Goal: Task Accomplishment & Management: Manage account settings

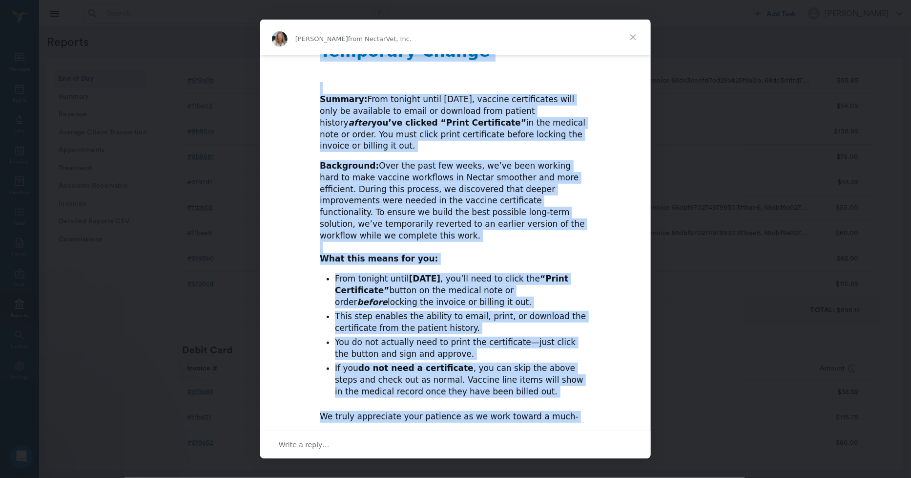
scroll to position [144, 0]
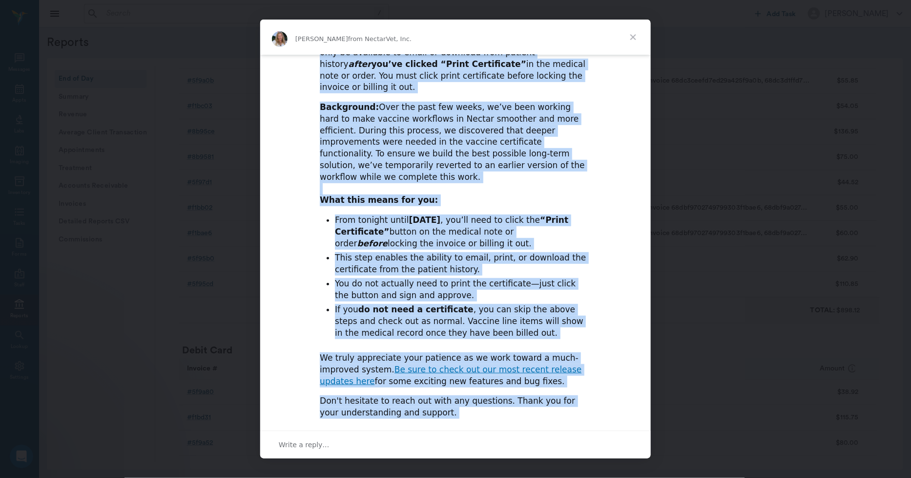
drag, startPoint x: 317, startPoint y: 60, endPoint x: 612, endPoint y: 424, distance: 469.4
click at [612, 424] on div "Alana from NectarVet, Inc. Hi Bert, ​ Update on Vaccine Certificates – Importan…" at bounding box center [455, 239] width 391 height 439
click at [601, 252] on div "Hi Bert, ​ Update on Vaccine Certificates – Important Temporary Change ​ Summar…" at bounding box center [455, 188] width 391 height 555
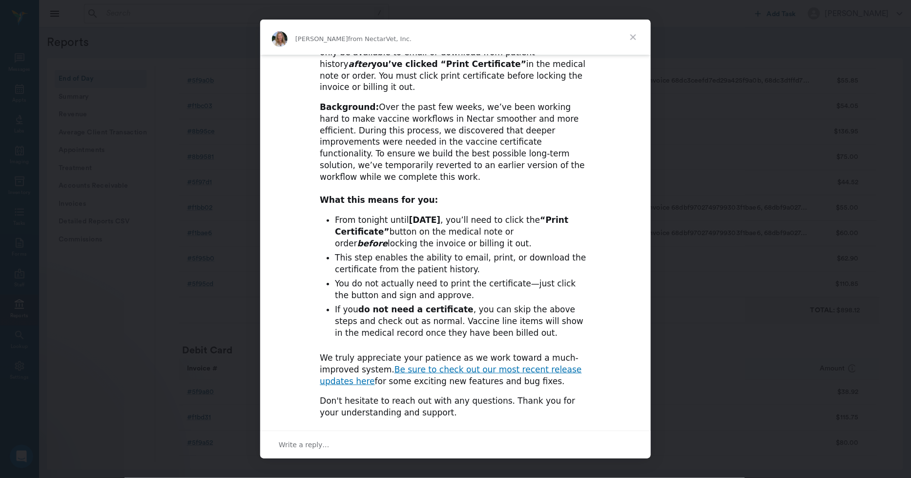
click at [632, 40] on span "Close" at bounding box center [633, 37] width 35 height 35
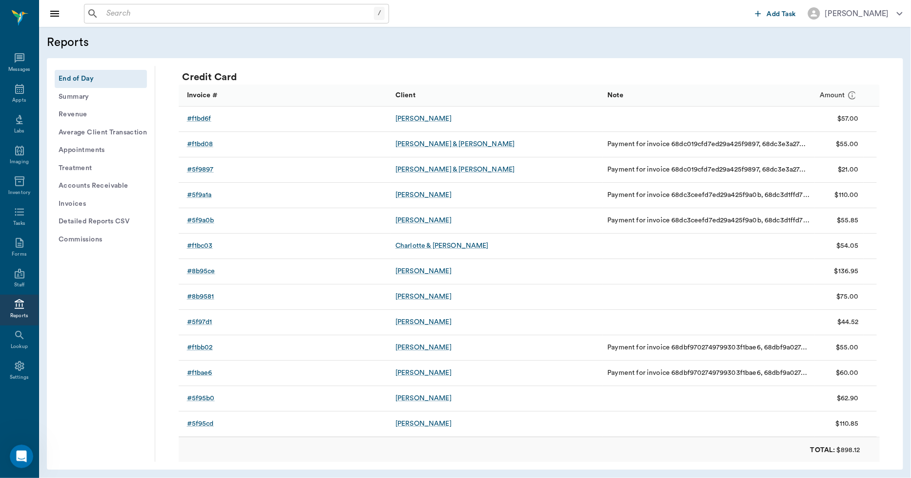
scroll to position [1302, 0]
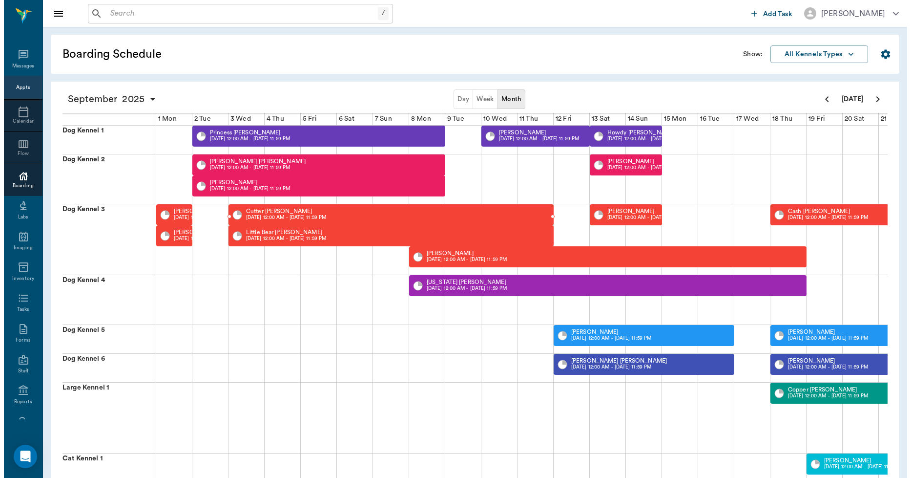
scroll to position [0, 251]
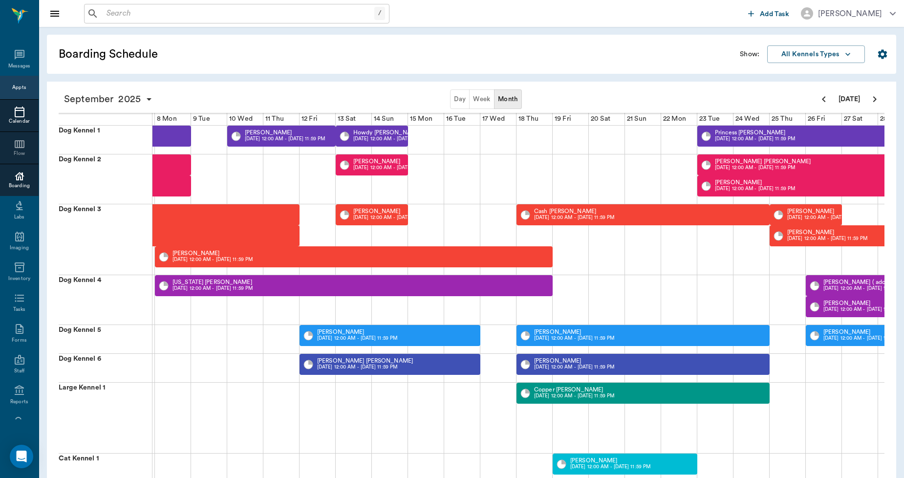
click at [16, 109] on icon at bounding box center [20, 112] width 12 height 12
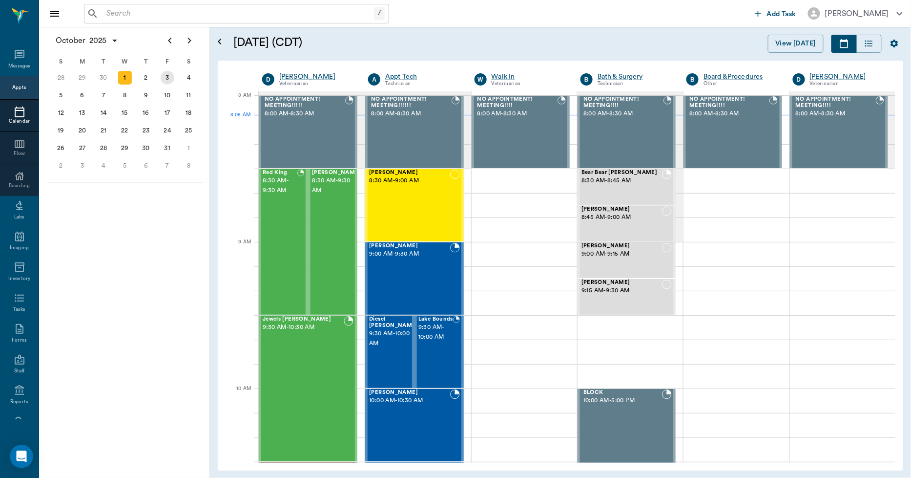
click at [167, 75] on div "3" at bounding box center [168, 78] width 14 height 14
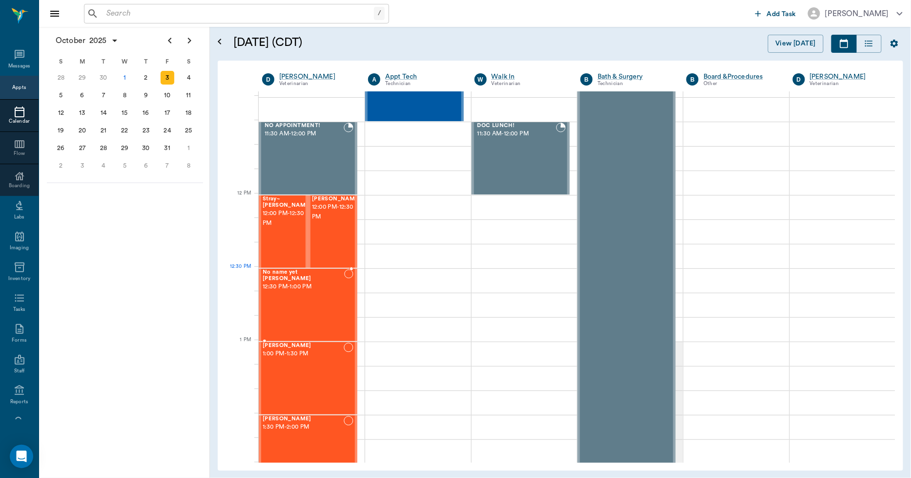
scroll to position [488, 0]
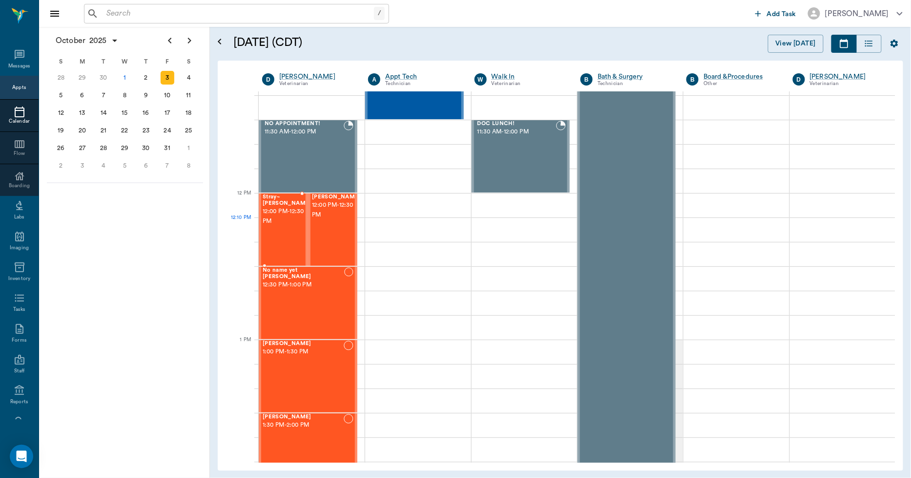
click at [284, 240] on div "Stray~ Zeke Rye 12:00 PM - 12:30 PM" at bounding box center [287, 229] width 49 height 71
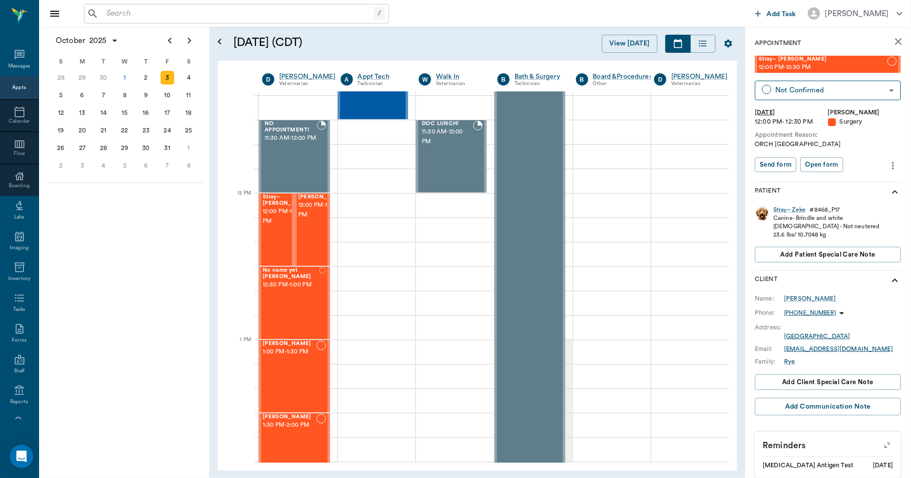
click at [781, 145] on div "ORCH Caryn" at bounding box center [829, 144] width 146 height 9
click at [799, 210] on div "Stray~ Zeke" at bounding box center [790, 210] width 32 height 8
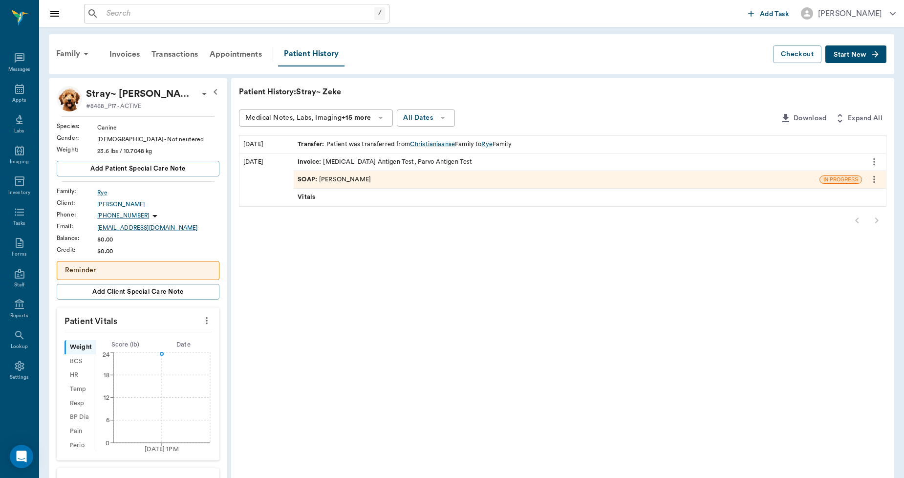
click at [198, 90] on icon at bounding box center [204, 94] width 12 height 12
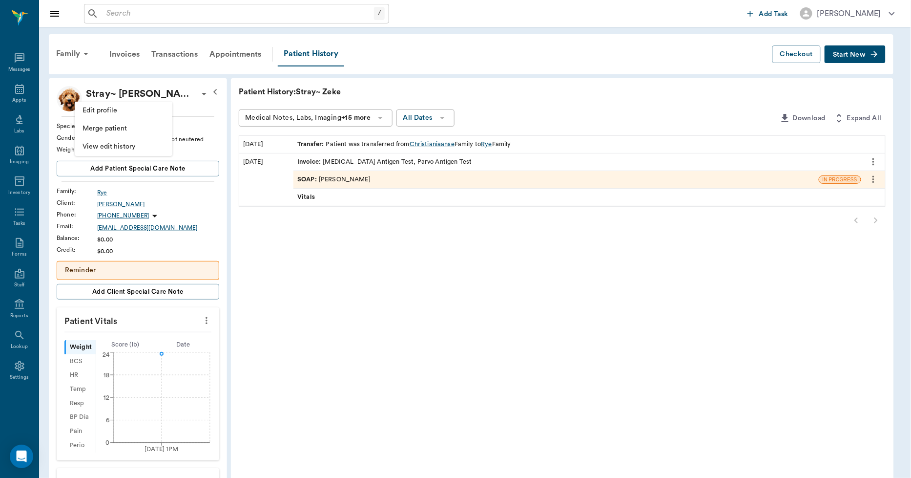
click at [138, 108] on span "Edit profile" at bounding box center [124, 111] width 82 height 10
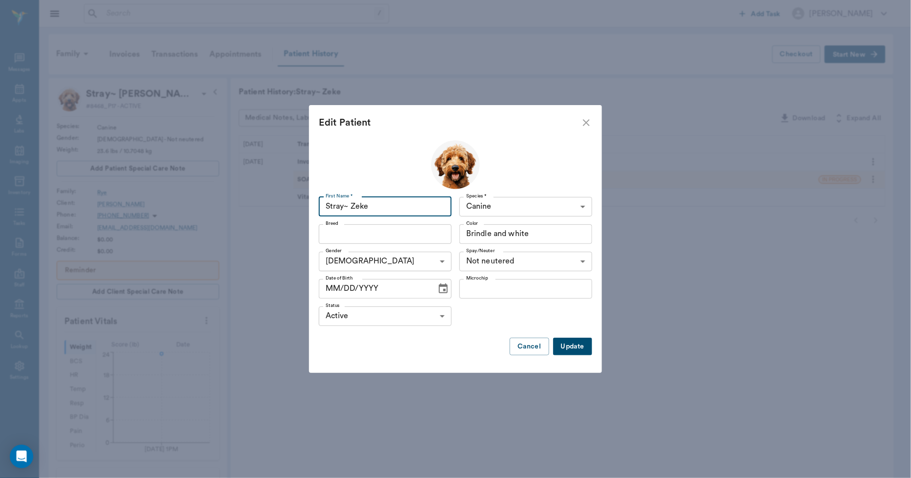
click at [347, 204] on input "Stray~ Zeke" at bounding box center [385, 207] width 133 height 20
type input "Zeke"
click at [575, 347] on button "Update" at bounding box center [572, 347] width 39 height 18
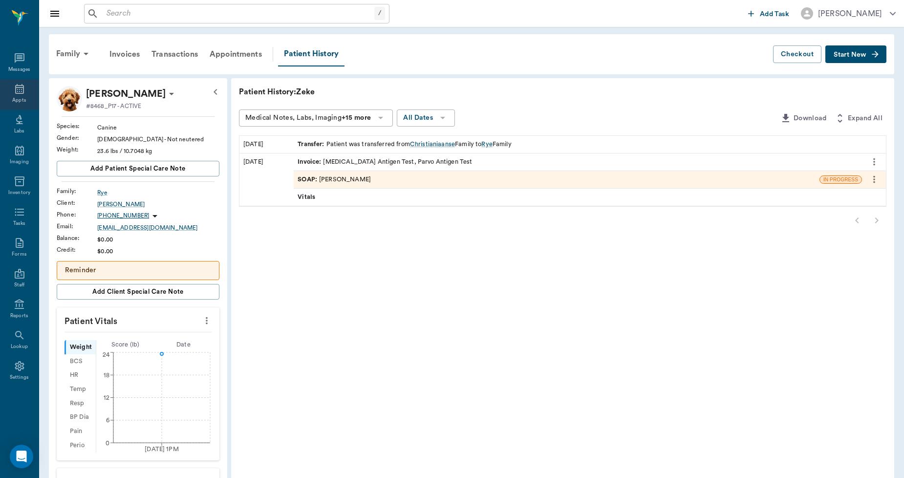
click at [17, 99] on div "Appts" at bounding box center [19, 100] width 14 height 7
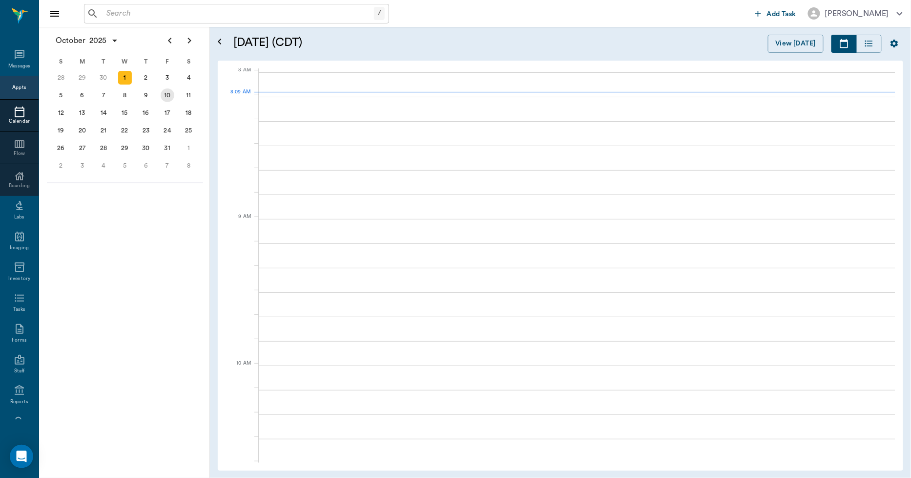
scroll to position [2, 0]
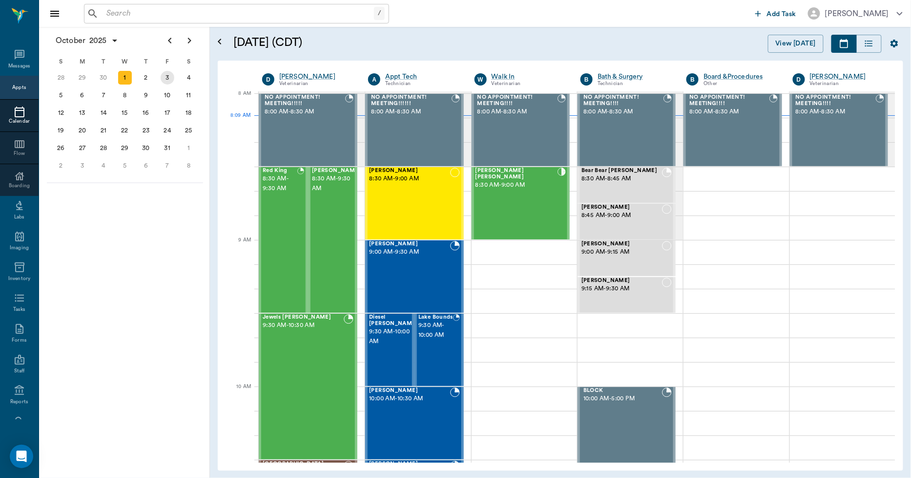
click at [165, 76] on div "3" at bounding box center [168, 78] width 14 height 14
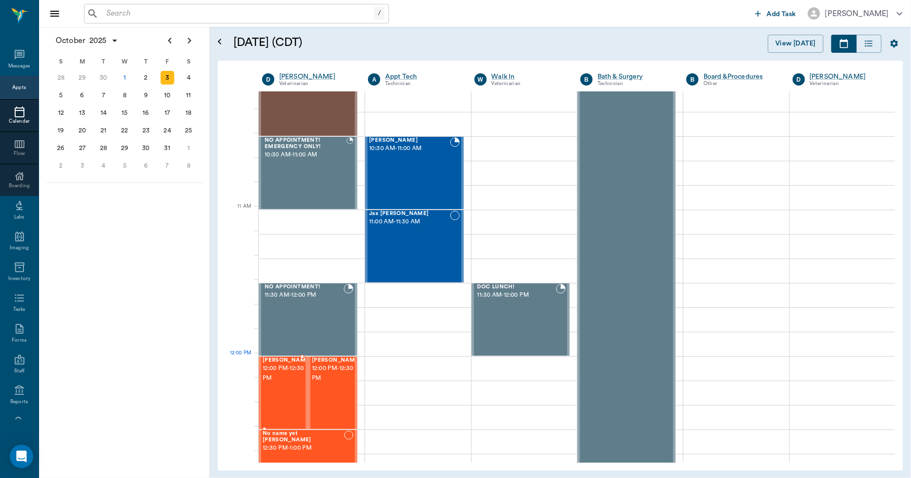
scroll to position [380, 0]
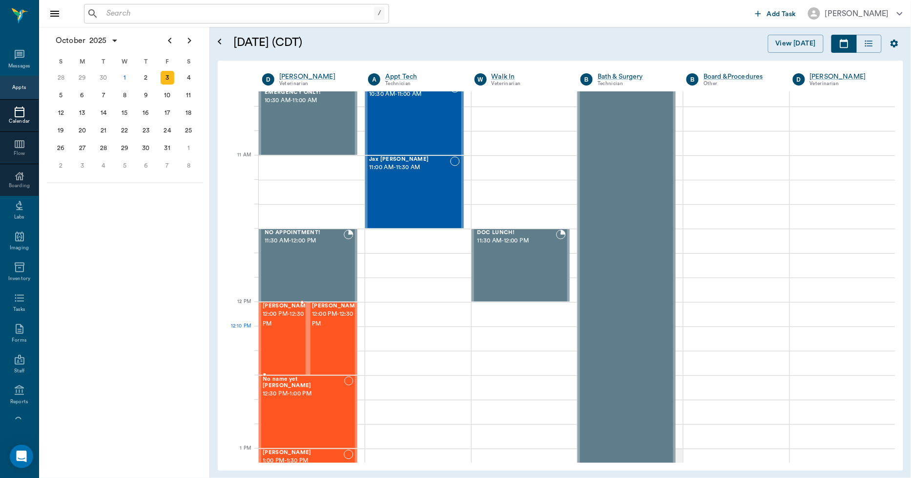
click at [282, 336] on div "Zeke Rye 12:00 PM - 12:30 PM" at bounding box center [287, 338] width 49 height 71
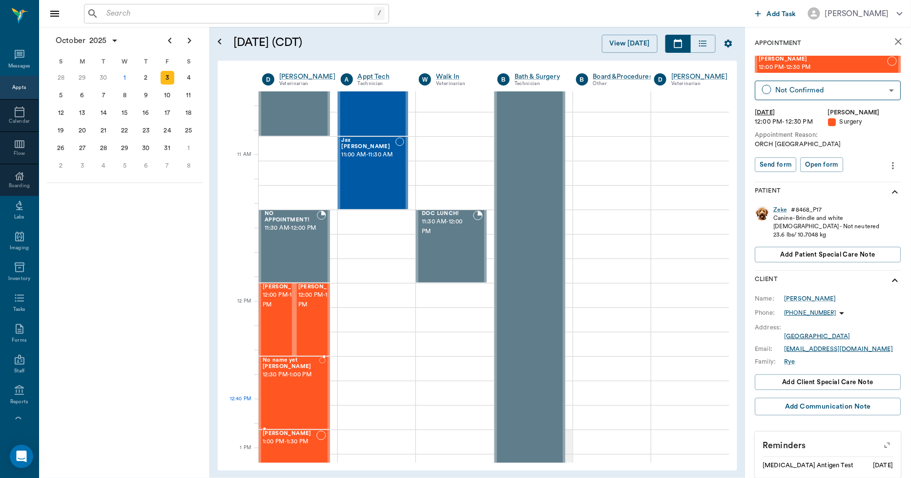
scroll to position [380, 0]
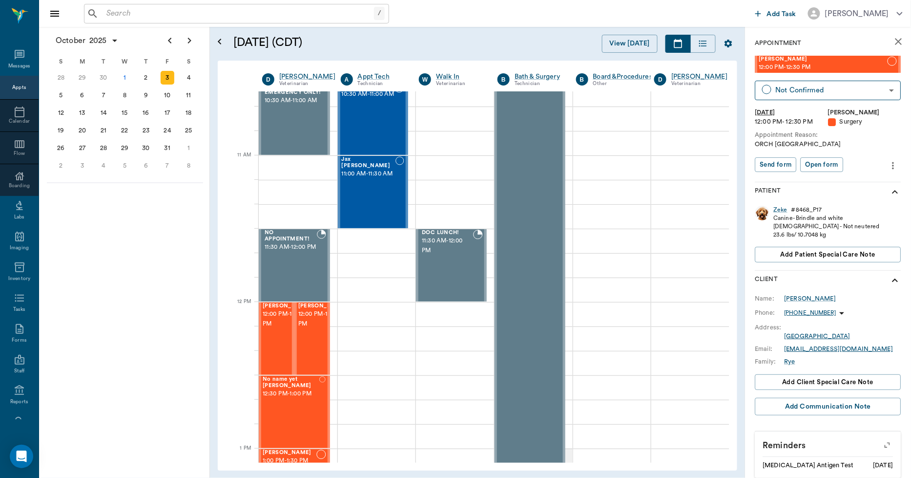
click at [888, 165] on icon "more" at bounding box center [893, 166] width 11 height 12
click at [860, 179] on span "Edit appointment" at bounding box center [845, 182] width 82 height 10
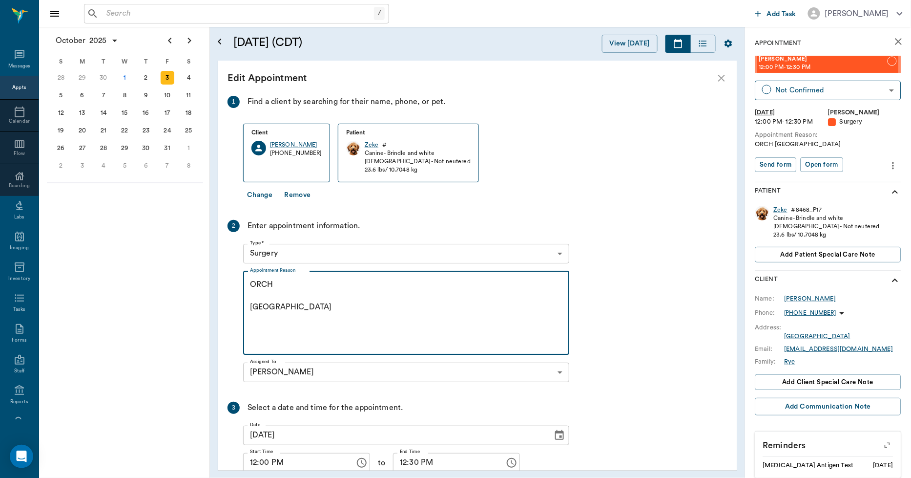
click at [274, 285] on textarea "ORCH Caryn" at bounding box center [406, 312] width 313 height 67
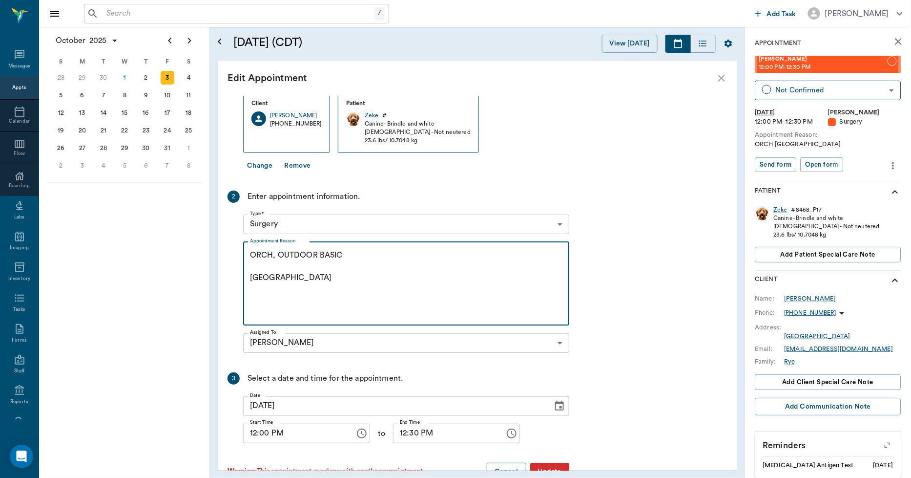
scroll to position [56, 0]
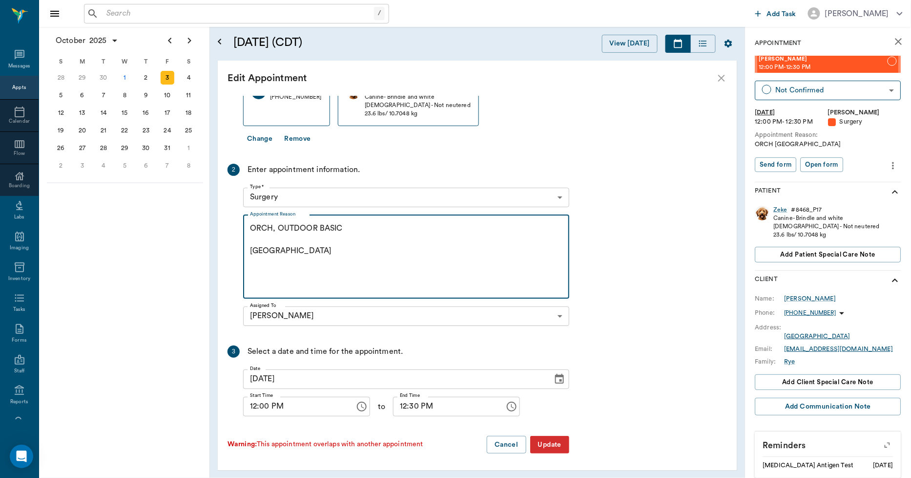
type textarea "ORCH, OUTDOOR BASIC Caryn"
click at [545, 443] on button "Update" at bounding box center [549, 445] width 39 height 18
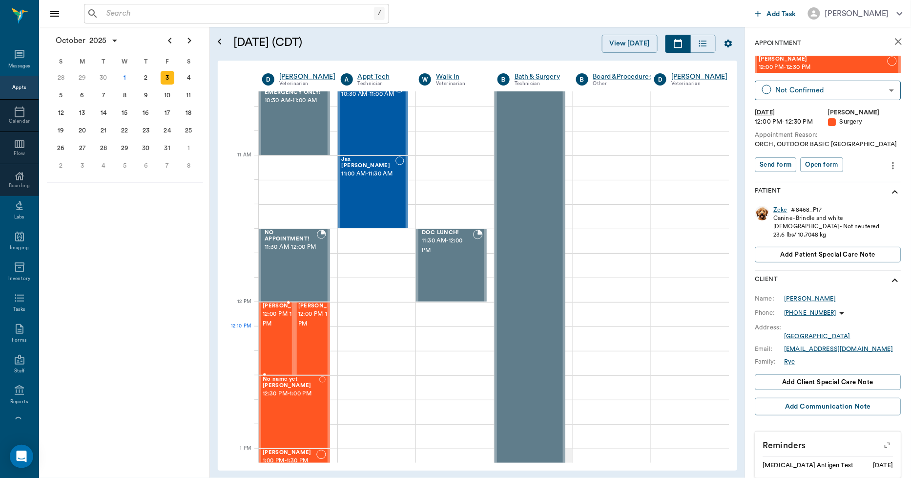
click at [276, 329] on span "12:00 PM - 12:30 PM" at bounding box center [287, 319] width 49 height 20
click at [819, 297] on div "Brenda Harrison" at bounding box center [811, 298] width 52 height 9
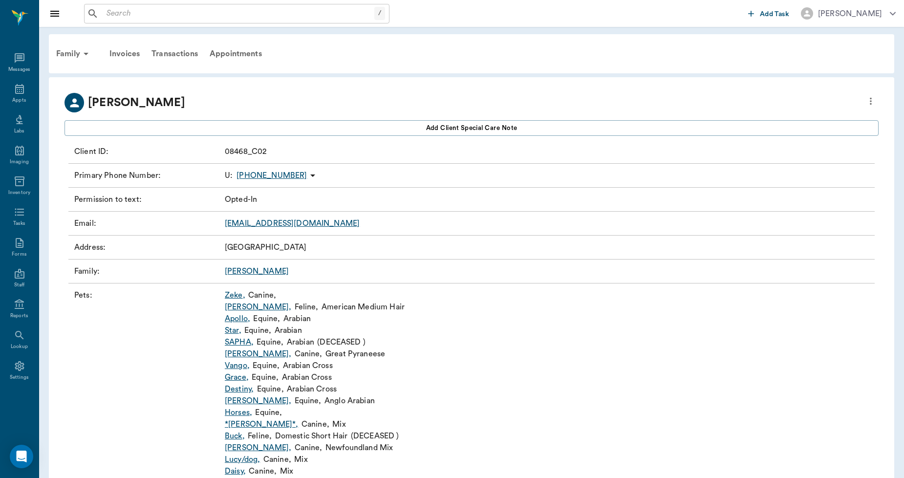
click at [866, 103] on icon "more" at bounding box center [870, 101] width 11 height 12
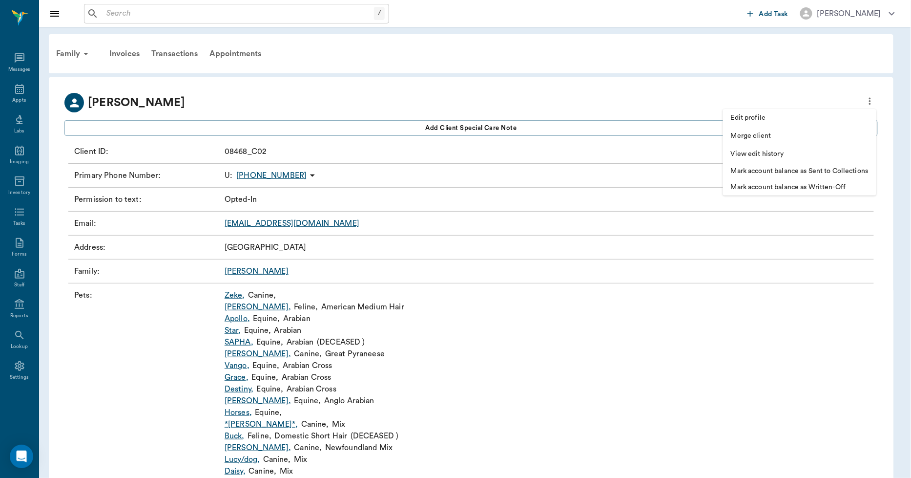
click at [790, 115] on span "Edit profile" at bounding box center [800, 118] width 138 height 10
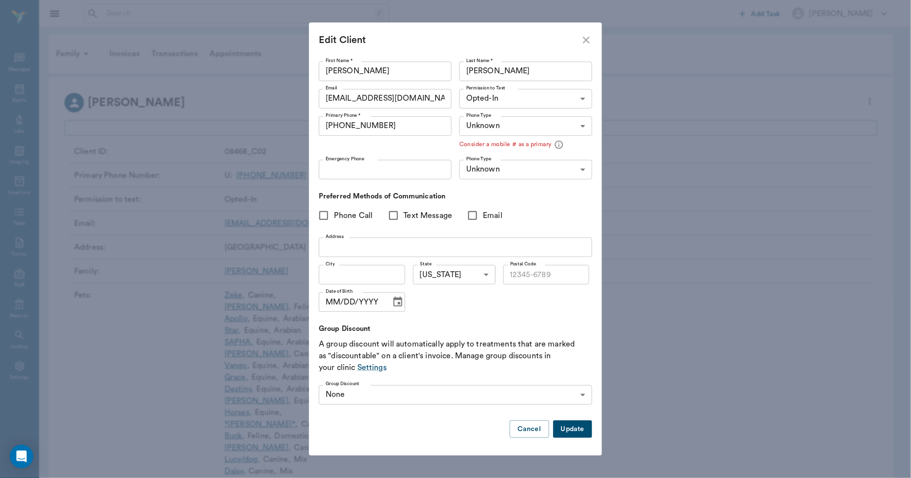
click at [591, 41] on icon "close" at bounding box center [587, 40] width 12 height 12
type input "UNKNOWN"
type input "MOBILE"
type input "LANDLINE"
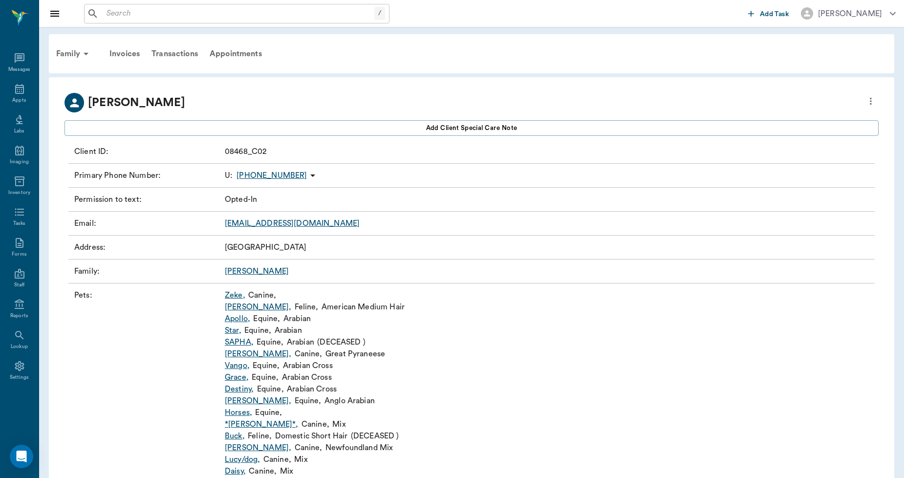
click at [240, 270] on link "[PERSON_NAME]" at bounding box center [257, 271] width 64 height 8
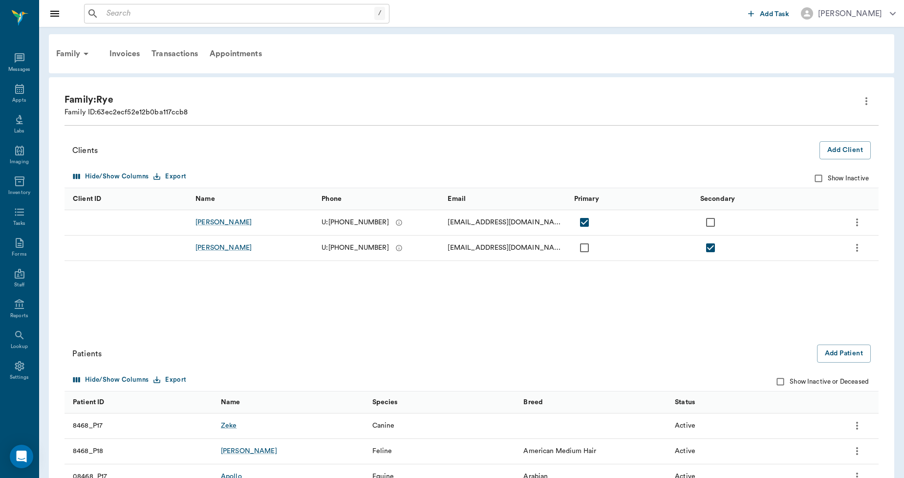
click at [867, 98] on icon "more" at bounding box center [866, 101] width 12 height 12
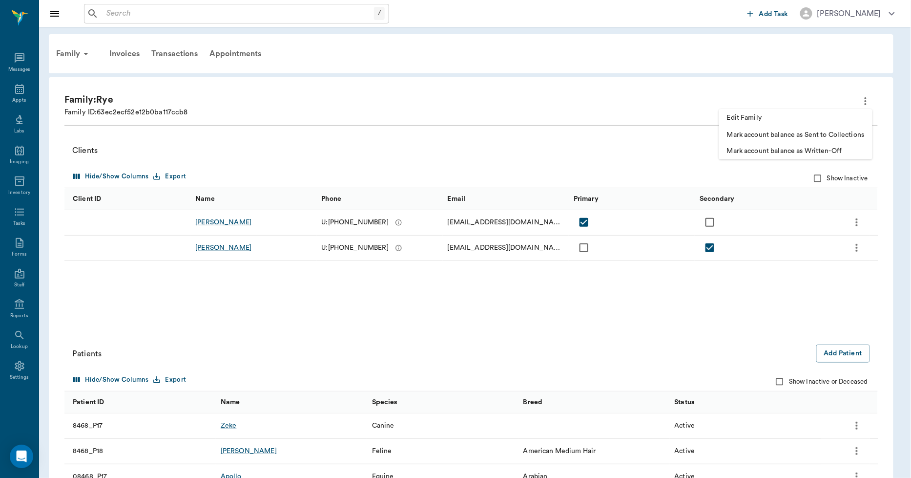
click at [771, 113] on span "Edit Family" at bounding box center [796, 118] width 138 height 10
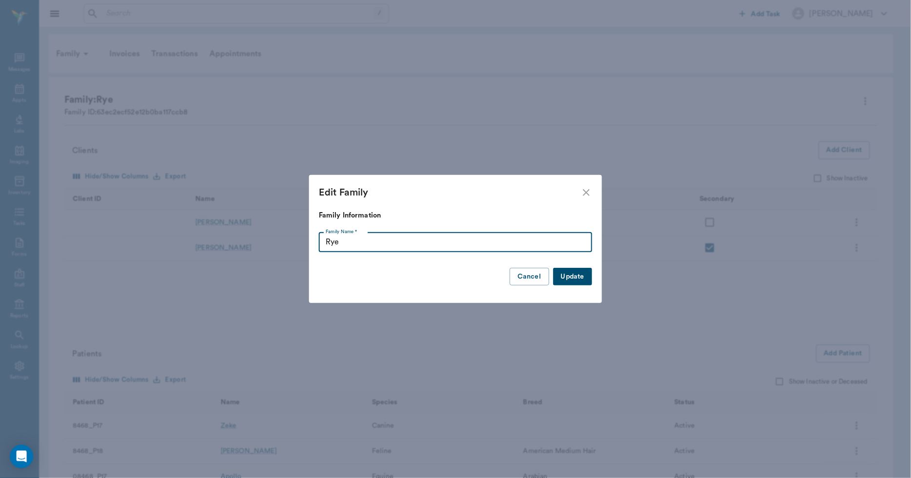
click at [361, 240] on input "Rye" at bounding box center [456, 242] width 274 height 20
type input "R"
type input "HARRISON"
click at [580, 277] on button "Update" at bounding box center [572, 277] width 39 height 18
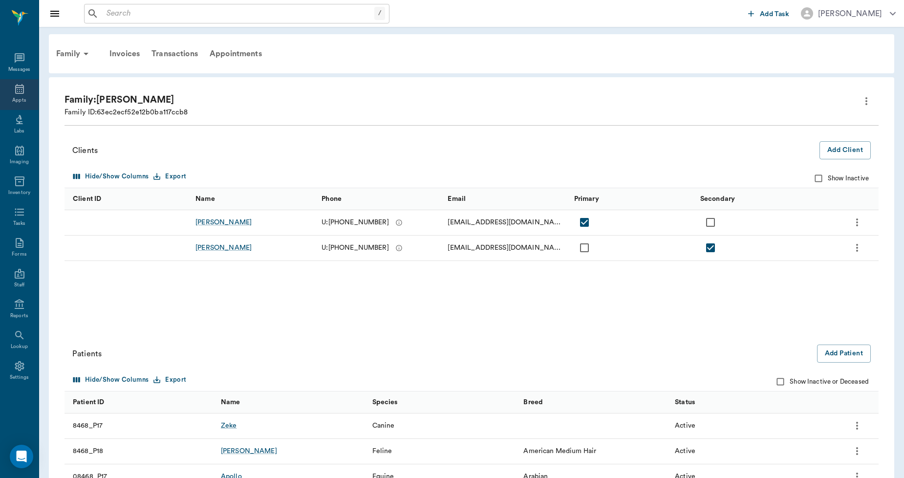
click at [17, 97] on div "Appts" at bounding box center [19, 100] width 14 height 7
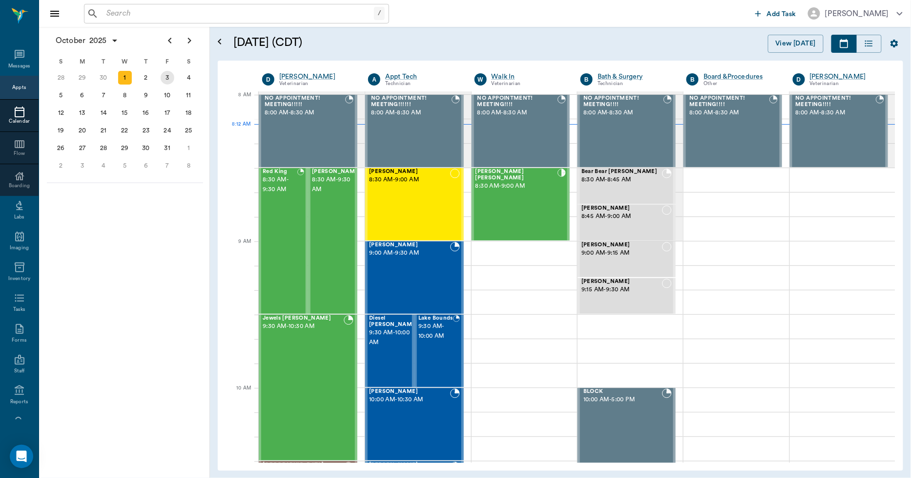
scroll to position [2, 0]
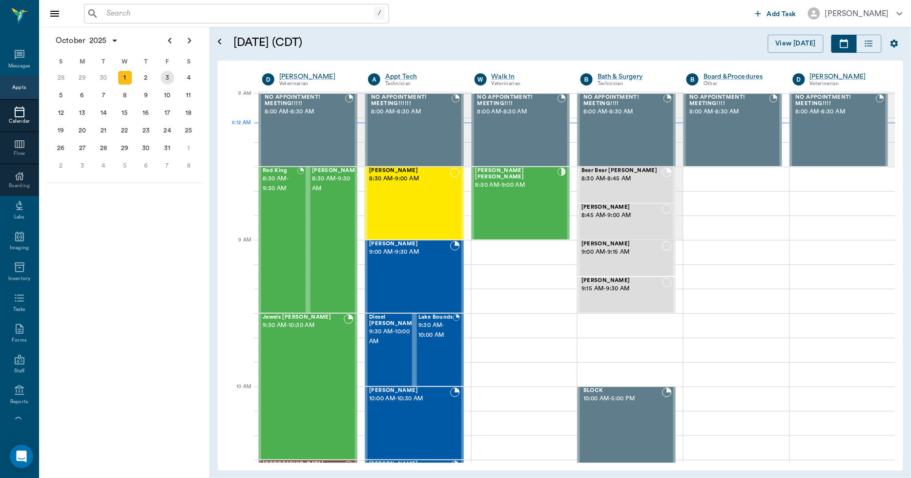
click at [165, 72] on div "3" at bounding box center [168, 78] width 14 height 14
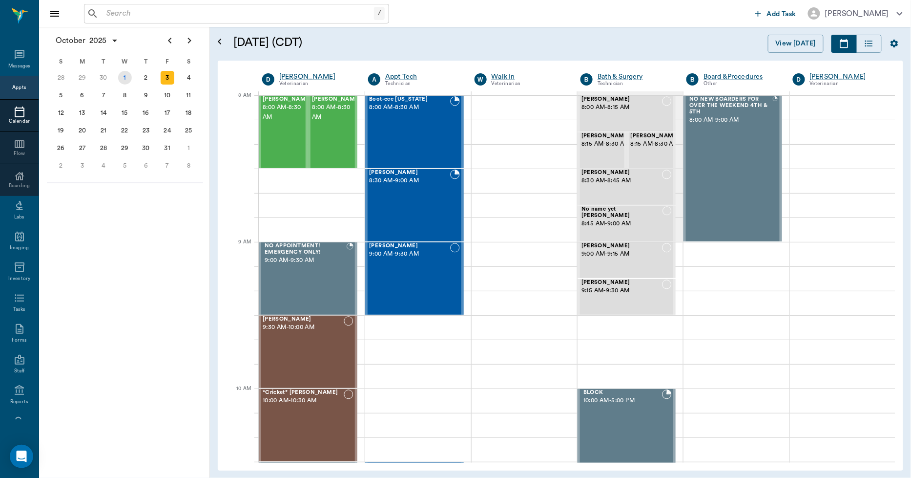
click at [120, 73] on div "1" at bounding box center [125, 78] width 14 height 14
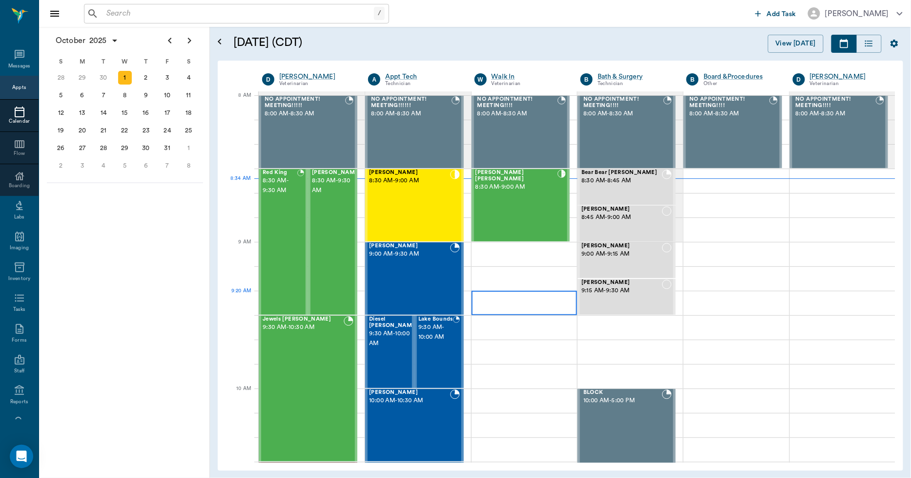
click at [503, 306] on div at bounding box center [525, 303] width 106 height 24
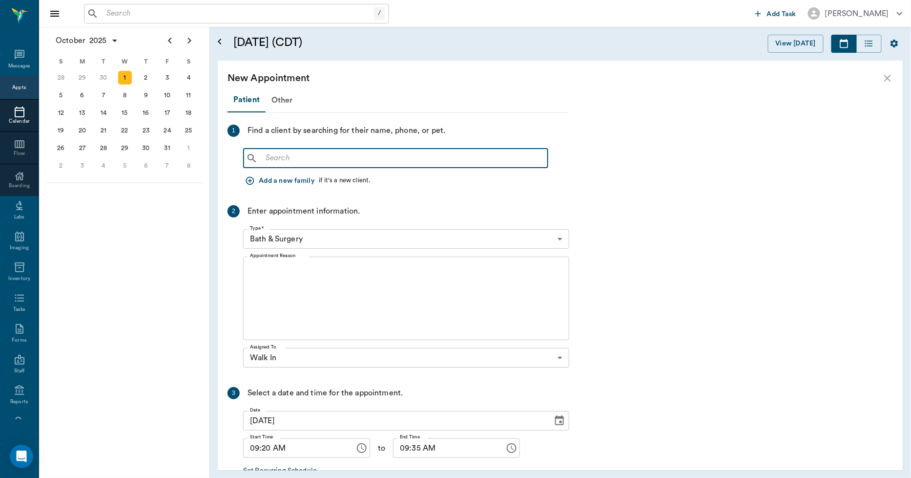
click at [280, 156] on input "text" at bounding box center [403, 158] width 282 height 14
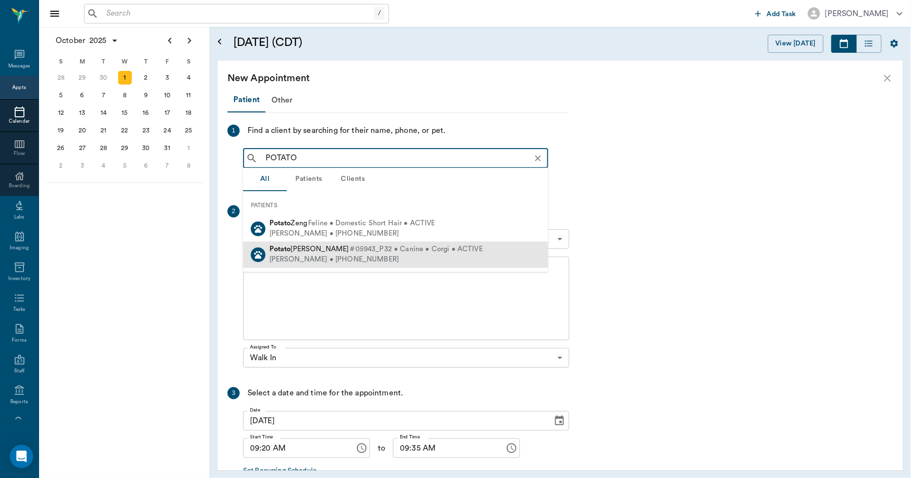
click at [292, 260] on div "Jenna Lockhart • (928) 202-6465" at bounding box center [376, 259] width 213 height 10
type input "POTATO"
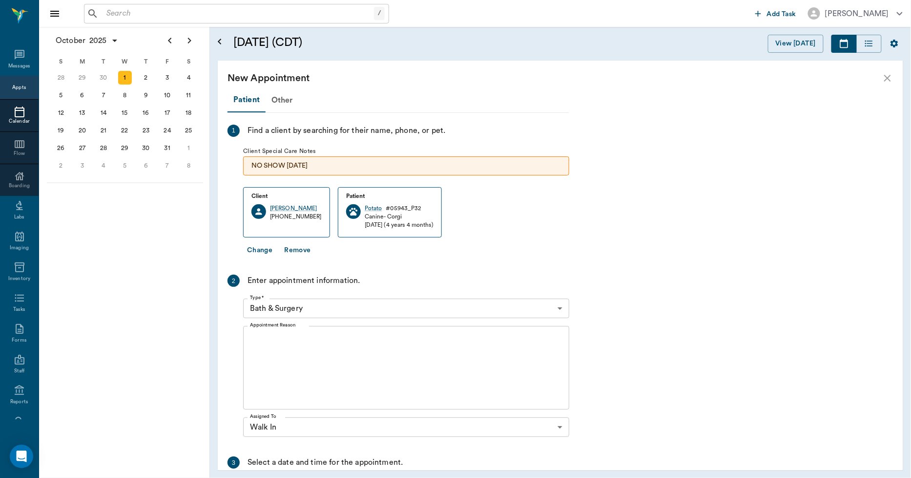
click at [322, 308] on body "/ ​ Add Task Dr. Bert Ellsworth Nectar Messages Appts Calendar Flow Boarding La…" at bounding box center [455, 239] width 911 height 478
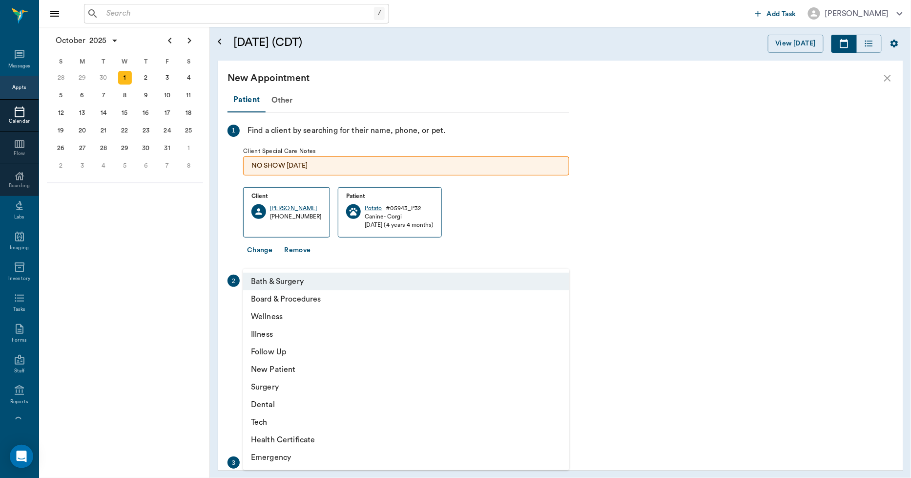
click at [283, 334] on li "Illness" at bounding box center [406, 334] width 326 height 18
type input "65d2be4f46e3a538d89b8c15"
type input "09:50 AM"
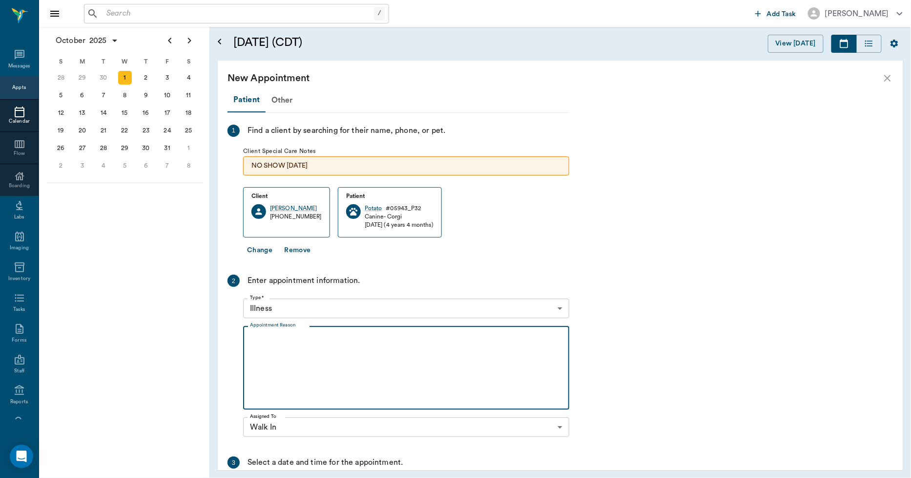
click at [295, 340] on textarea "Appointment Reason" at bounding box center [406, 367] width 313 height 67
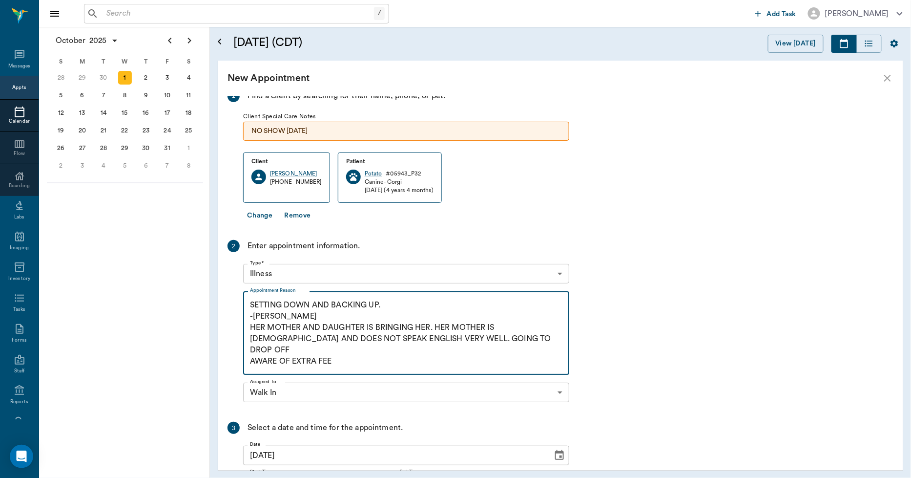
scroll to position [129, 0]
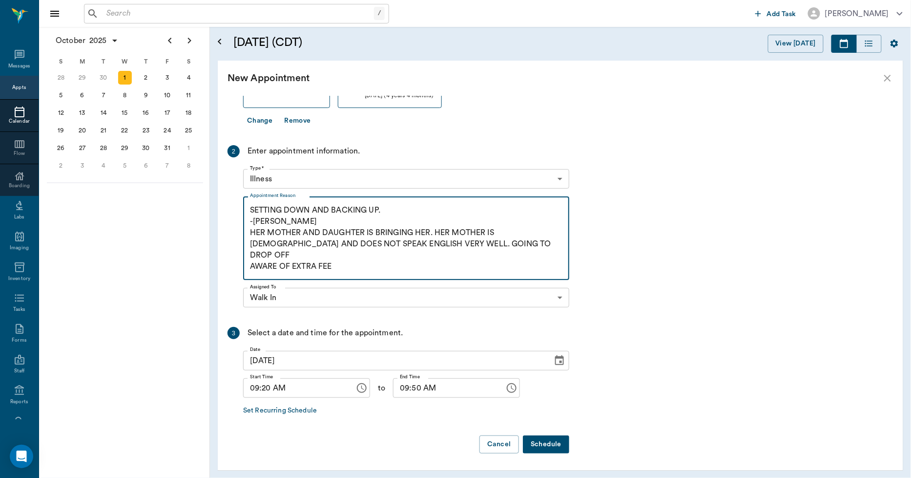
type textarea "SETTING DOWN AND BACKING UP. -LORY HER MOTHER AND DAUGHTER IS BRINGING HER. HER…"
click at [544, 444] on button "Schedule" at bounding box center [546, 444] width 46 height 18
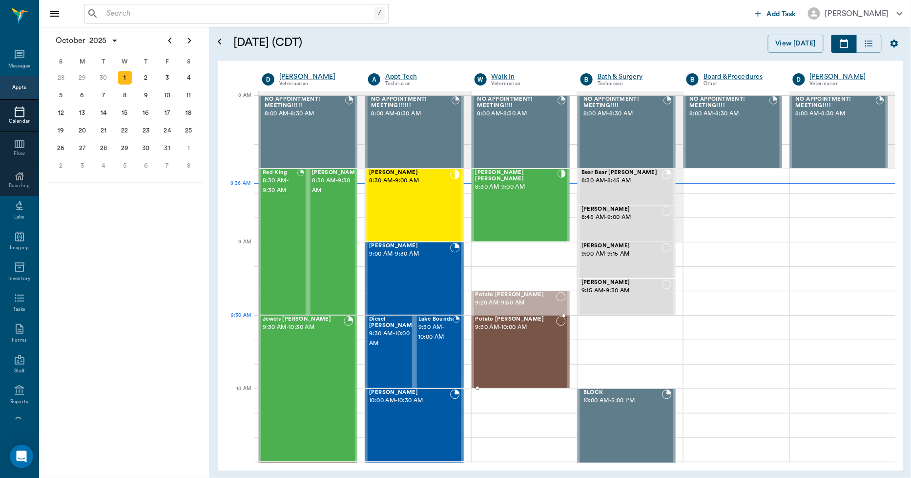
drag, startPoint x: 501, startPoint y: 340, endPoint x: 506, endPoint y: 365, distance: 25.9
click at [335, 250] on div "Smokey King 8:30 AM - 9:30 AM" at bounding box center [336, 241] width 49 height 145
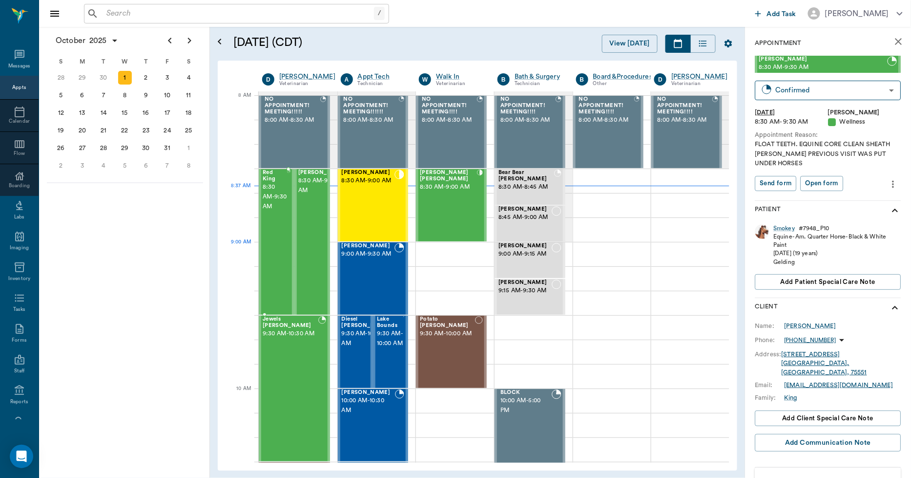
click at [272, 247] on div "Red King 8:30 AM - 9:30 AM" at bounding box center [275, 241] width 24 height 145
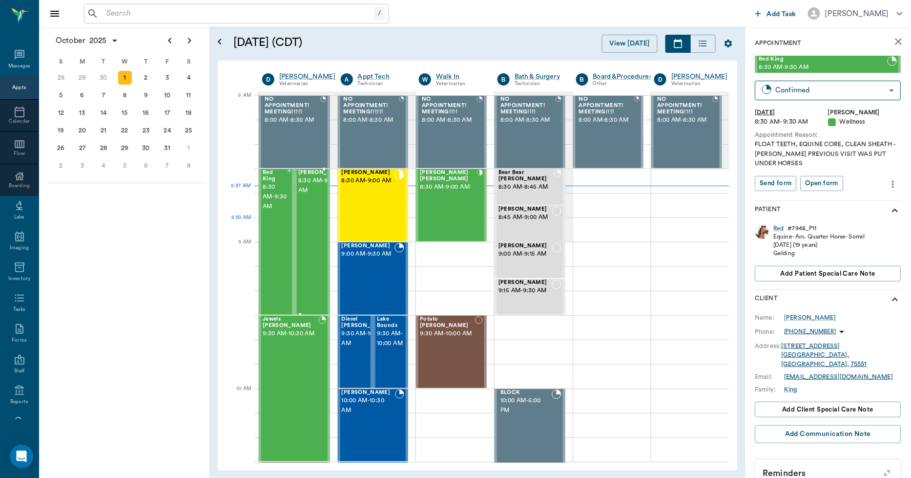
click at [314, 240] on div "Smokey King 8:30 AM - 9:30 AM" at bounding box center [322, 241] width 49 height 145
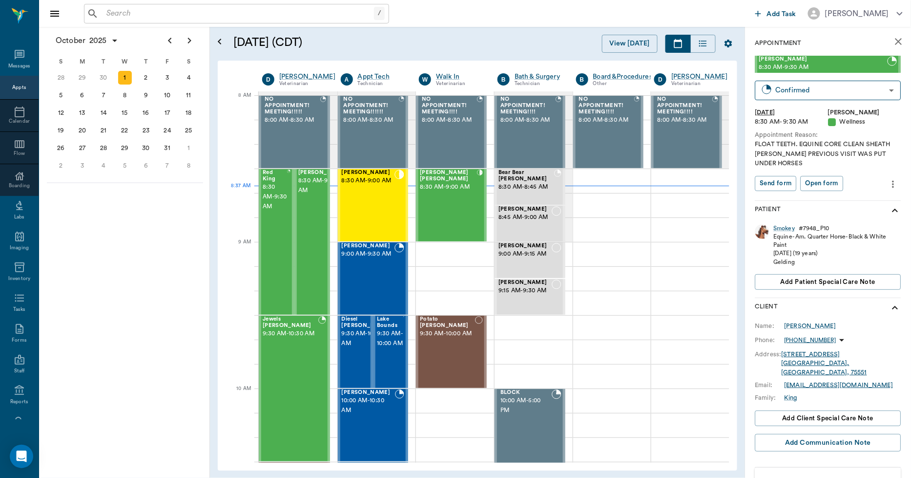
click at [893, 37] on icon "close" at bounding box center [899, 42] width 12 height 12
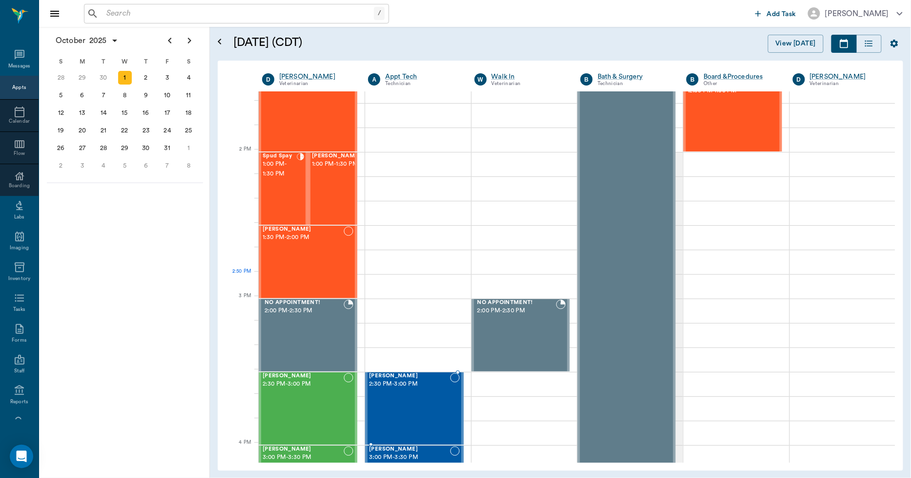
scroll to position [651, 0]
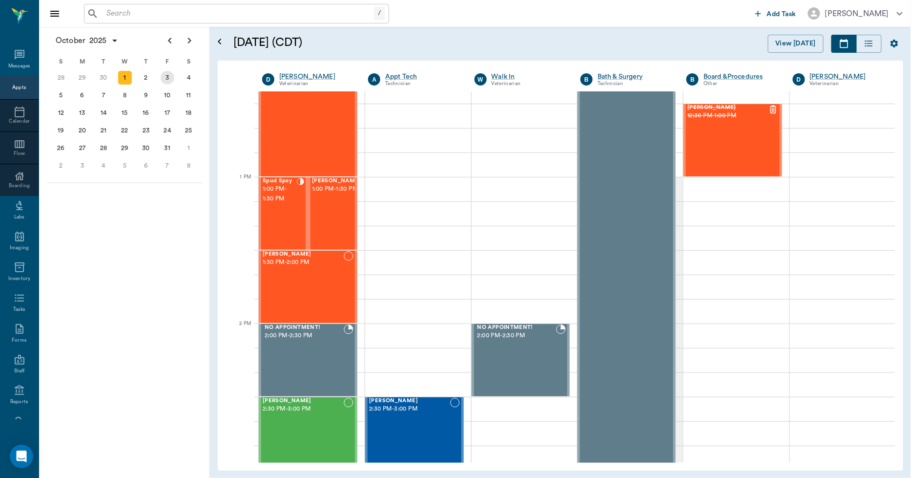
click at [166, 79] on div "3" at bounding box center [168, 78] width 14 height 14
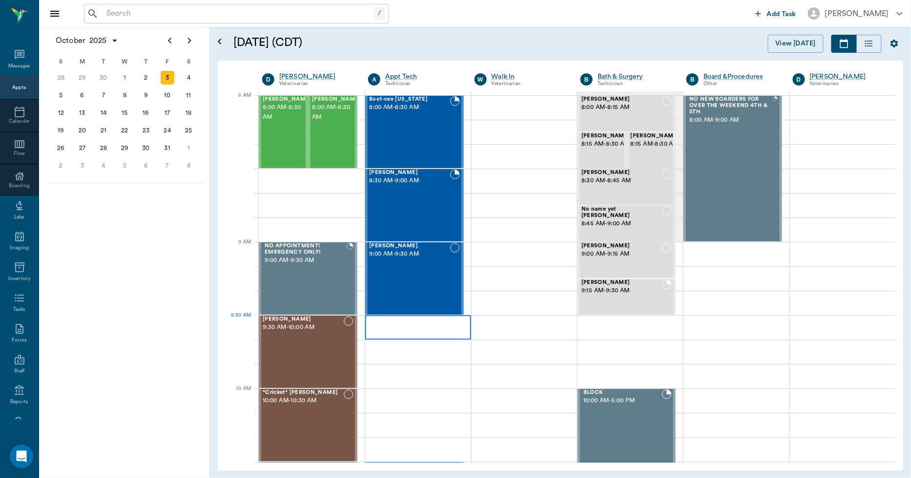
click at [440, 317] on div at bounding box center [418, 327] width 106 height 24
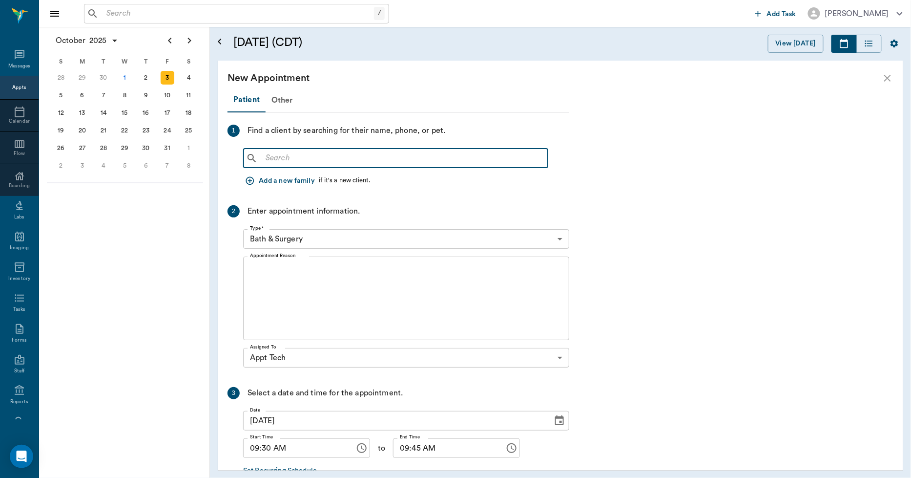
click at [329, 152] on input "text" at bounding box center [403, 158] width 282 height 14
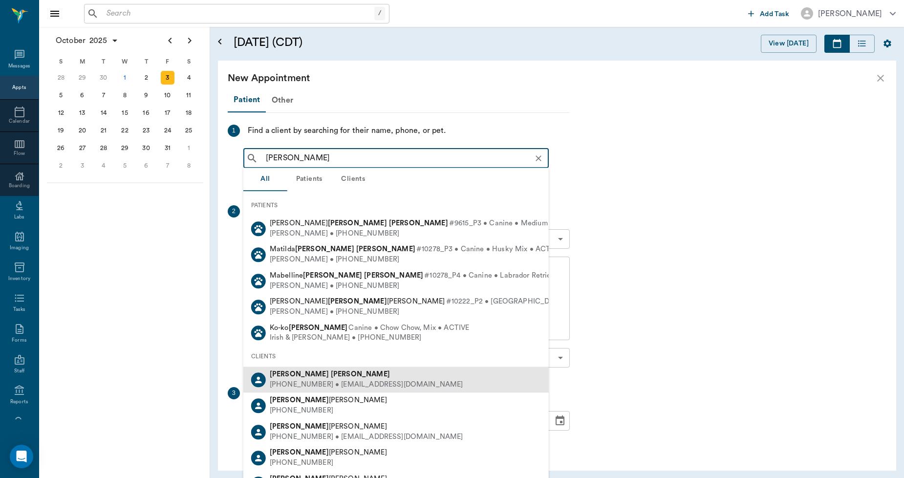
click at [331, 375] on b "Jones" at bounding box center [360, 373] width 59 height 7
type input "ERICA JONES"
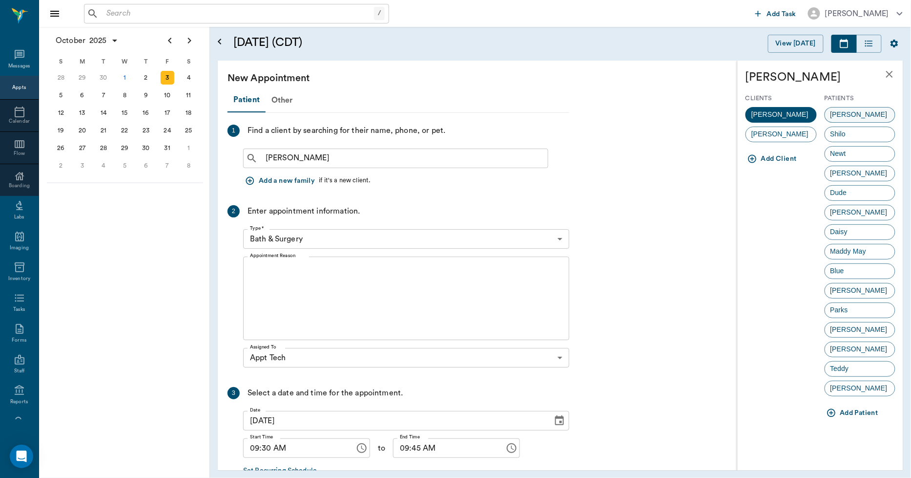
click at [836, 110] on span "Todd" at bounding box center [859, 114] width 68 height 10
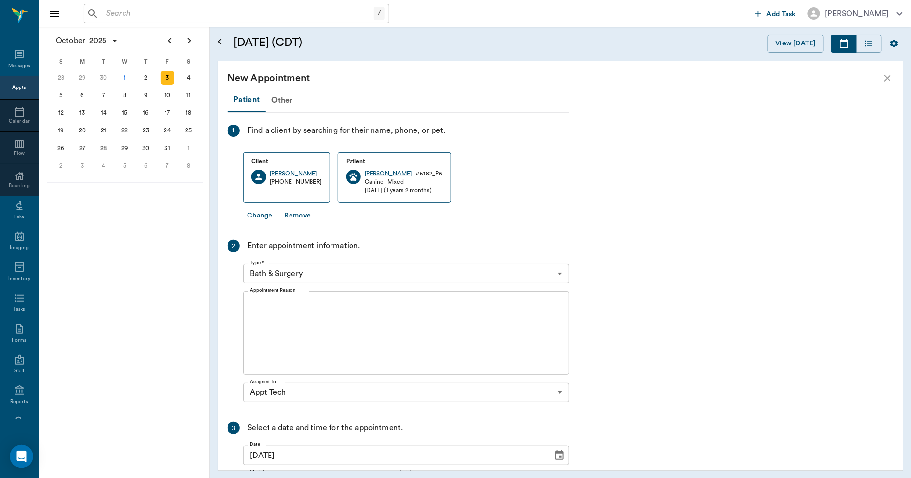
click at [321, 270] on body "/ ​ Add Task Dr. Bert Ellsworth Nectar Messages Appts Calendar Flow Boarding La…" at bounding box center [455, 239] width 911 height 478
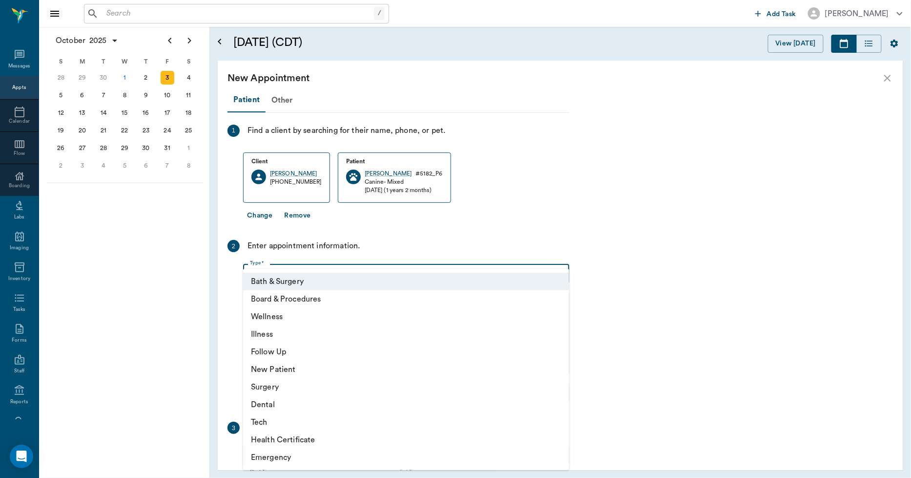
click at [265, 419] on li "Tech" at bounding box center [406, 422] width 326 height 18
type input "65d2be4f46e3a538d89b8c1a"
type input "10:00 AM"
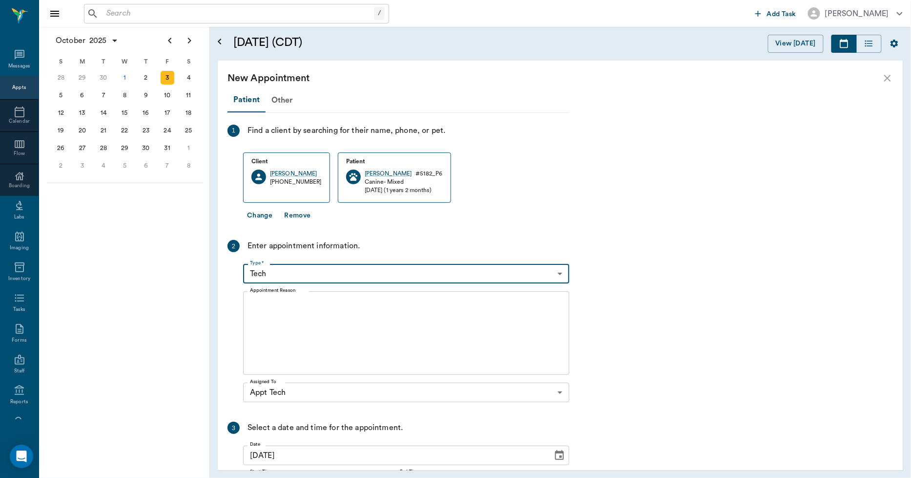
click at [311, 324] on textarea "Appointment Reason" at bounding box center [406, 332] width 313 height 67
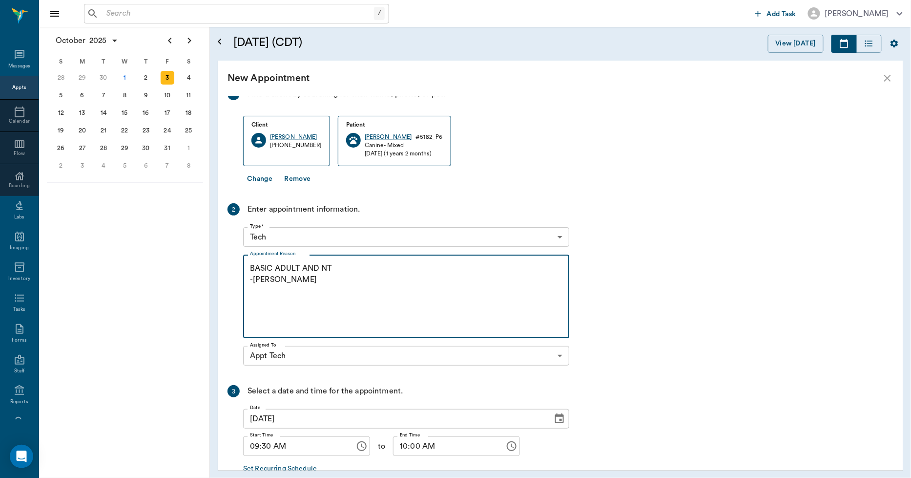
scroll to position [94, 0]
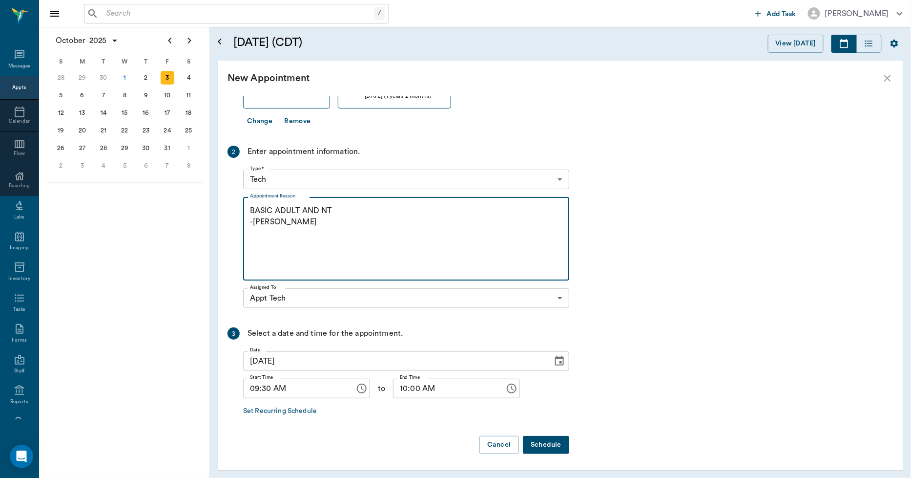
type textarea "BASIC ADULT AND NT -LORY"
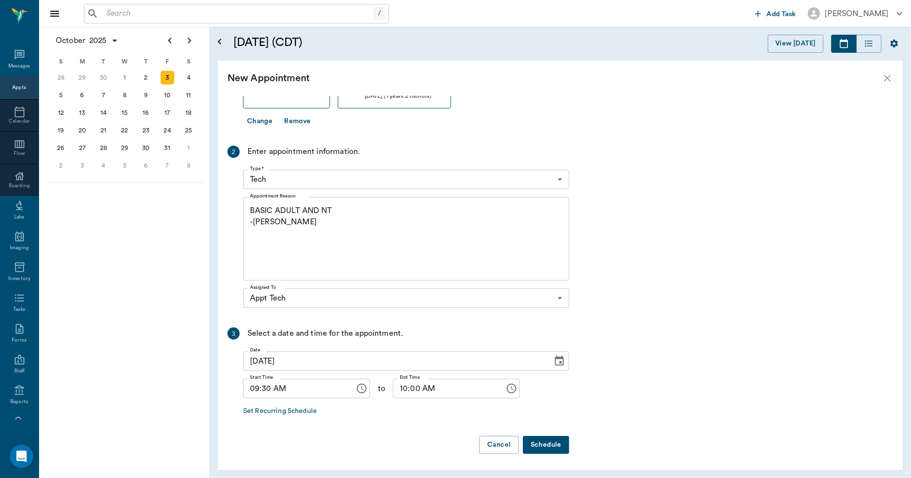
click at [545, 447] on button "Schedule" at bounding box center [546, 445] width 46 height 18
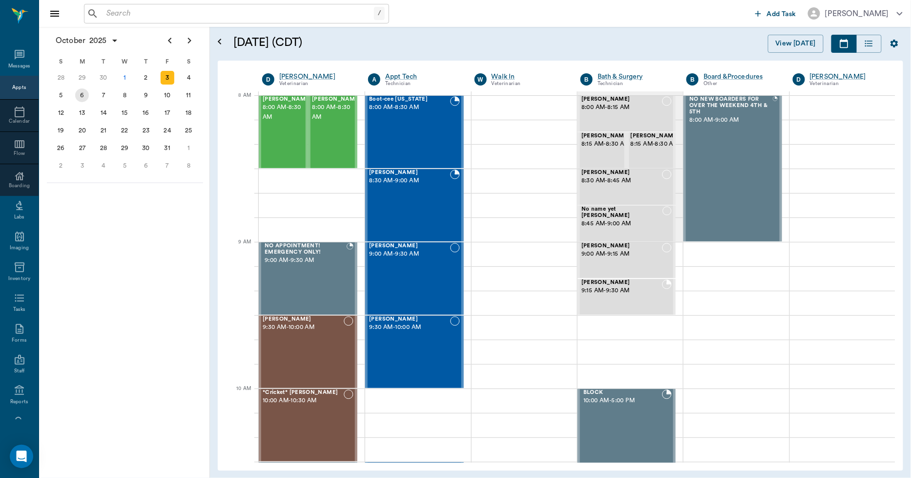
click at [75, 99] on div "6" at bounding box center [82, 95] width 21 height 18
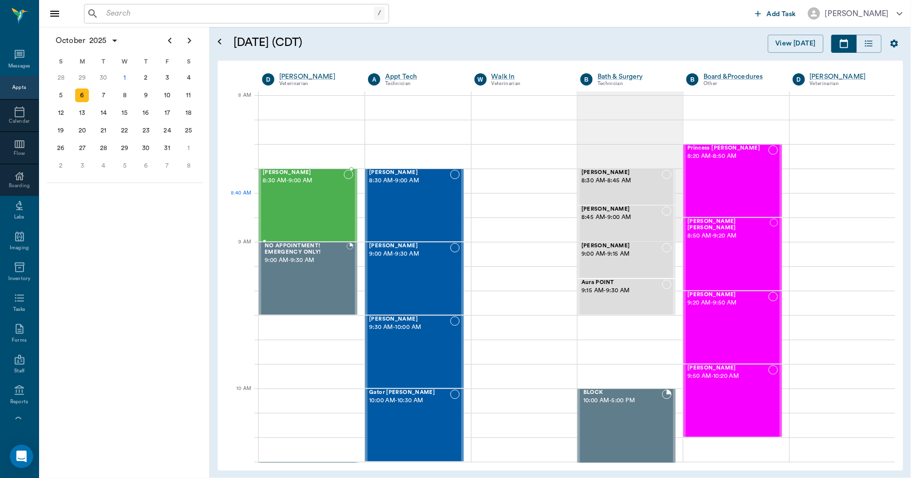
click at [298, 201] on div "Rosco Nuckels 8:30 AM - 9:00 AM" at bounding box center [303, 204] width 81 height 71
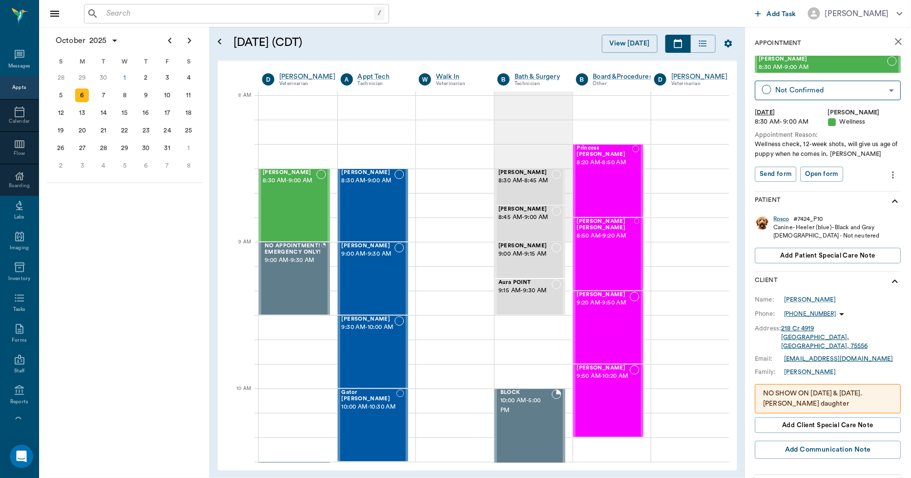
click at [895, 40] on icon "close" at bounding box center [899, 42] width 12 height 12
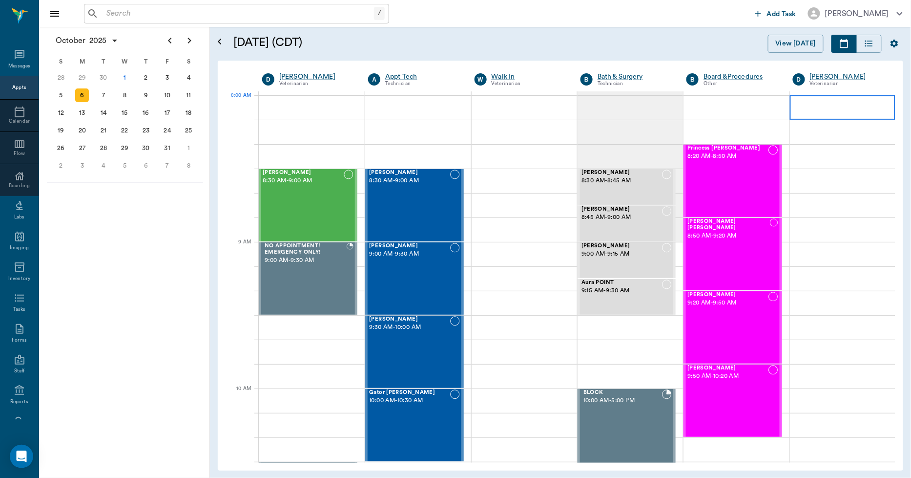
click at [866, 102] on div at bounding box center [843, 107] width 106 height 24
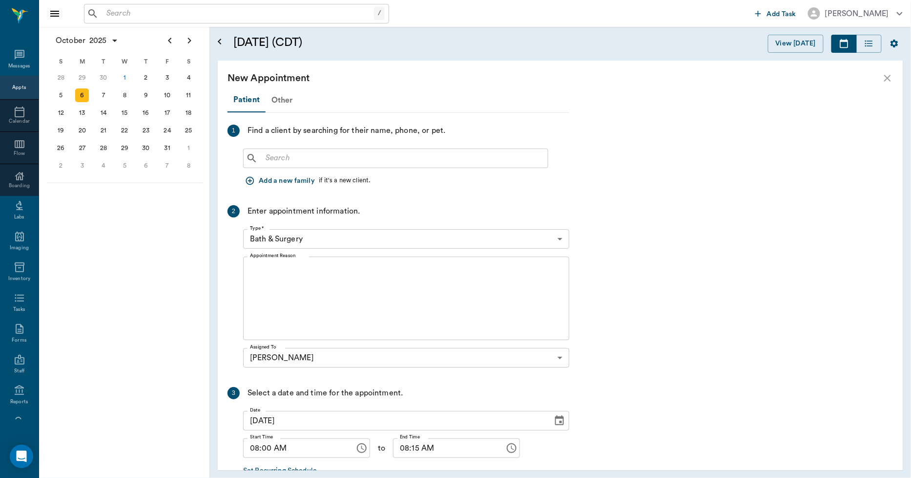
click at [284, 102] on div "Other" at bounding box center [282, 99] width 33 height 23
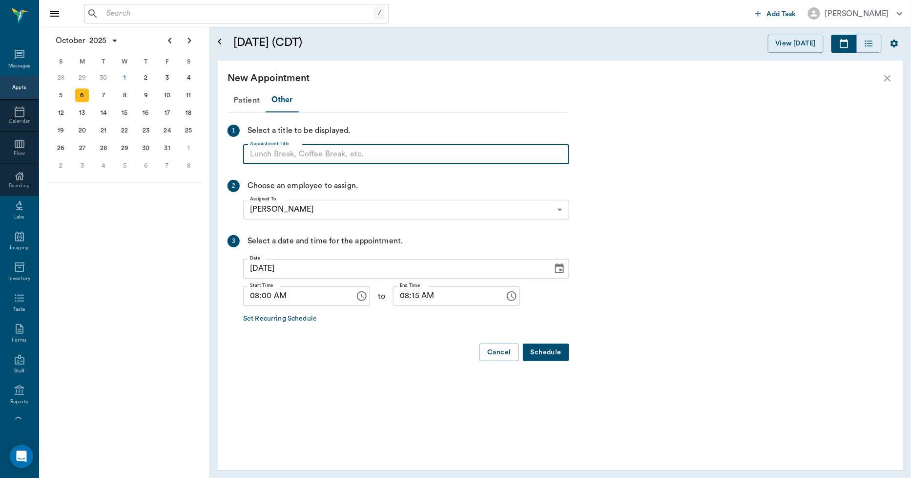
click at [290, 153] on input "Appointment Title" at bounding box center [406, 155] width 326 height 20
type input "DR JONES WILL BE HERE!"
click at [552, 348] on button "Schedule" at bounding box center [546, 352] width 46 height 18
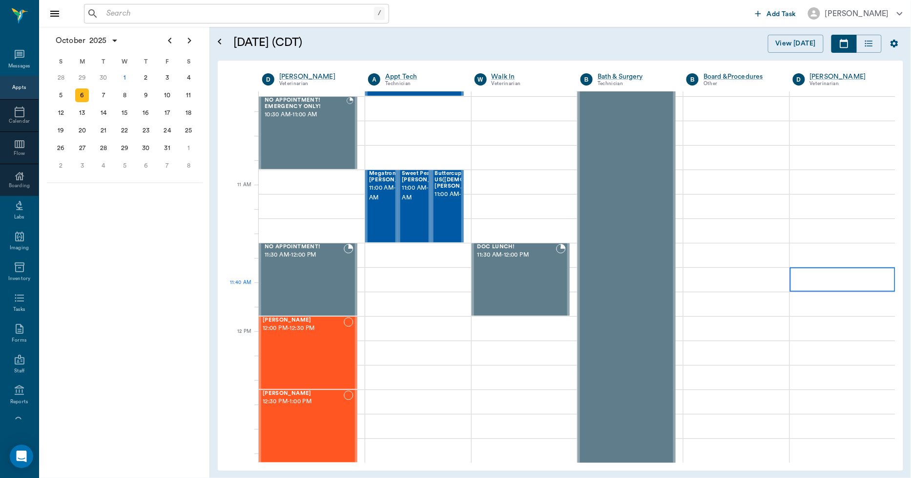
scroll to position [380, 0]
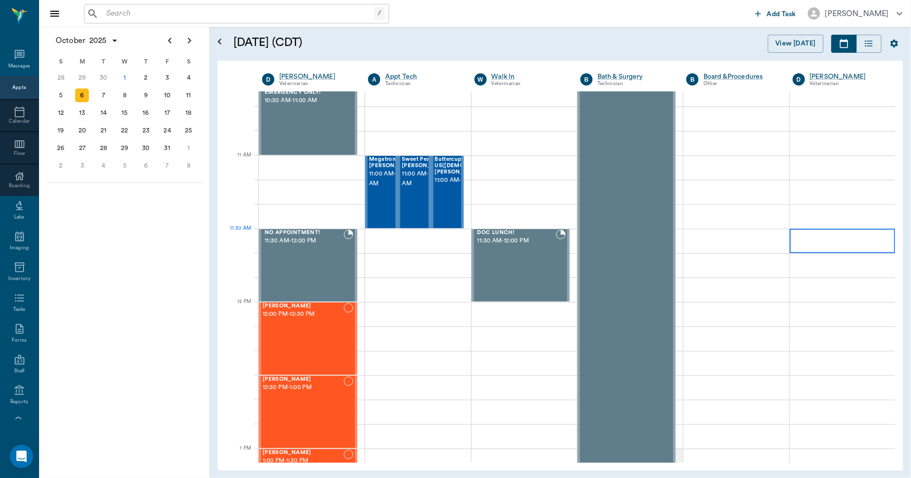
click at [820, 243] on div at bounding box center [843, 241] width 106 height 24
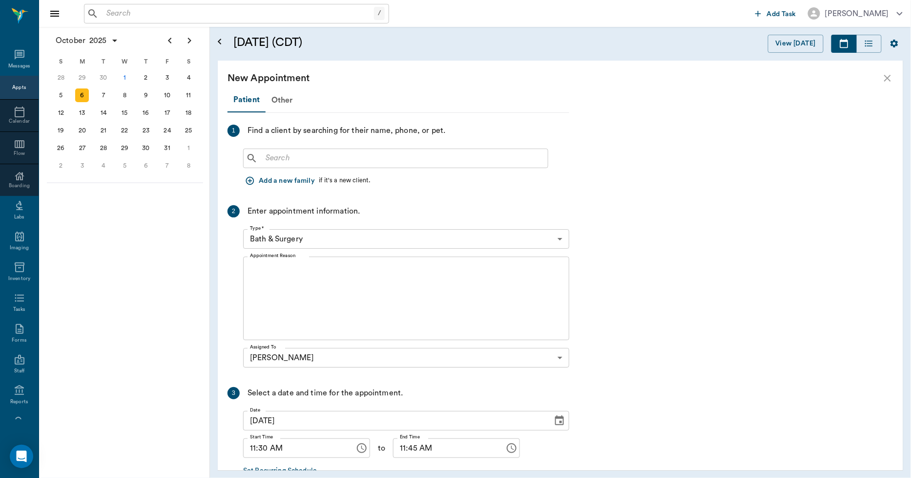
click at [276, 95] on div "New Appointment" at bounding box center [561, 78] width 686 height 35
click at [277, 98] on div "Other" at bounding box center [282, 99] width 33 height 23
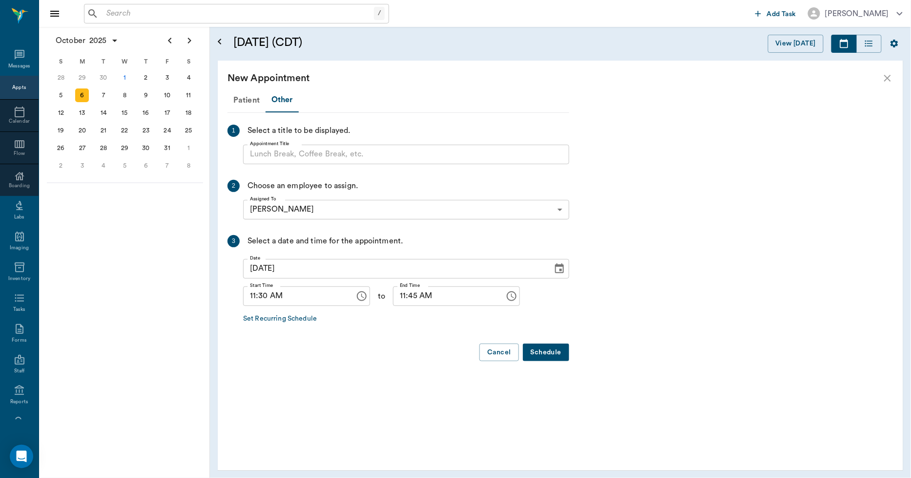
click at [286, 149] on input "Appointment Title" at bounding box center [406, 155] width 326 height 20
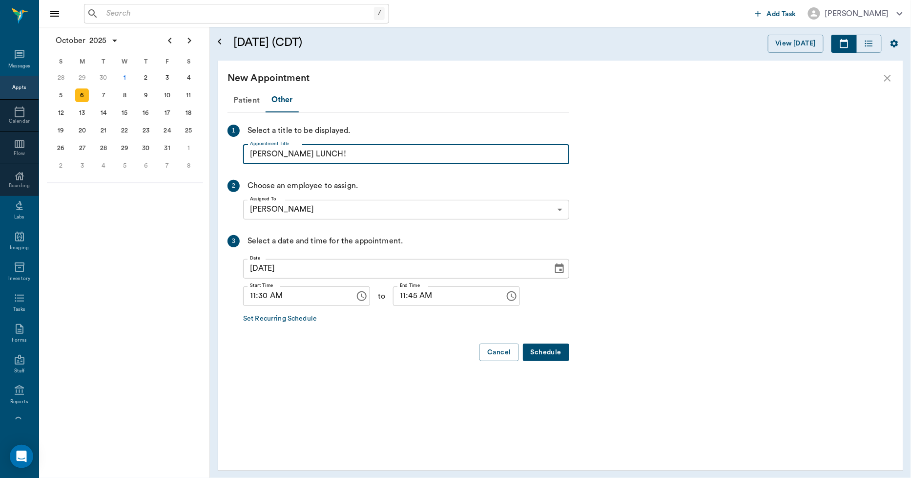
type input "DR. JONES LUNCH!"
click at [394, 297] on input "11:45 AM" at bounding box center [445, 296] width 105 height 20
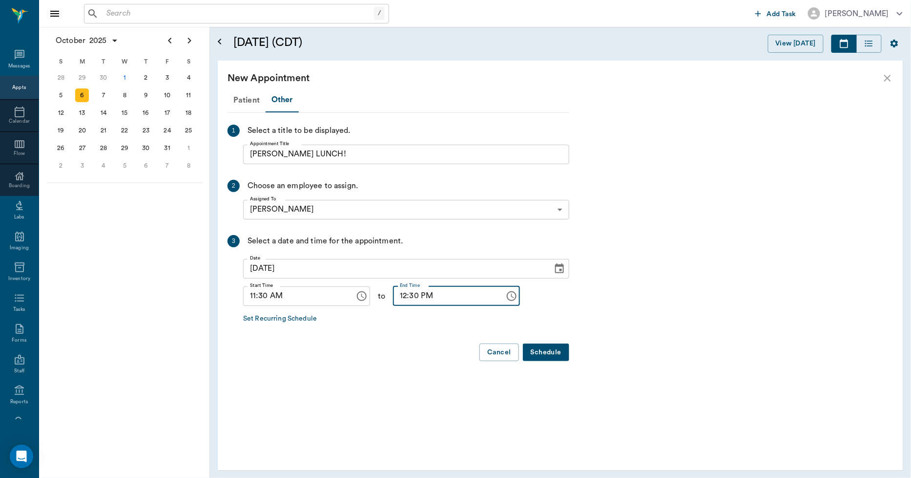
type input "12:30 PM"
click at [556, 353] on button "Schedule" at bounding box center [546, 352] width 46 height 18
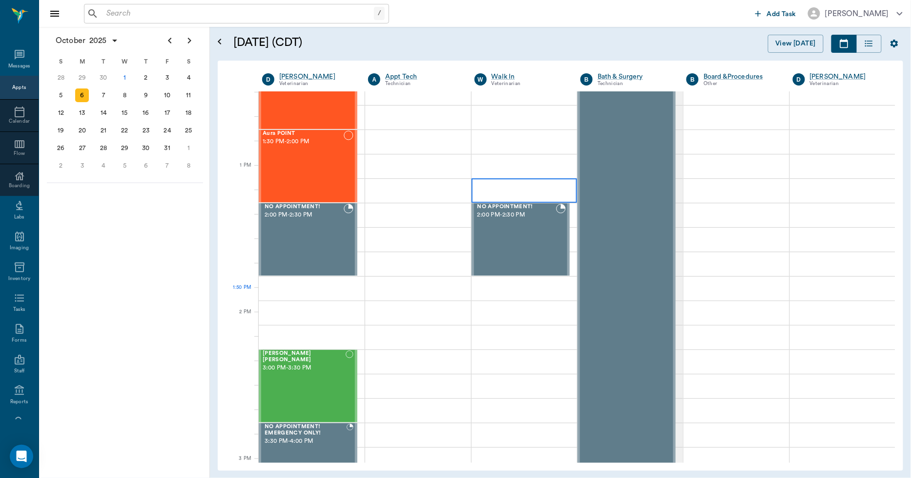
scroll to position [814, 0]
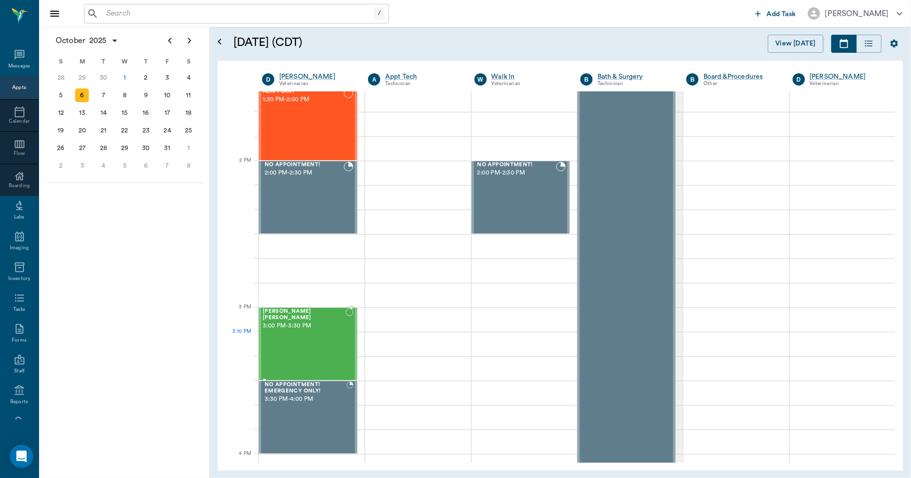
click at [274, 335] on div "Gibson Laduke 3:00 PM - 3:30 PM" at bounding box center [304, 343] width 83 height 71
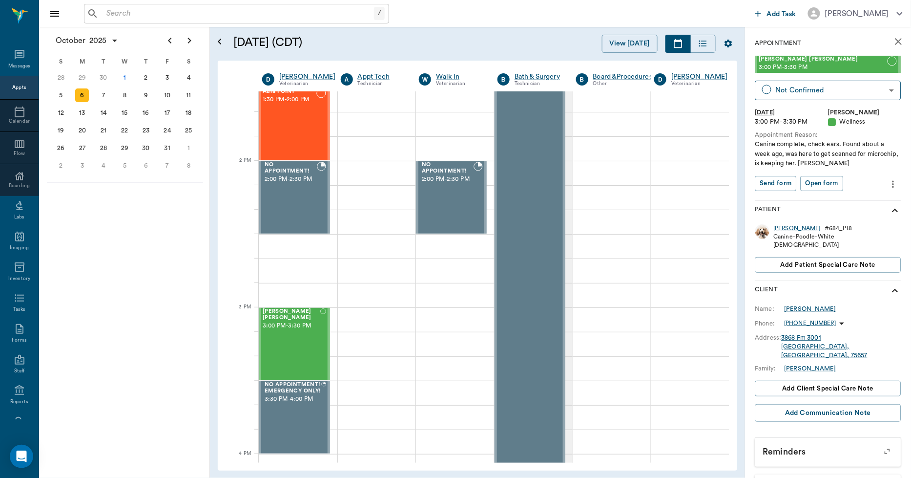
click at [896, 42] on icon "close" at bounding box center [899, 41] width 7 height 7
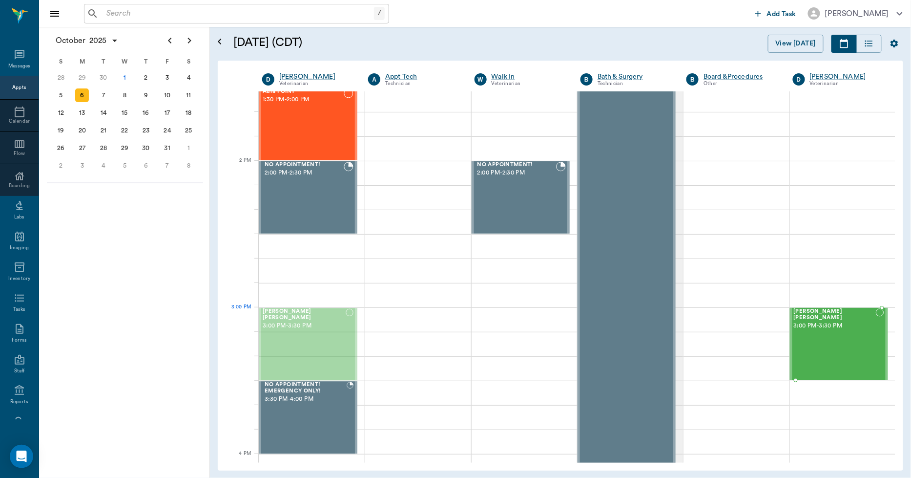
drag, startPoint x: 288, startPoint y: 334, endPoint x: 807, endPoint y: 343, distance: 518.8
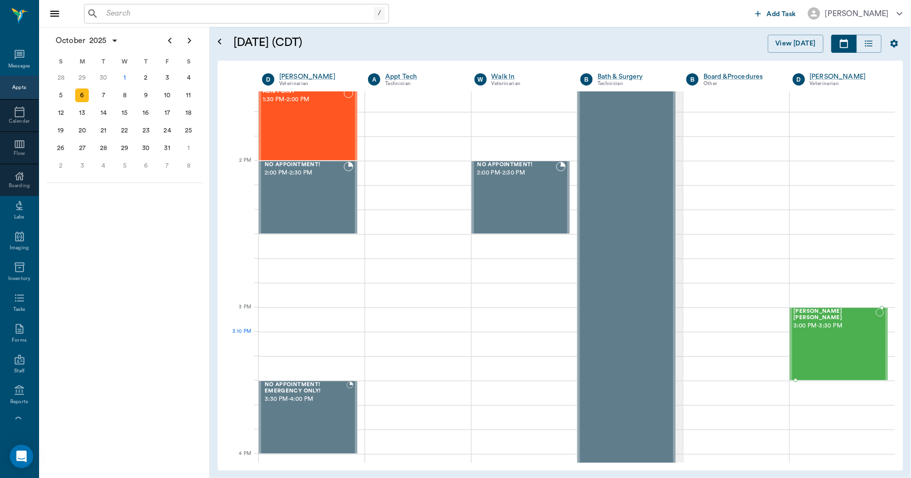
click at [807, 343] on div "Gibson Laduke 3:00 PM - 3:30 PM" at bounding box center [835, 343] width 83 height 71
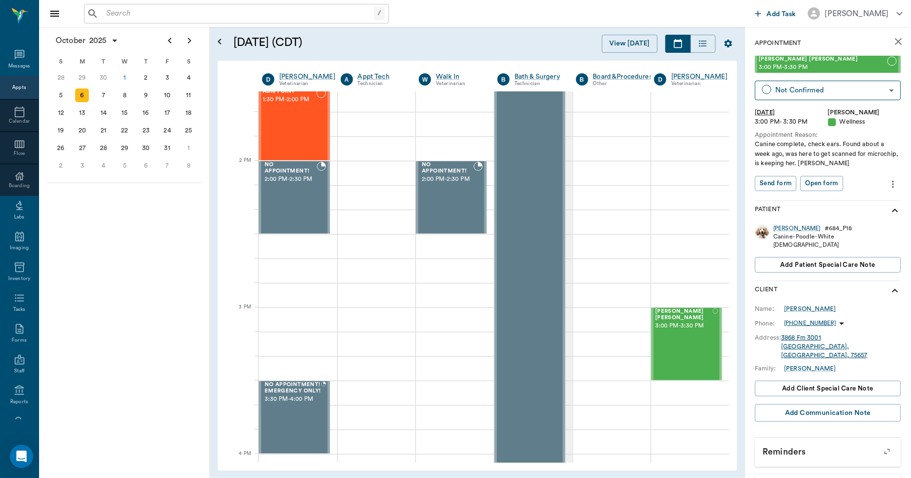
click at [888, 179] on icon "more" at bounding box center [893, 184] width 11 height 12
click at [855, 198] on span "Edit appointment" at bounding box center [845, 201] width 82 height 10
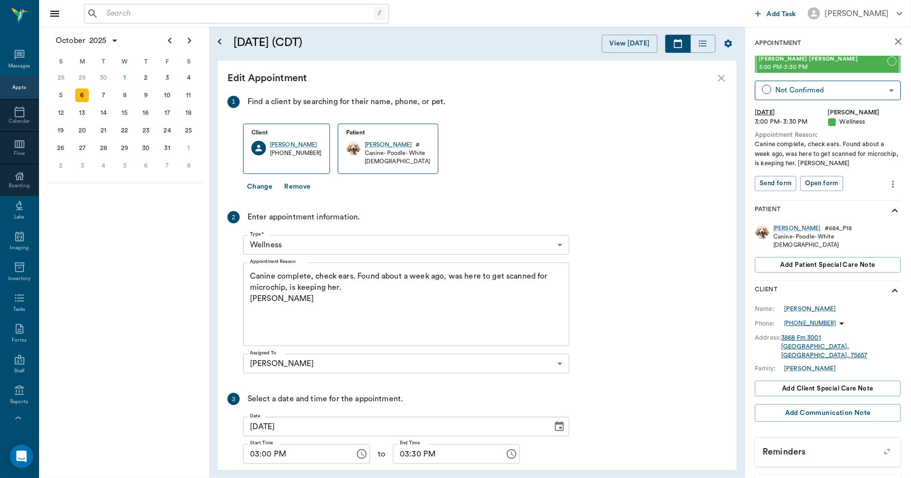
scroll to position [48, 0]
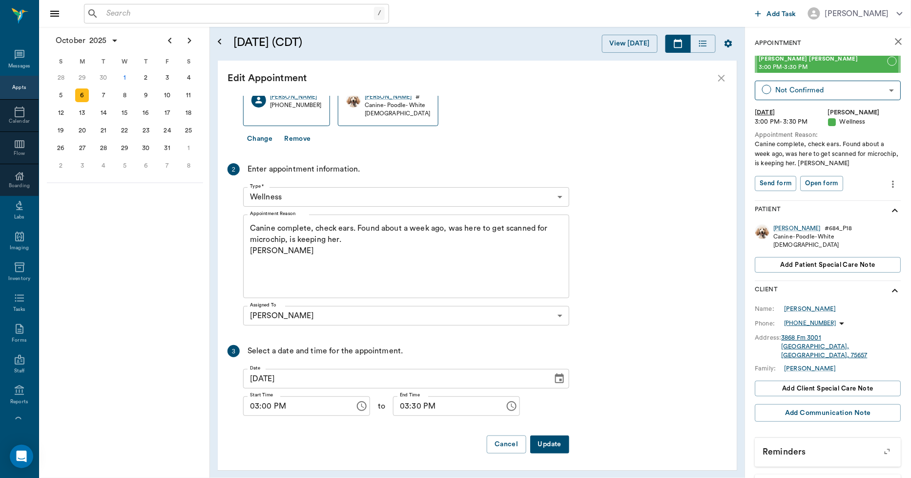
click at [397, 412] on input "03:30 PM" at bounding box center [445, 406] width 105 height 20
type input "04:00 PM"
click at [546, 446] on button "Update" at bounding box center [549, 444] width 39 height 18
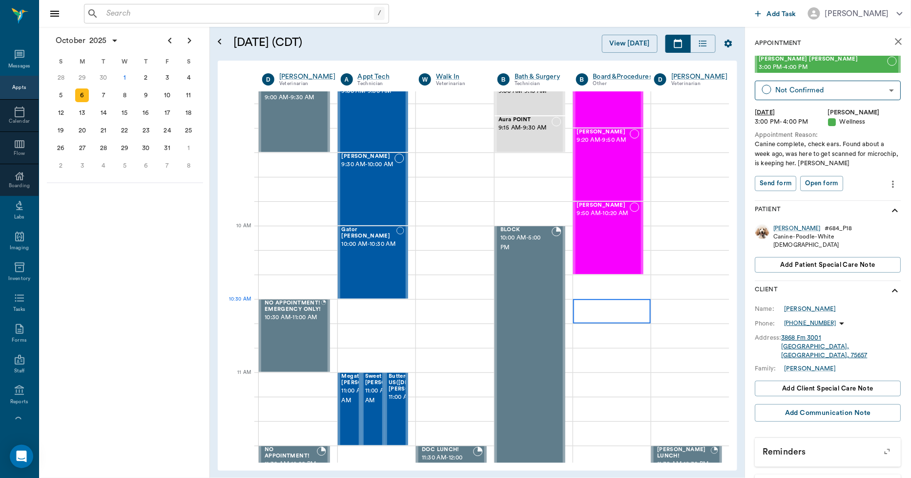
scroll to position [0, 0]
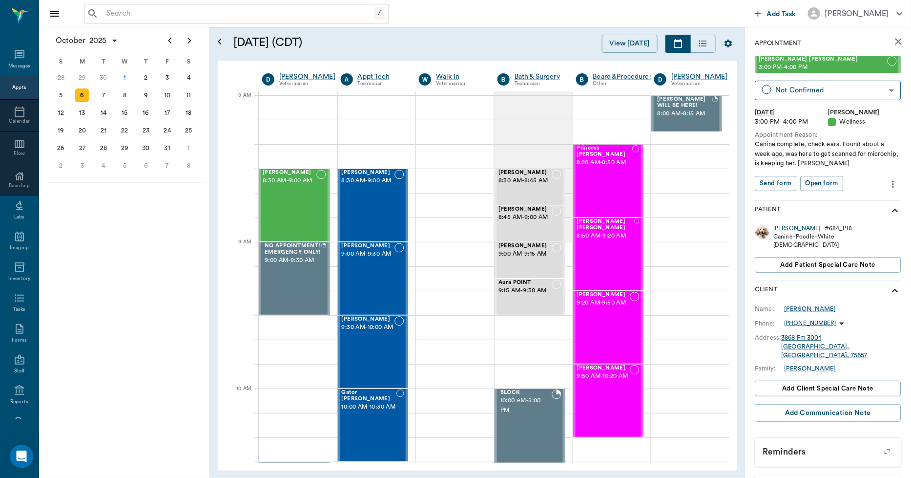
click at [896, 41] on icon "close" at bounding box center [899, 41] width 7 height 7
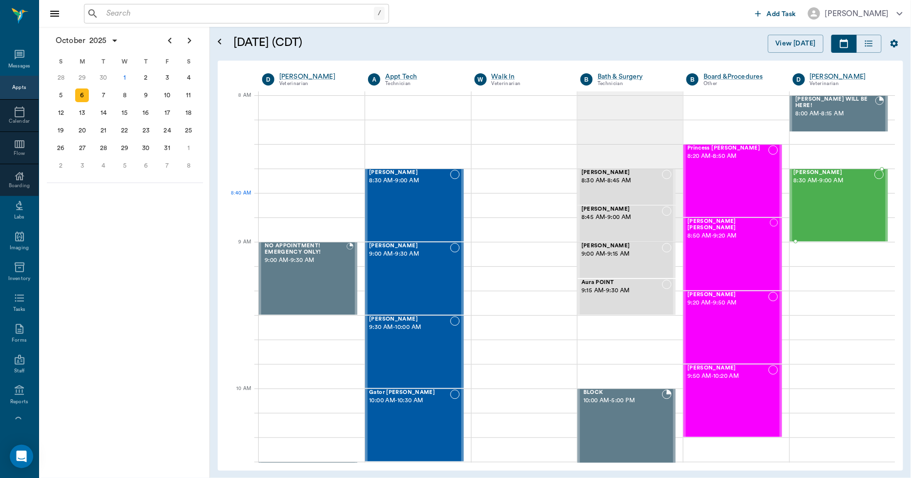
click at [818, 194] on div "Rosco Nuckels 8:30 AM - 9:00 AM" at bounding box center [834, 204] width 81 height 71
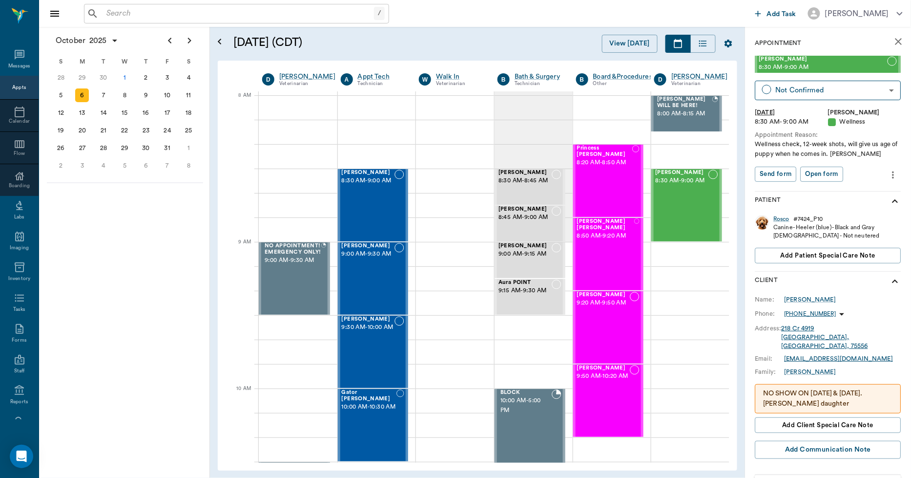
click at [890, 173] on icon "more" at bounding box center [893, 175] width 11 height 12
click at [862, 189] on span "Edit appointment" at bounding box center [845, 192] width 82 height 10
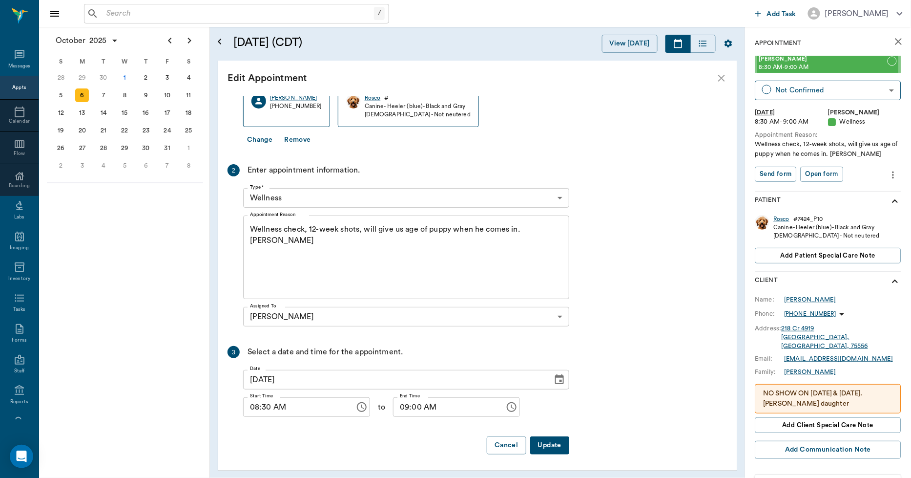
scroll to position [83, 0]
click at [407, 410] on input "09:00 AM" at bounding box center [445, 406] width 105 height 20
type input "09:30 AM"
click at [549, 448] on button "Update" at bounding box center [549, 444] width 39 height 18
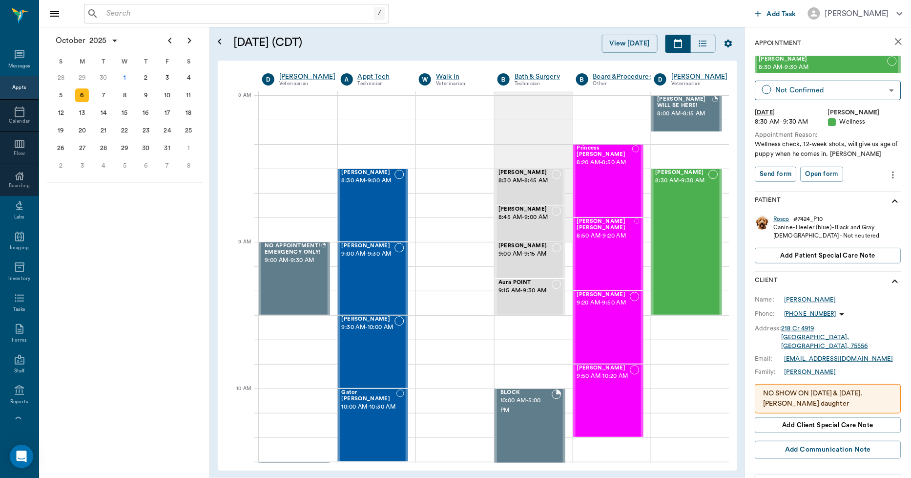
click at [893, 44] on icon "close" at bounding box center [899, 42] width 12 height 12
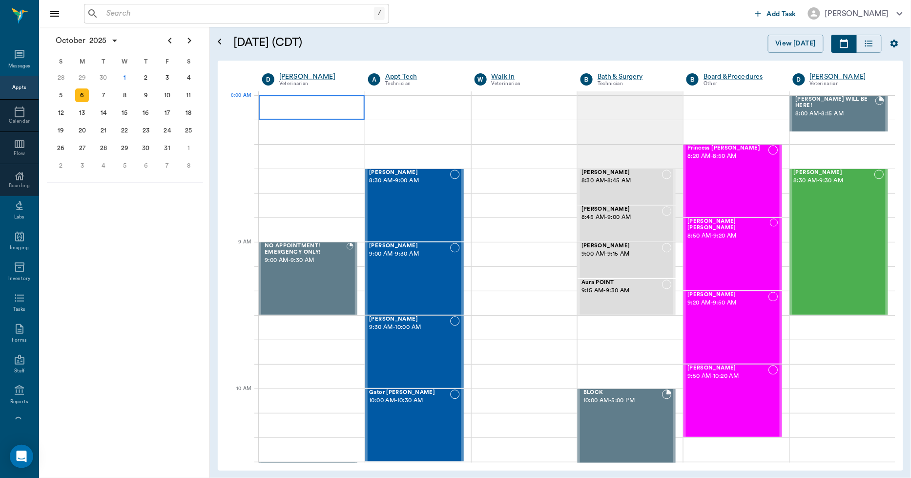
click at [300, 103] on div at bounding box center [312, 107] width 106 height 24
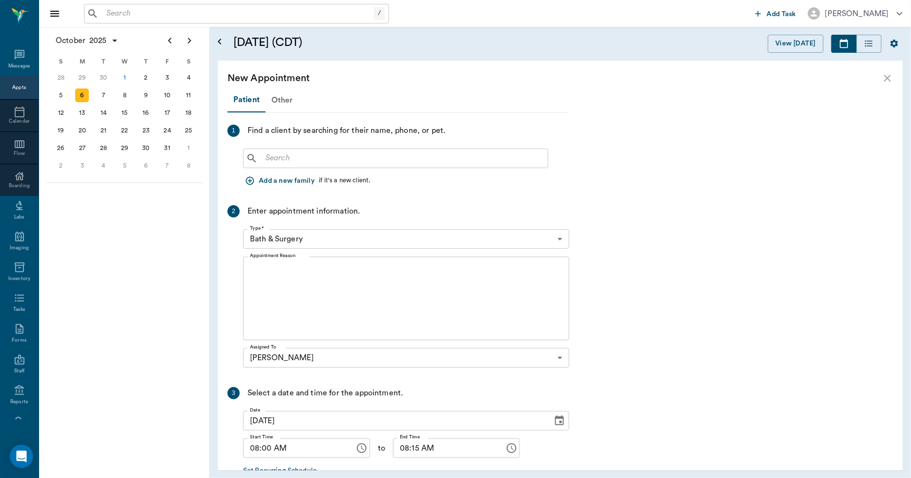
click at [281, 96] on div "Other" at bounding box center [282, 99] width 33 height 23
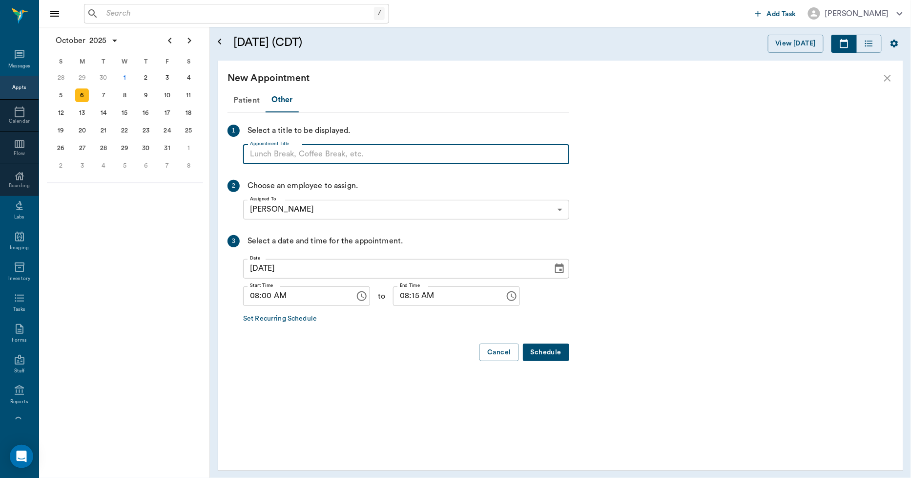
click at [281, 162] on input "Appointment Title" at bounding box center [406, 155] width 326 height 20
type input "DR. JONES WILL BE HERE. SCHEDULE APPOINTMENTS ON HER SIDE"
click at [408, 298] on input "08:15 AM" at bounding box center [445, 296] width 105 height 20
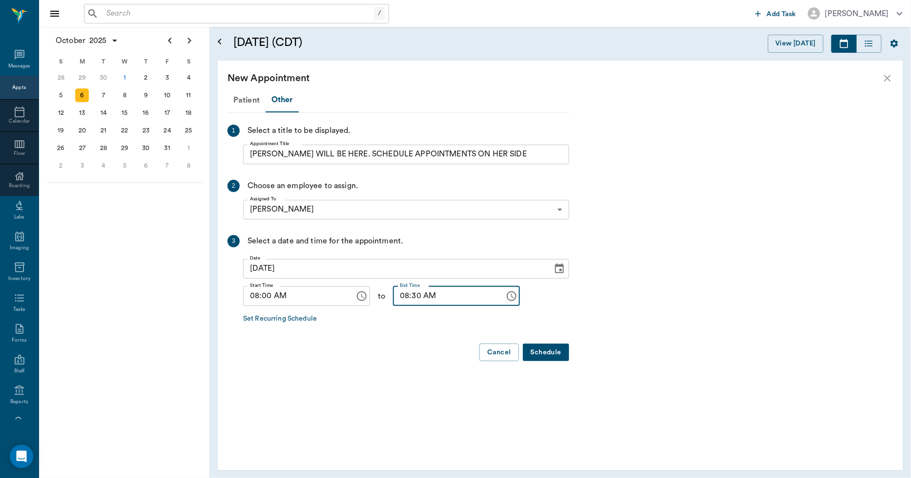
type input "08:30 AM"
click at [538, 349] on button "Schedule" at bounding box center [546, 352] width 46 height 18
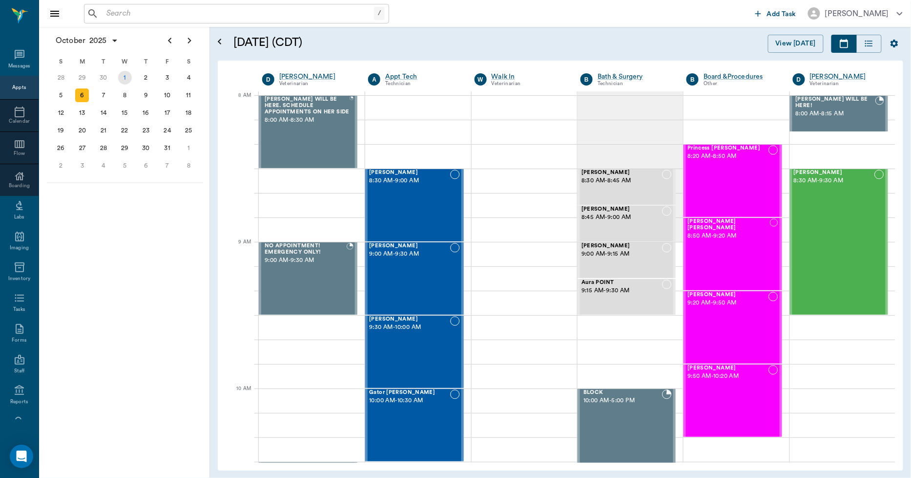
click at [122, 73] on div "1" at bounding box center [125, 78] width 14 height 14
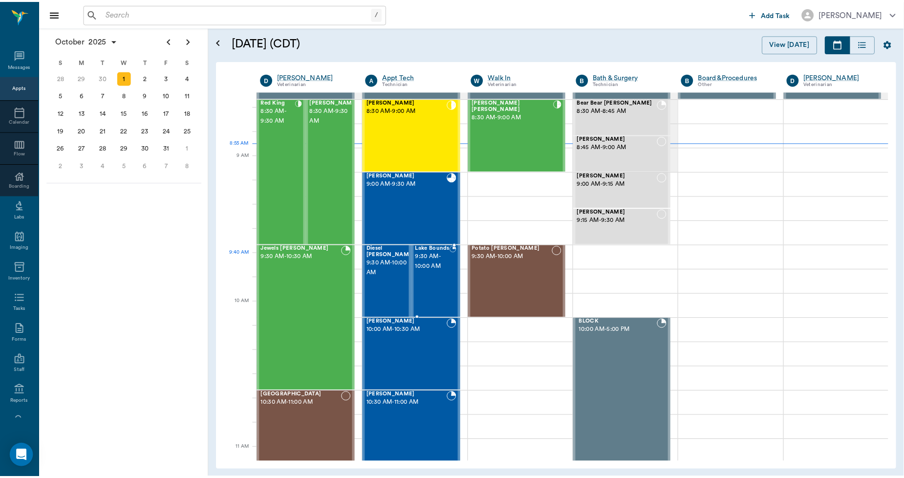
scroll to position [54, 0]
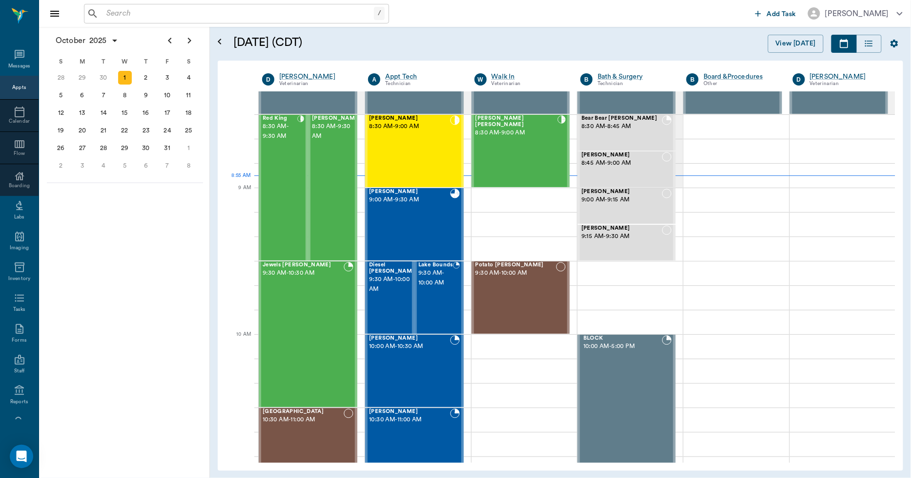
click at [119, 2] on div "/ ​ Add Task Dr. Bert Ellsworth" at bounding box center [475, 13] width 872 height 27
click at [125, 12] on input "text" at bounding box center [244, 14] width 282 height 14
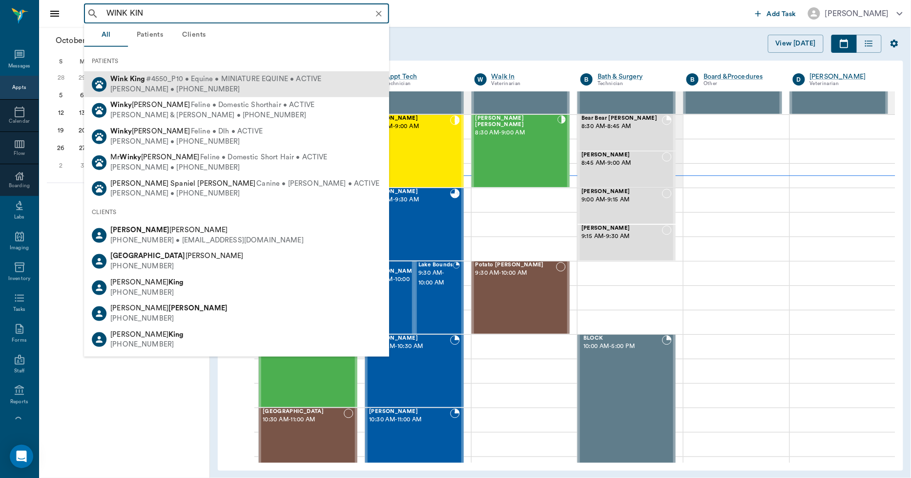
click at [115, 82] on b "Wink" at bounding box center [119, 78] width 18 height 7
type input "WINK KIN"
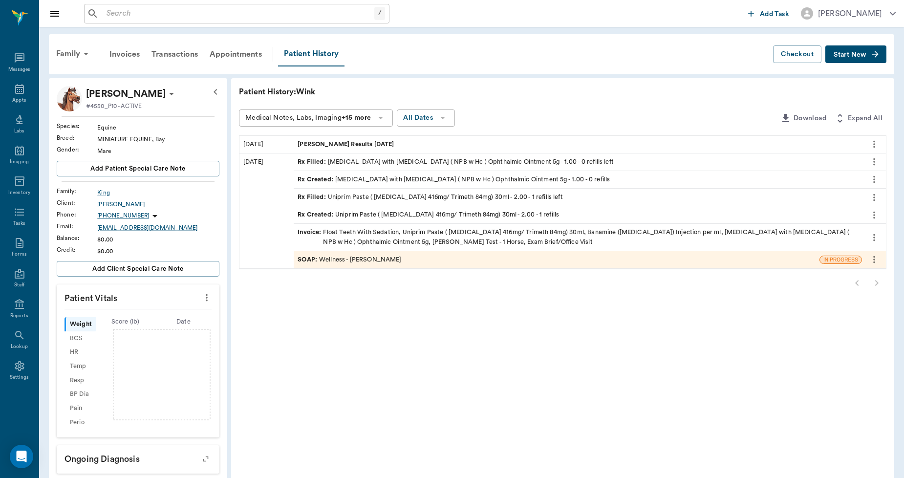
click at [313, 145] on span "Coggins Results 9.26.25" at bounding box center [346, 144] width 98 height 9
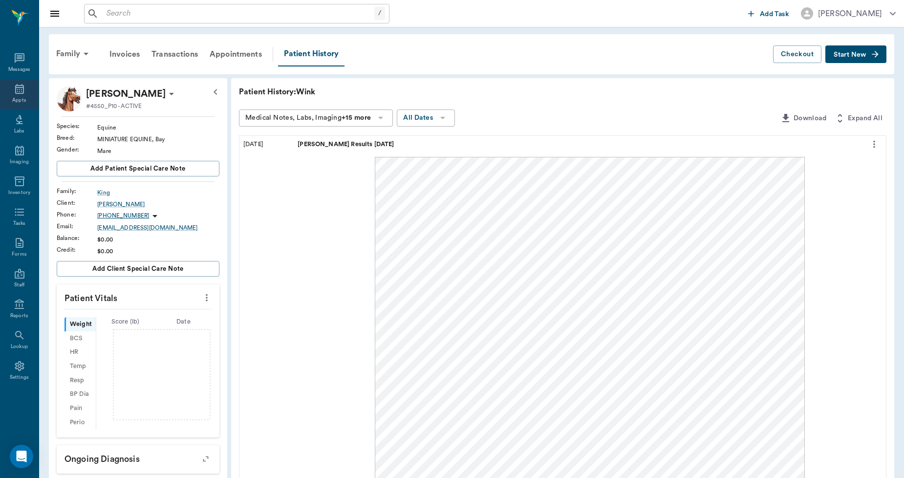
click at [20, 98] on div "Appts" at bounding box center [19, 100] width 14 height 7
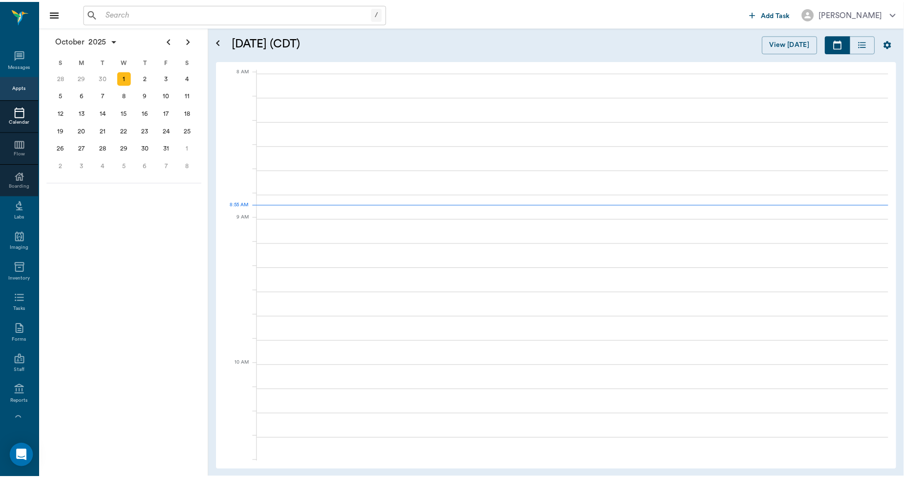
scroll to position [1, 0]
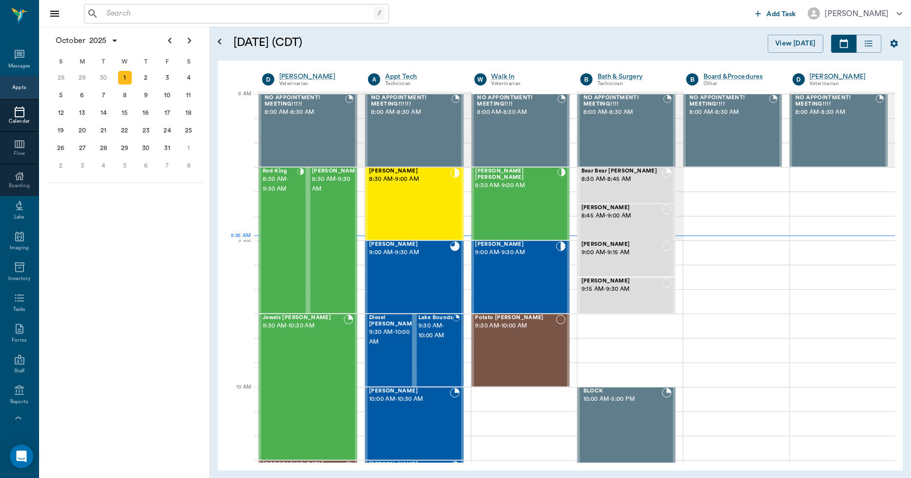
click at [125, 7] on input "text" at bounding box center [239, 14] width 272 height 14
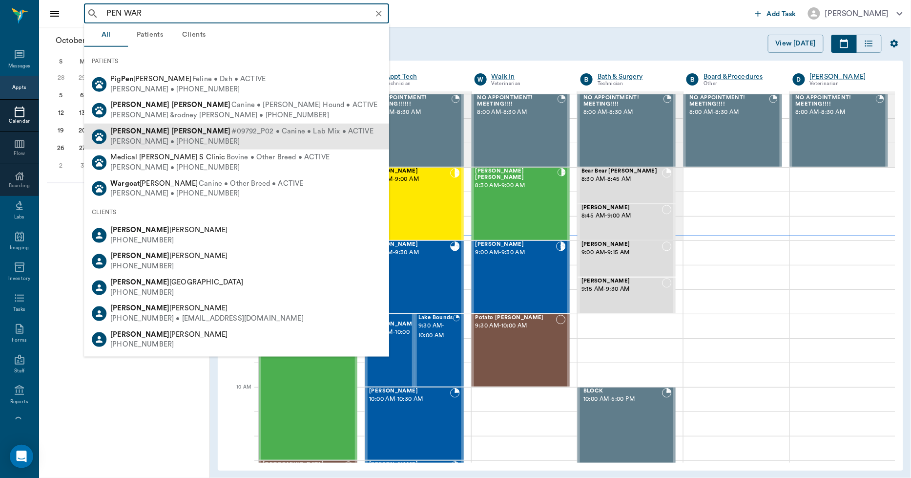
click at [153, 139] on div "Jessica Warrick • (903) 650-2884" at bounding box center [241, 141] width 263 height 10
type input "PEN WAR"
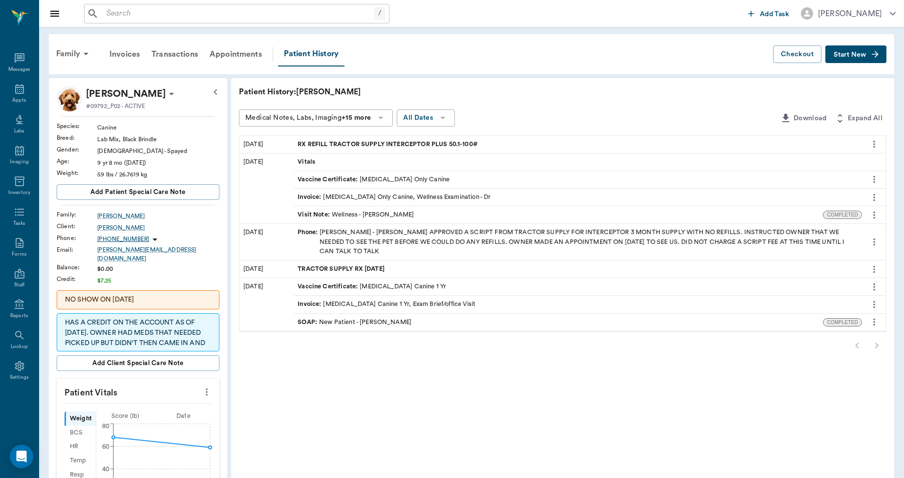
click at [345, 143] on span "RX REFILL TRACTOR SUPPLY INTERCEPTOR PLUS 50.1-100#" at bounding box center [388, 144] width 182 height 9
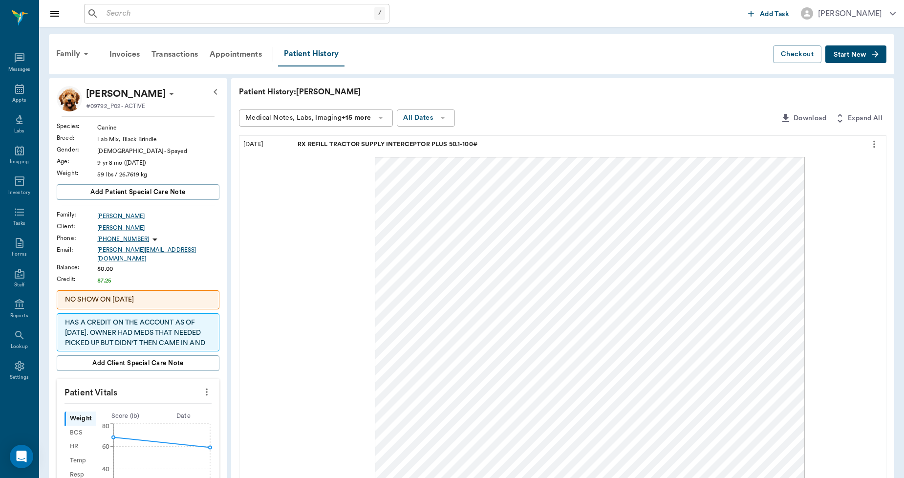
click at [843, 55] on span "Start New" at bounding box center [849, 55] width 33 height 0
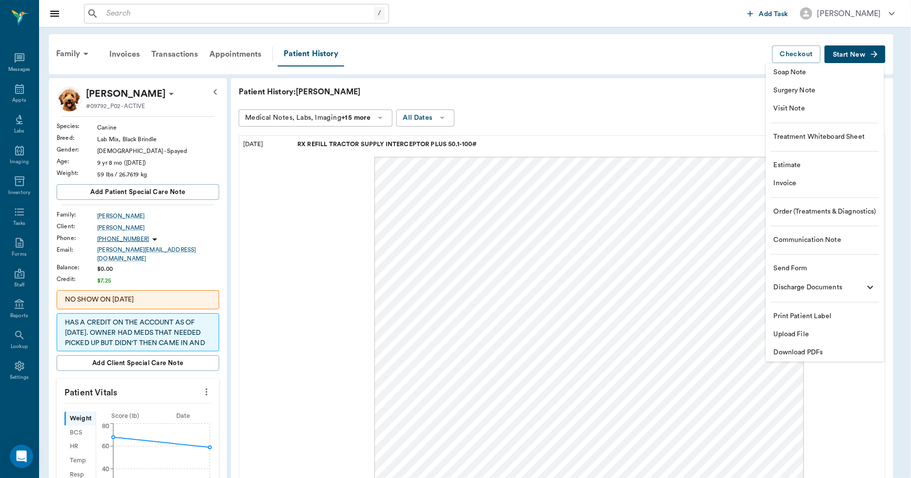
click at [795, 237] on span "Communication Note" at bounding box center [825, 240] width 103 height 10
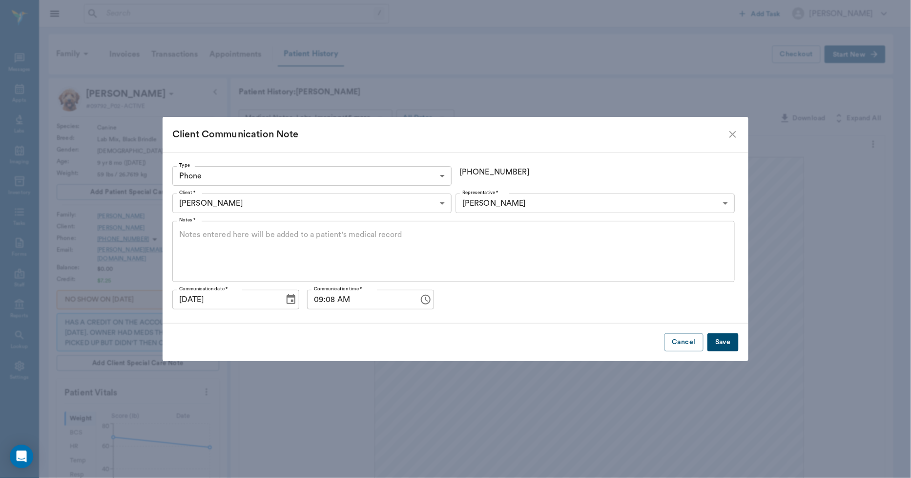
click at [347, 177] on body "/ ​ Add Task Dr. Bert Ellsworth Nectar Messages Appts Labs Imaging Inventory Ta…" at bounding box center [455, 454] width 911 height 909
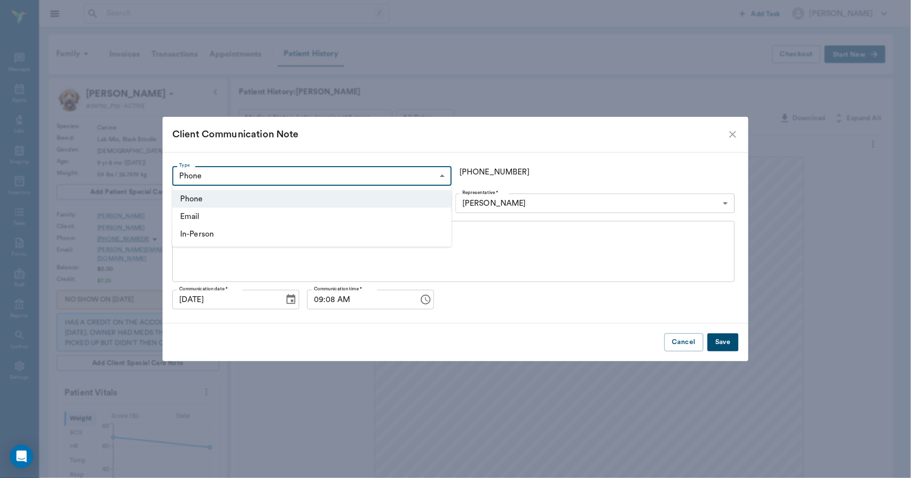
click at [192, 232] on li "In-Person" at bounding box center [311, 234] width 279 height 18
type input "IN_PERSON"
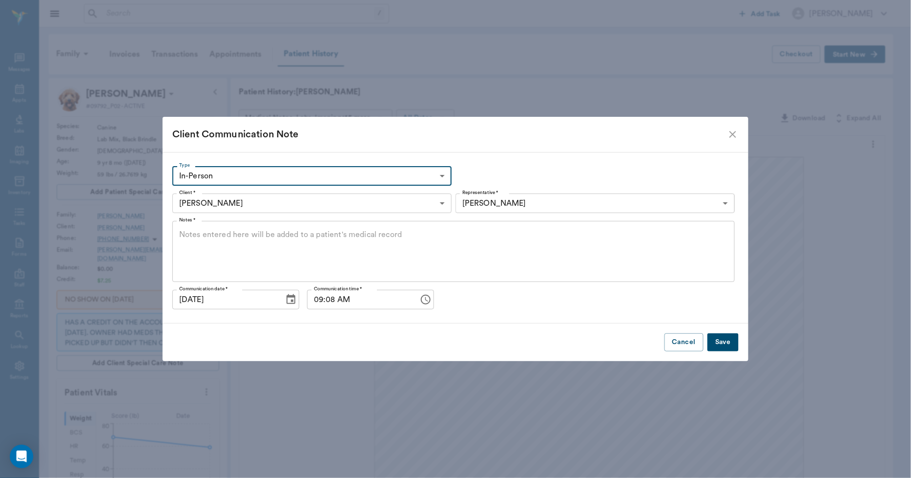
click at [474, 201] on body "/ ​ Add Task Dr. Bert Ellsworth Nectar Messages Appts Labs Imaging Inventory Ta…" at bounding box center [455, 454] width 911 height 909
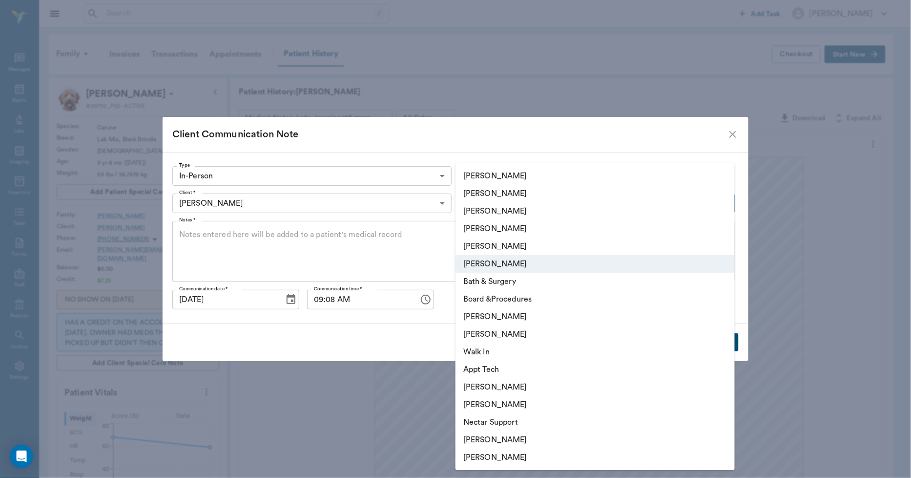
click at [489, 247] on li "Lorean Lingle" at bounding box center [595, 246] width 279 height 18
type input "63ec2ece52e12b0ba117cc90"
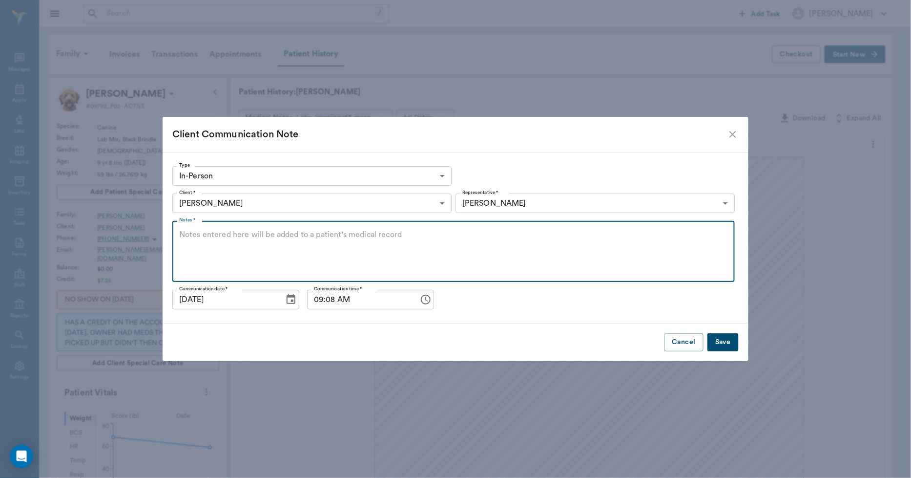
click at [408, 247] on textarea "Notes *" at bounding box center [453, 251] width 549 height 45
click at [266, 230] on textarea "WE RECEIVED A FAX" at bounding box center [453, 251] width 549 height 45
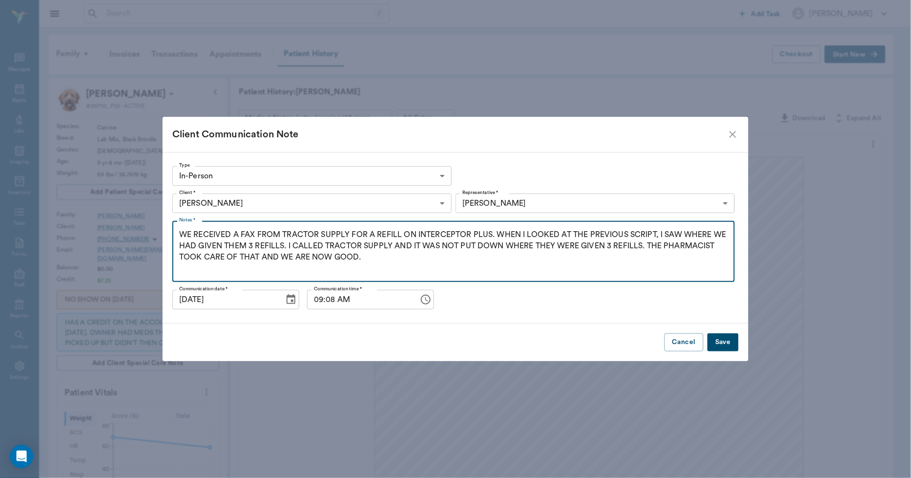
type textarea "WE RECEIVED A FAX FROM TRACTOR SUPPLY FOR A REFILL ON INTERCEPTOR PLUS. WHEN I …"
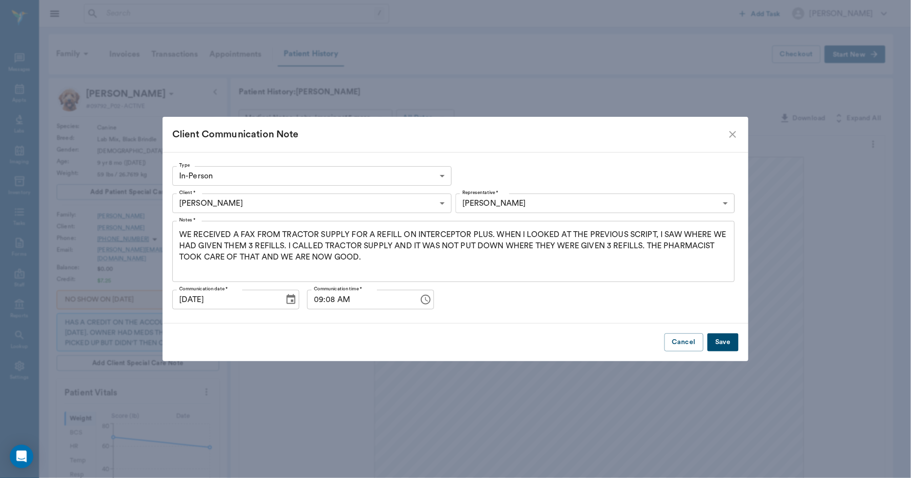
click at [721, 342] on button "Save" at bounding box center [723, 342] width 31 height 18
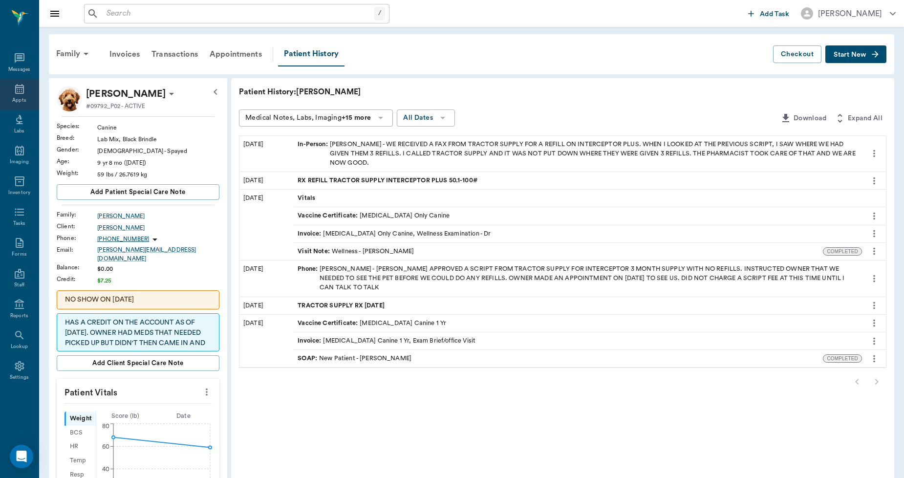
click at [17, 97] on div "Appts" at bounding box center [19, 100] width 14 height 7
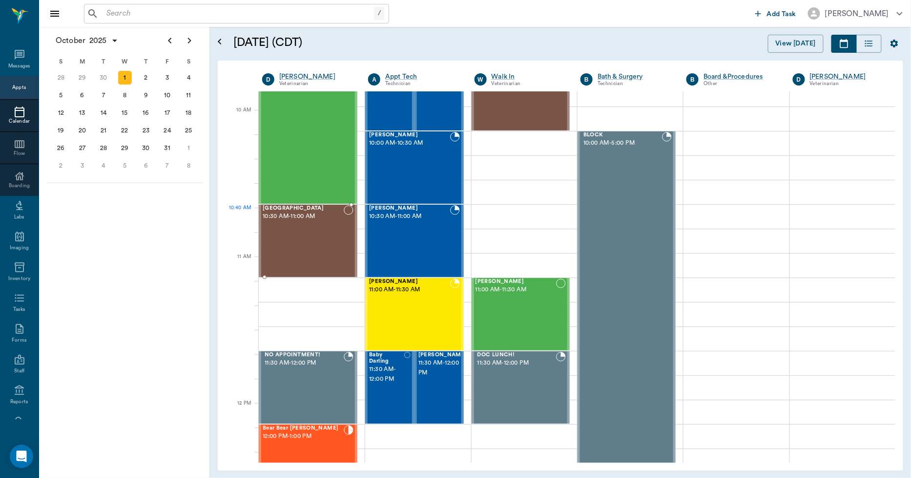
scroll to position [312, 0]
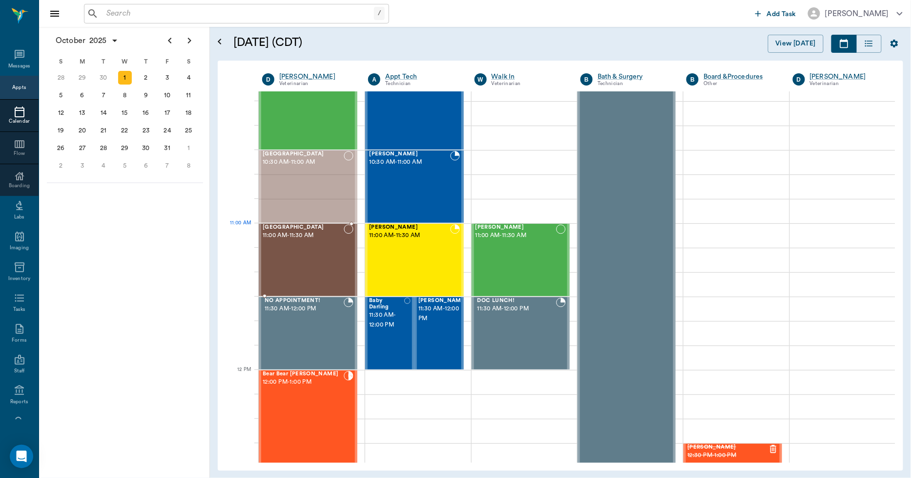
drag, startPoint x: 318, startPoint y: 181, endPoint x: 324, endPoint y: 252, distance: 71.6
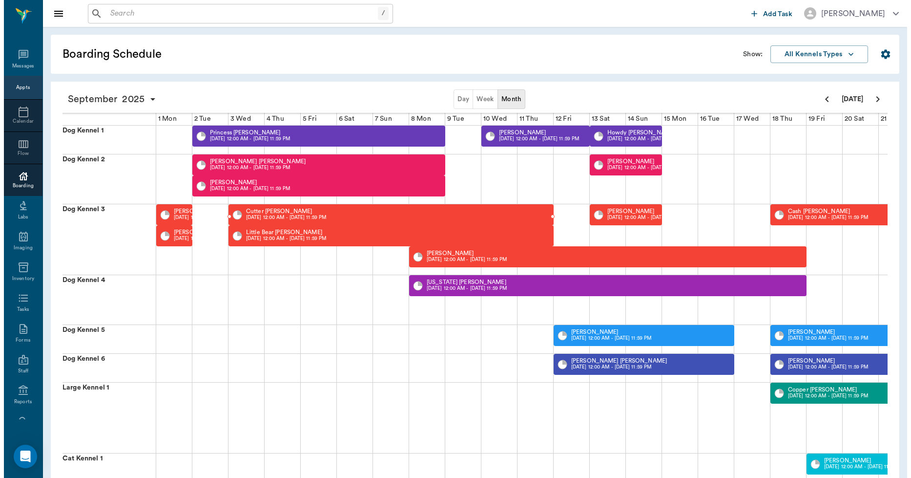
scroll to position [0, 251]
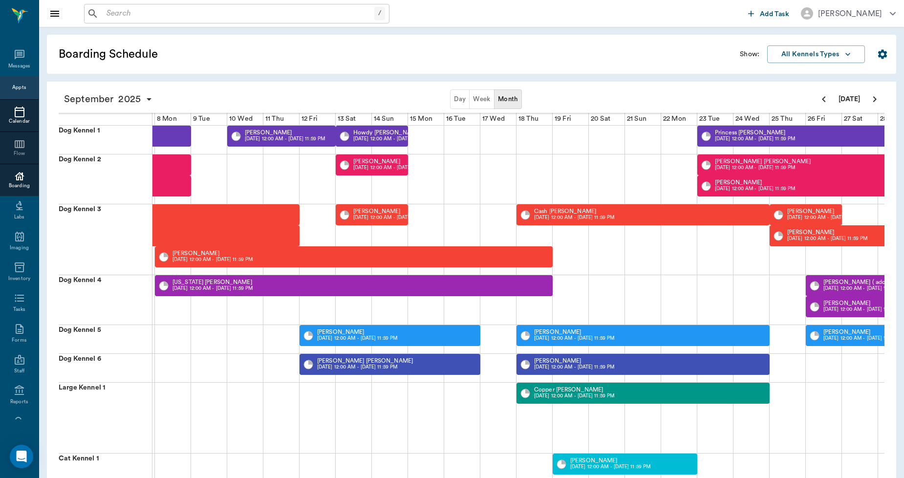
click at [14, 111] on icon at bounding box center [20, 112] width 12 height 12
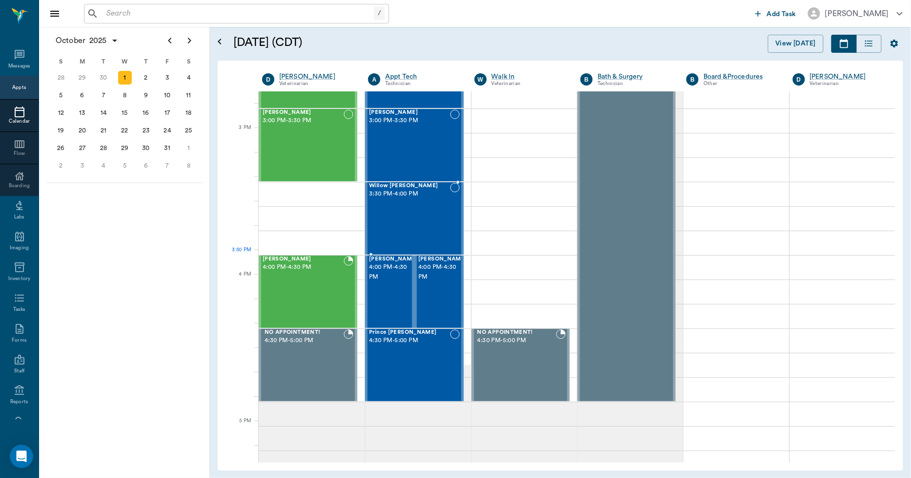
scroll to position [1017, 0]
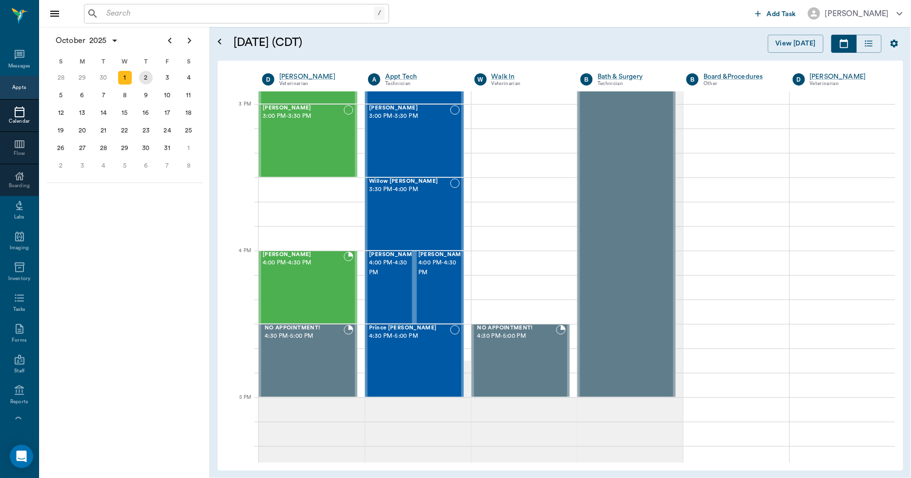
click at [147, 82] on div "2" at bounding box center [146, 78] width 14 height 14
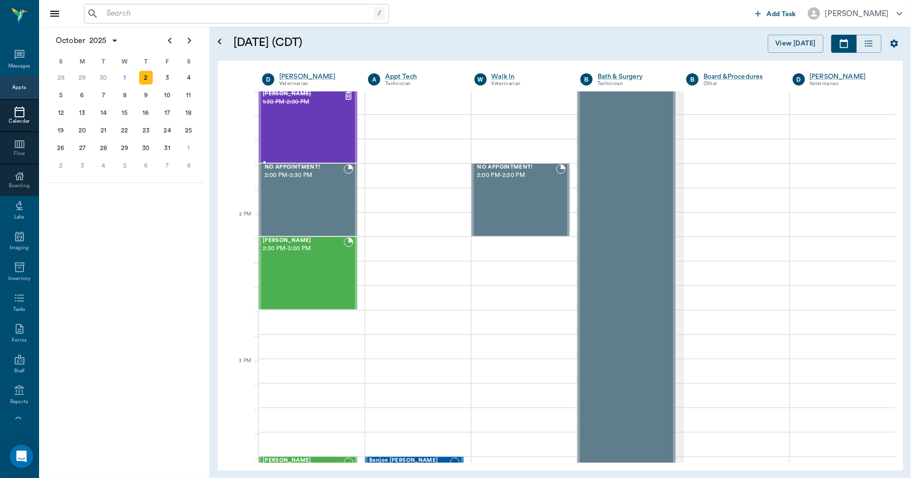
scroll to position [760, 0]
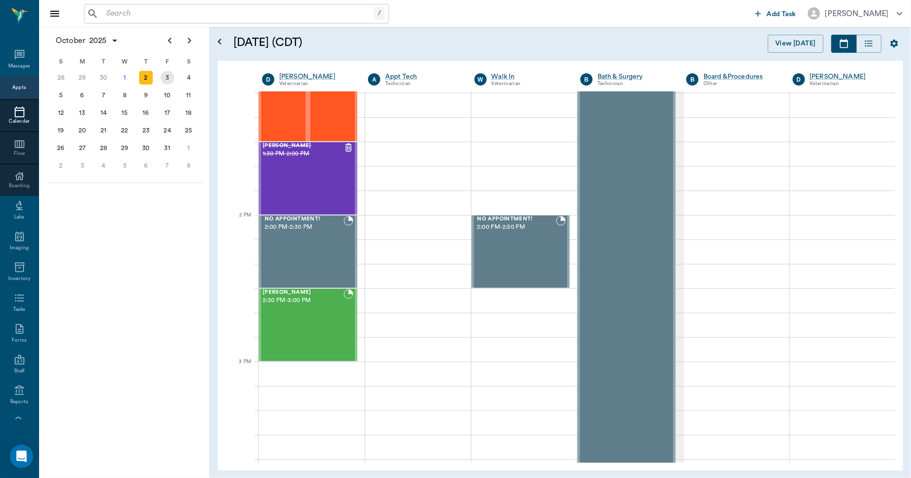
click at [164, 74] on div "3" at bounding box center [168, 78] width 14 height 14
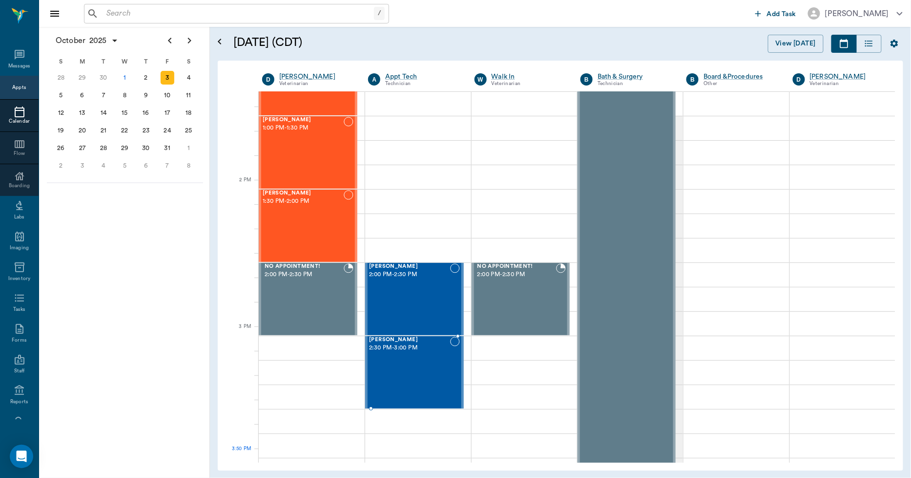
scroll to position [705, 0]
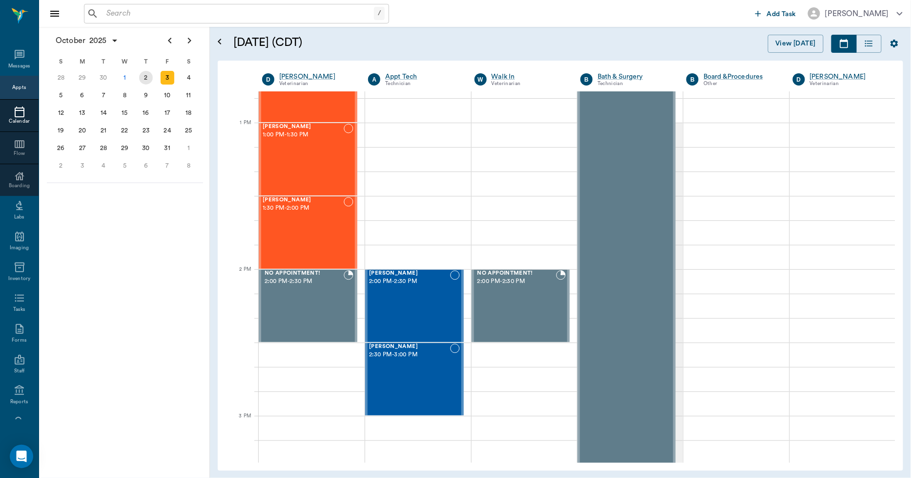
click at [139, 80] on div "2" at bounding box center [145, 78] width 21 height 18
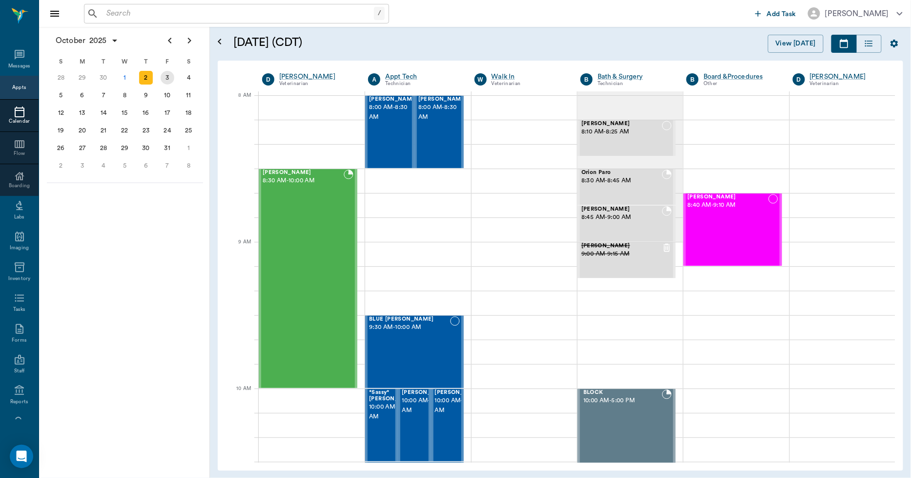
click at [169, 77] on div "3" at bounding box center [168, 78] width 14 height 14
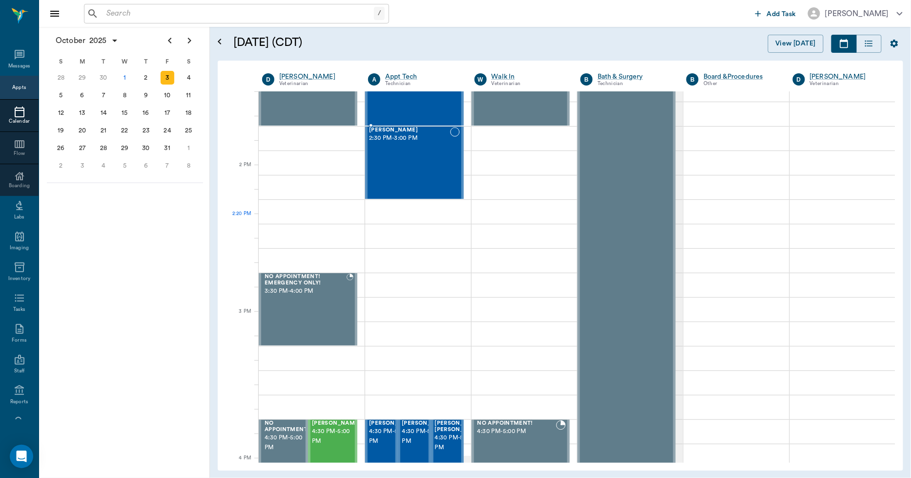
scroll to position [922, 0]
click at [402, 216] on div at bounding box center [418, 211] width 106 height 24
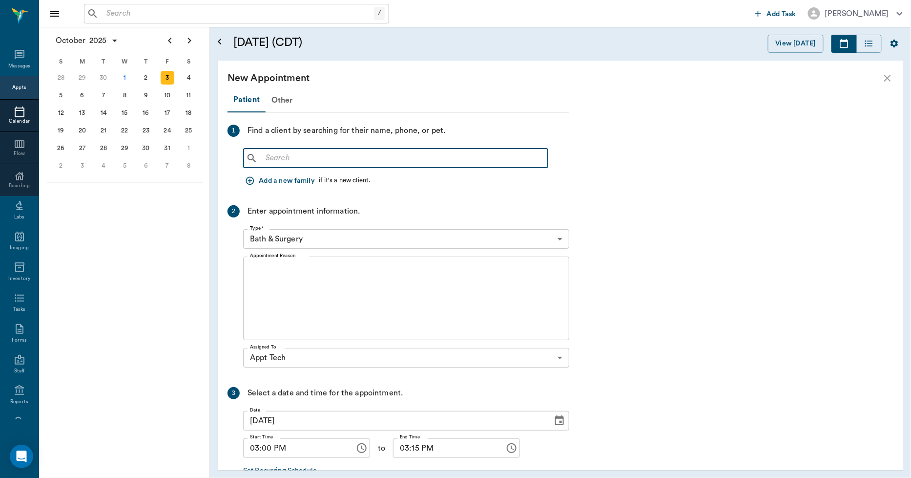
click at [314, 160] on input "text" at bounding box center [403, 158] width 282 height 14
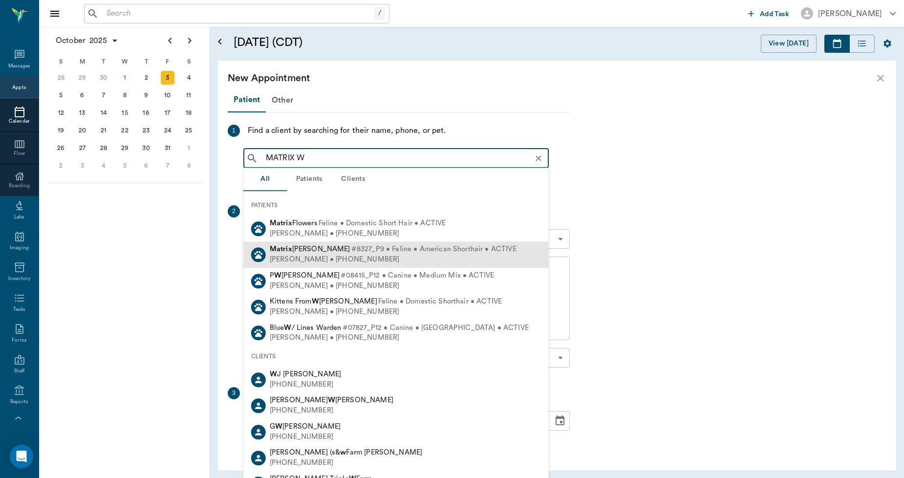
click at [322, 253] on div "Matrix Wiedemann #8327_P9 • Feline • American Shorthair • ACTIVE" at bounding box center [393, 250] width 247 height 10
type input "MATRIX W"
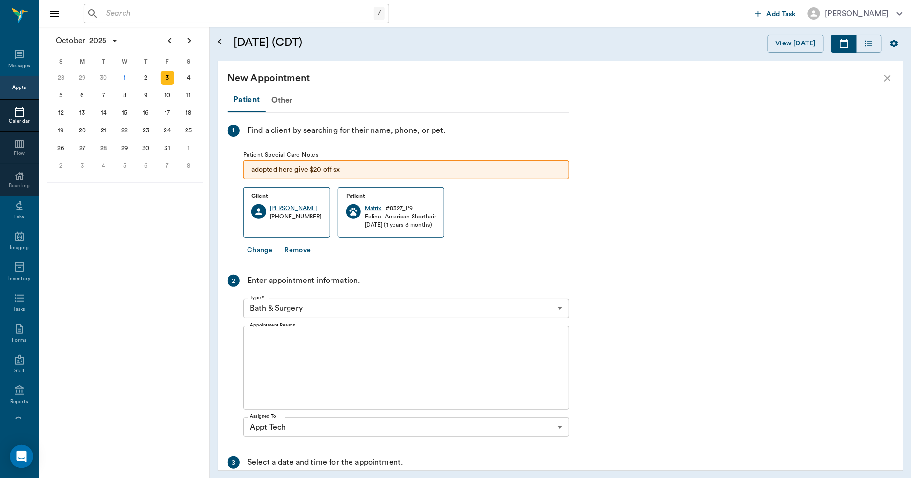
click at [341, 305] on body "/ ​ Add Task Dr. Bert Ellsworth Nectar Messages Appts Calendar Flow Boarding La…" at bounding box center [455, 239] width 911 height 478
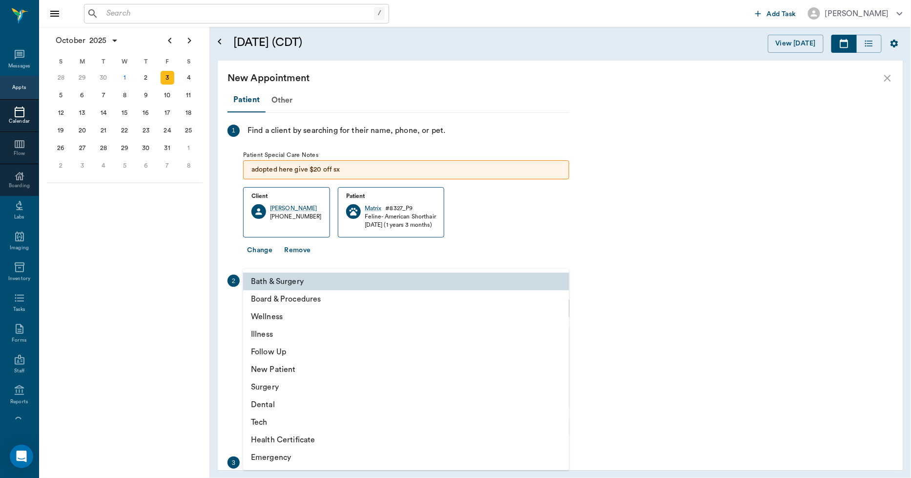
click at [281, 421] on li "Tech" at bounding box center [406, 422] width 326 height 18
type input "65d2be4f46e3a538d89b8c1a"
type input "03:30 PM"
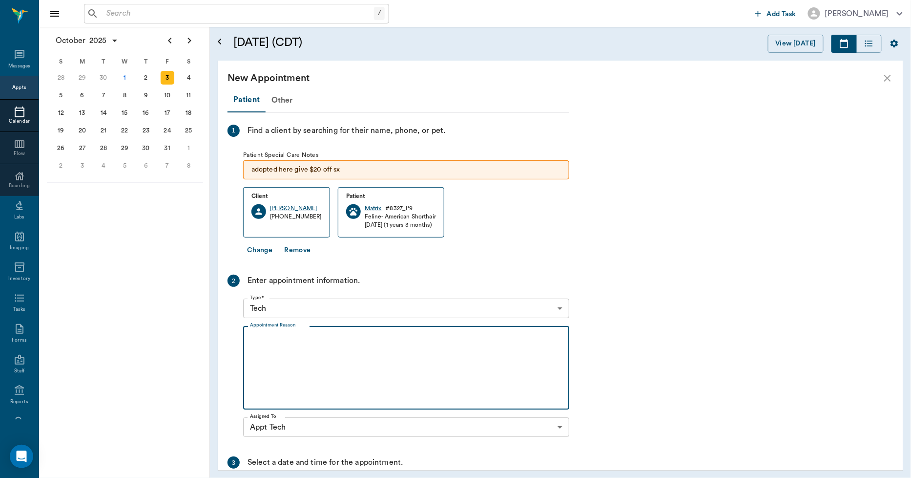
click at [321, 347] on textarea "Appointment Reason" at bounding box center [406, 367] width 313 height 67
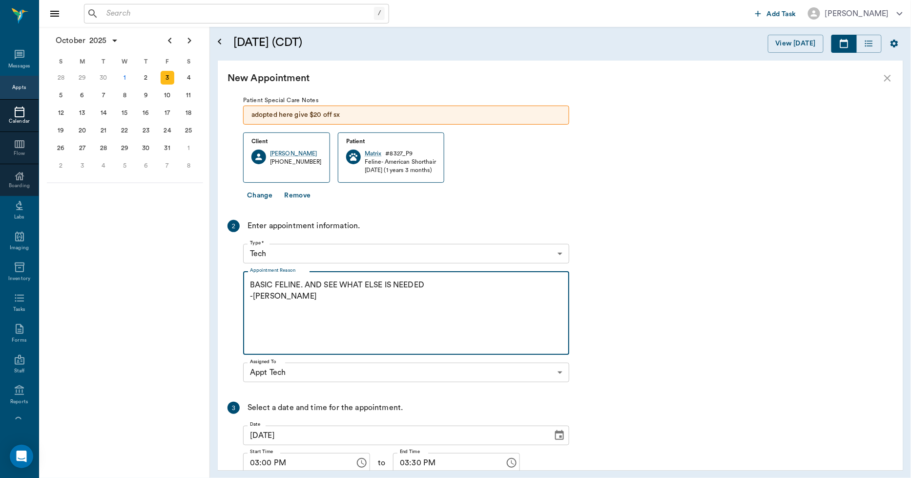
scroll to position [129, 0]
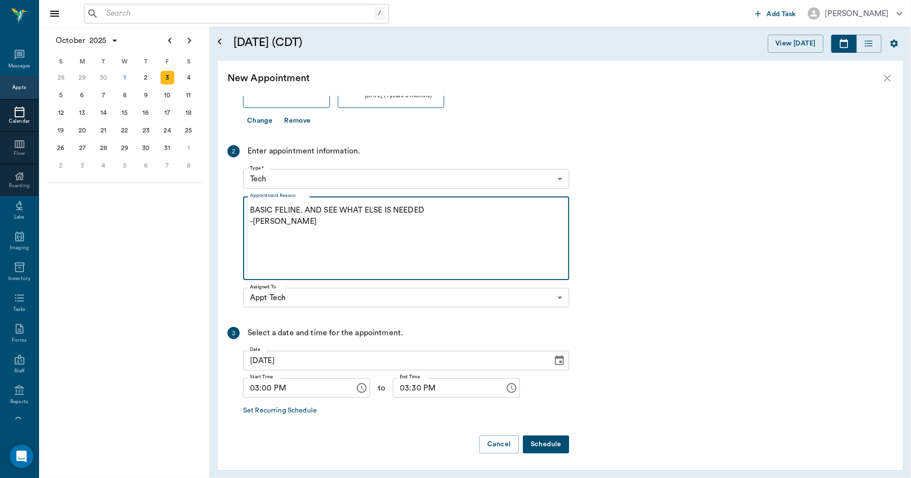
type textarea "BASIC FELINE. AND SEE WHAT ELSE IS NEEDED -LORY"
click at [556, 445] on button "Schedule" at bounding box center [546, 444] width 46 height 18
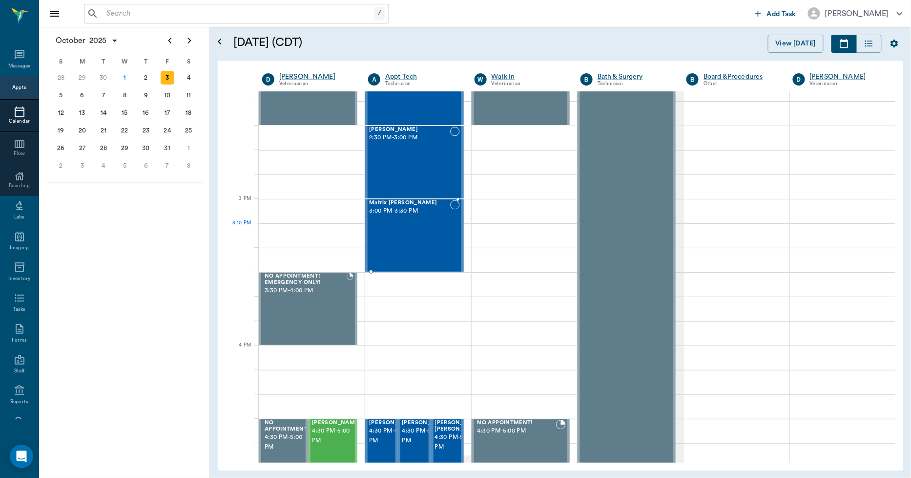
click at [417, 245] on div "Matrix Wiedemann 3:00 PM - 3:30 PM" at bounding box center [409, 235] width 81 height 71
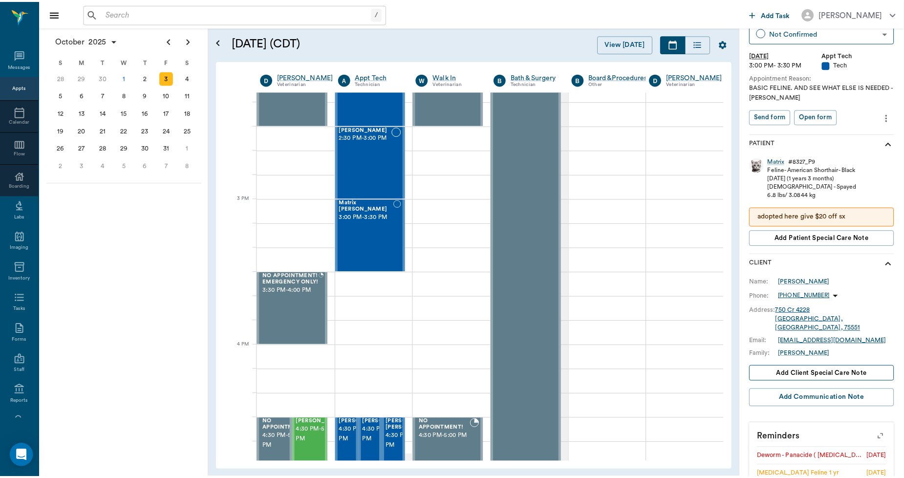
scroll to position [191, 0]
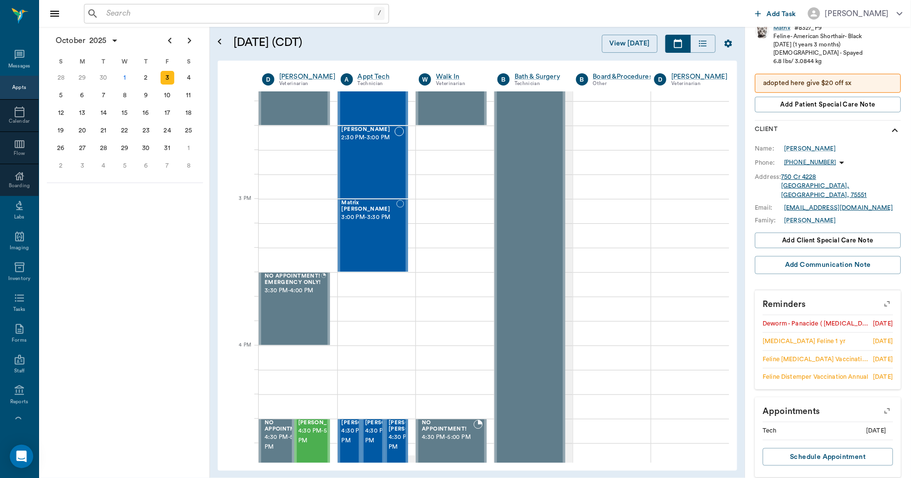
click at [882, 297] on icon "button" at bounding box center [888, 304] width 14 height 14
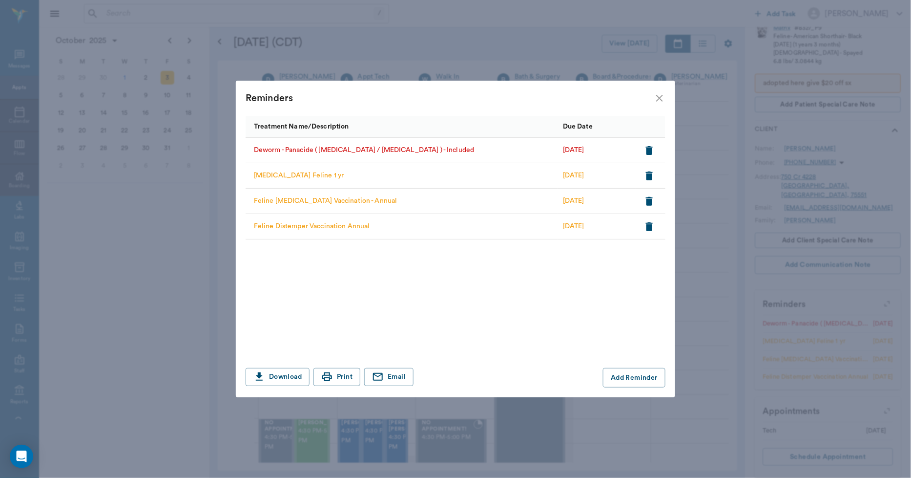
click at [660, 93] on icon "close" at bounding box center [660, 98] width 12 height 12
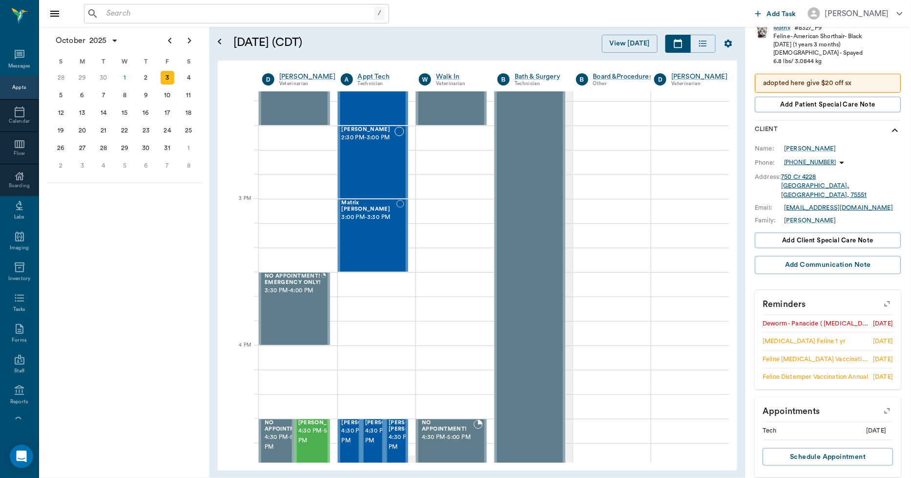
click at [112, 15] on input "text" at bounding box center [239, 14] width 272 height 14
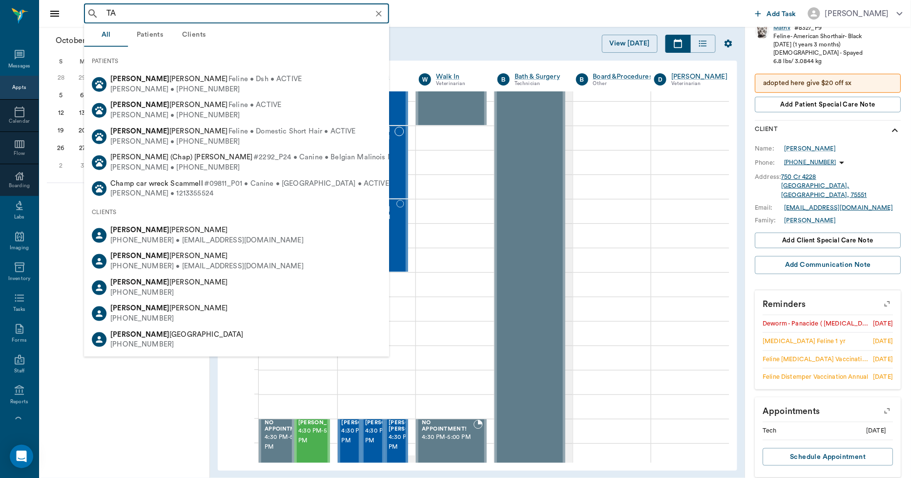
type input "T"
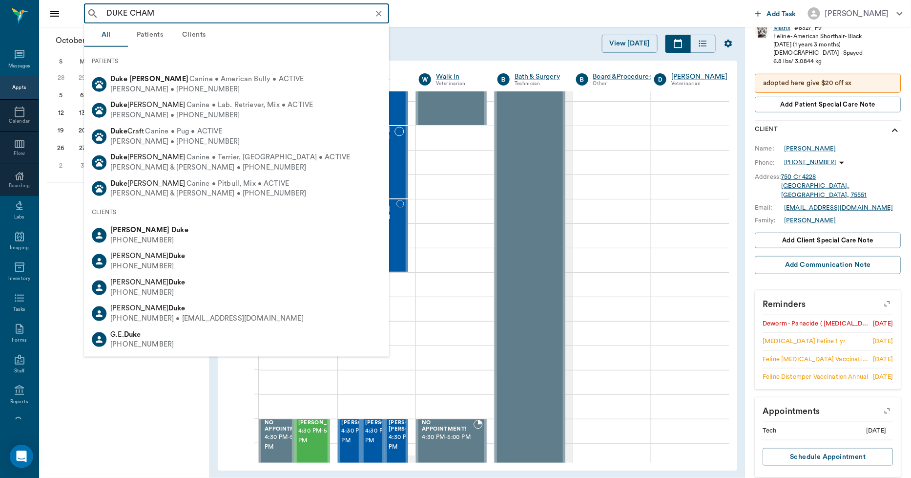
click at [110, 83] on div "Duke Chamblee Canine • American Bully • ACTIVE" at bounding box center [207, 79] width 194 height 10
type input "DUKE CHAM"
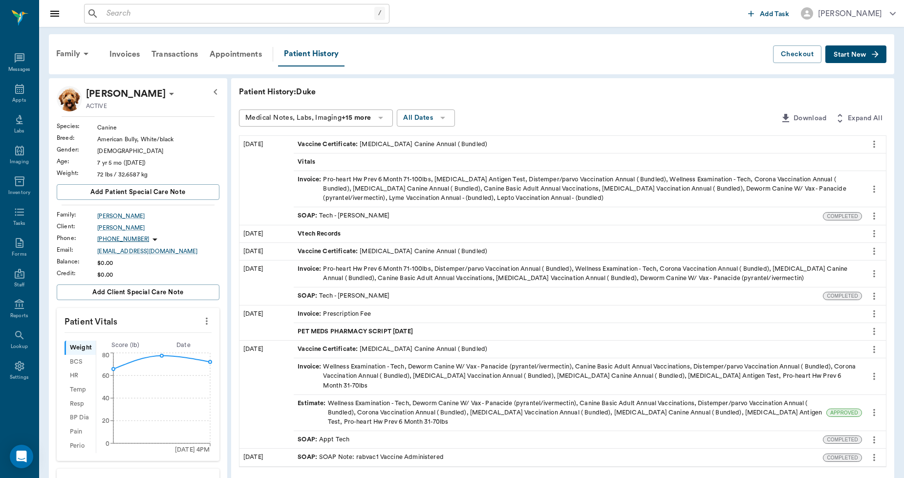
click at [348, 328] on span "PET MEDS PHARMACY SCRIPT 04.04.2024" at bounding box center [355, 331] width 117 height 9
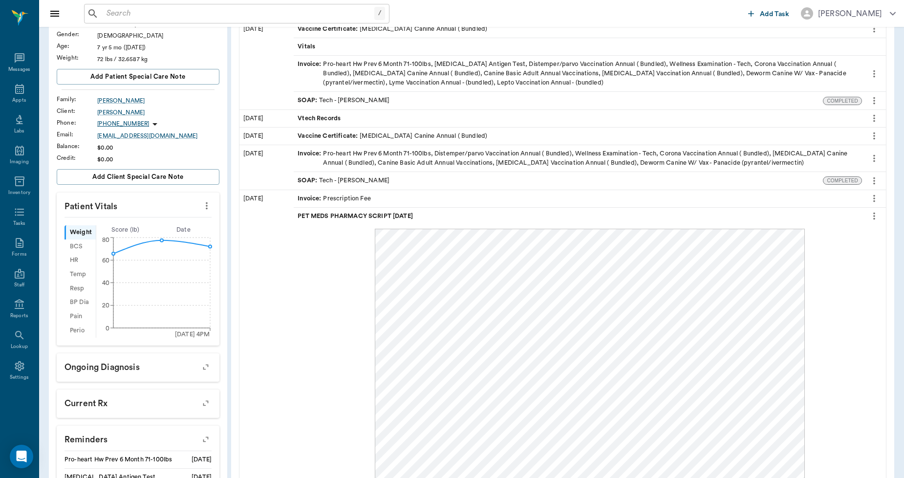
scroll to position [217, 0]
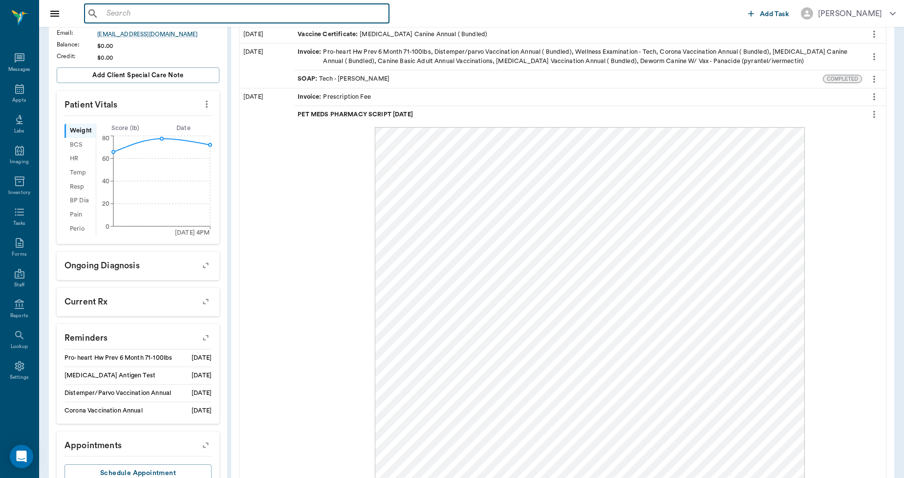
click at [132, 19] on input "text" at bounding box center [244, 14] width 282 height 14
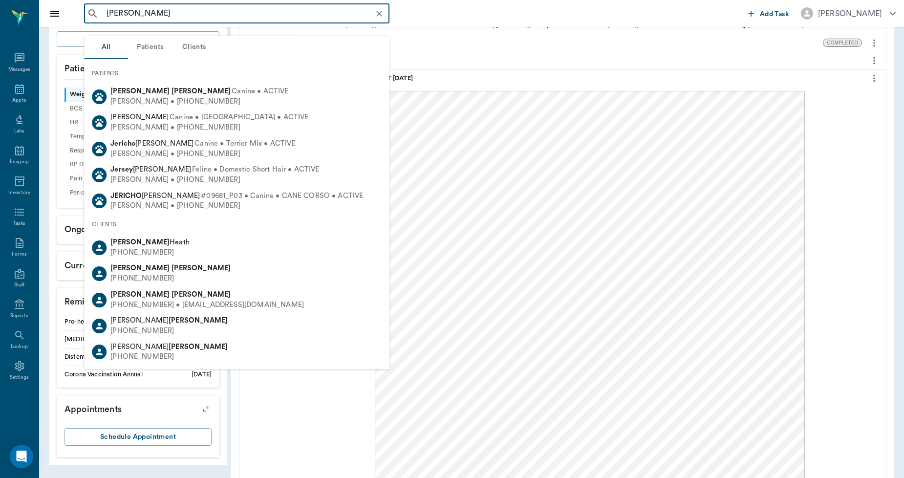
scroll to position [271, 0]
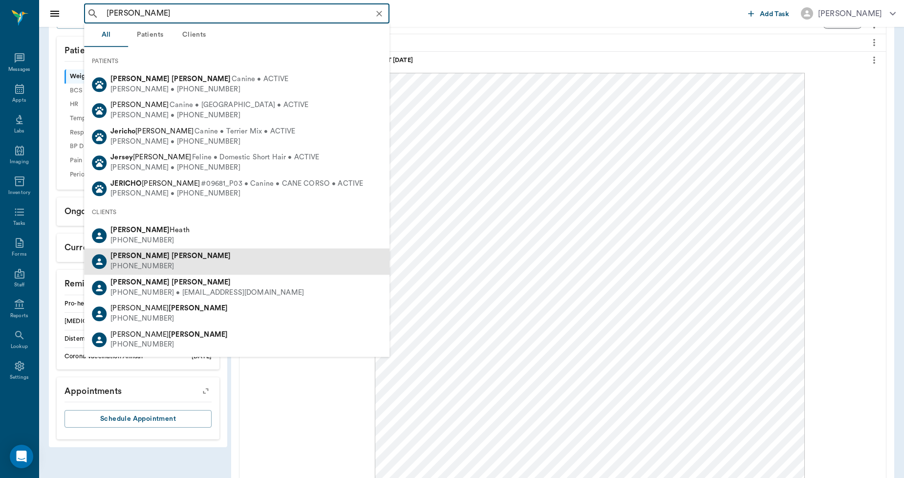
click at [124, 260] on div "Jerri Clark" at bounding box center [170, 257] width 120 height 10
type input "JER CLARK"
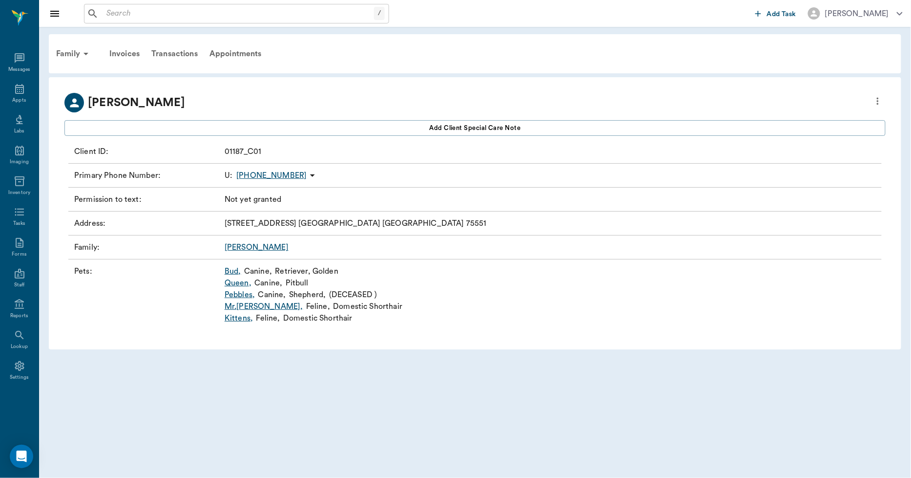
click at [188, 15] on input "text" at bounding box center [239, 14] width 272 height 14
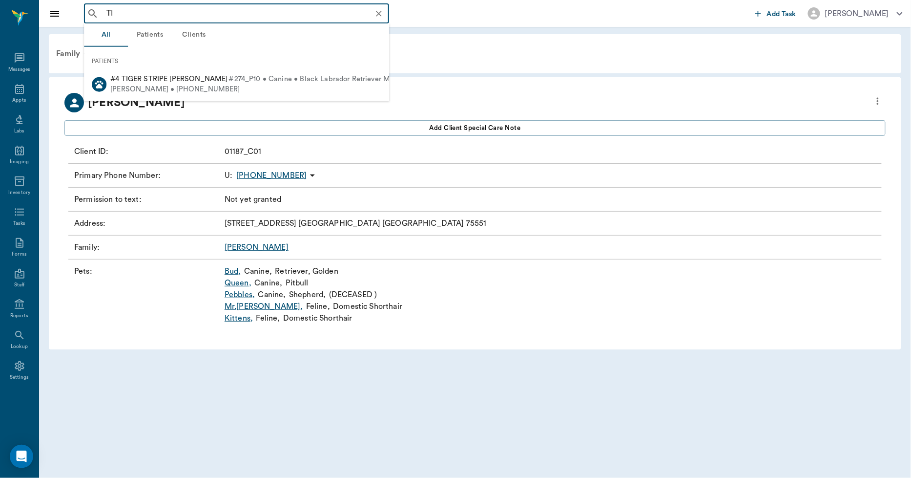
type input "T"
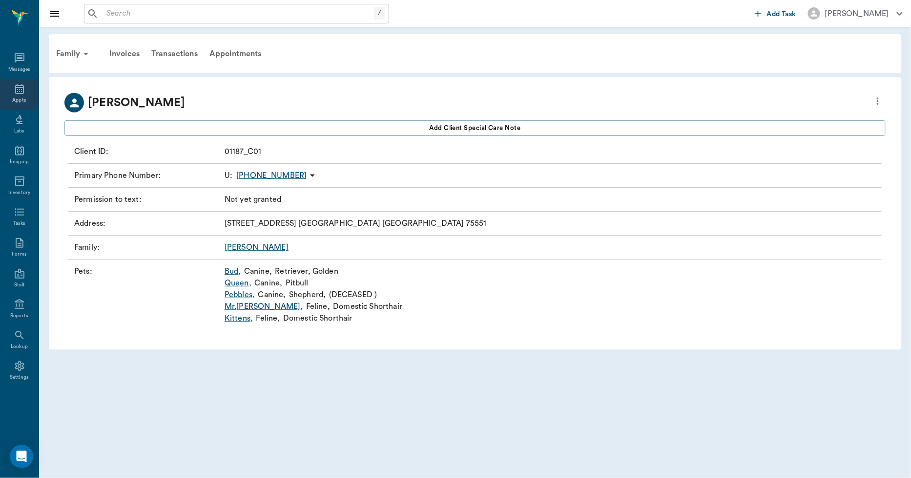
click at [15, 82] on div "Appts" at bounding box center [19, 94] width 39 height 31
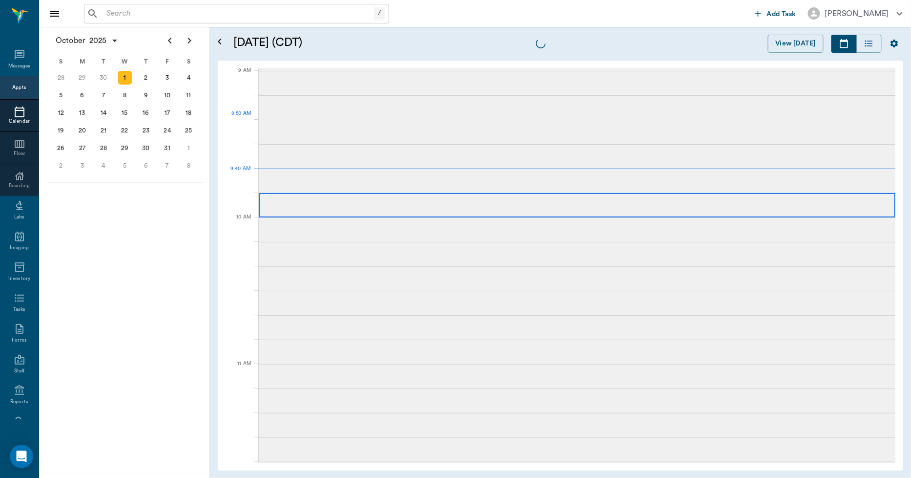
scroll to position [148, 0]
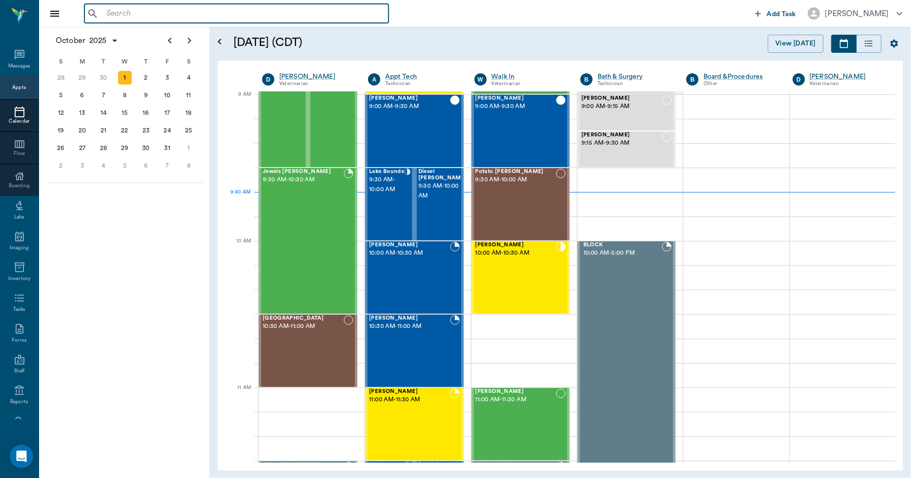
click at [126, 9] on input "text" at bounding box center [244, 14] width 282 height 14
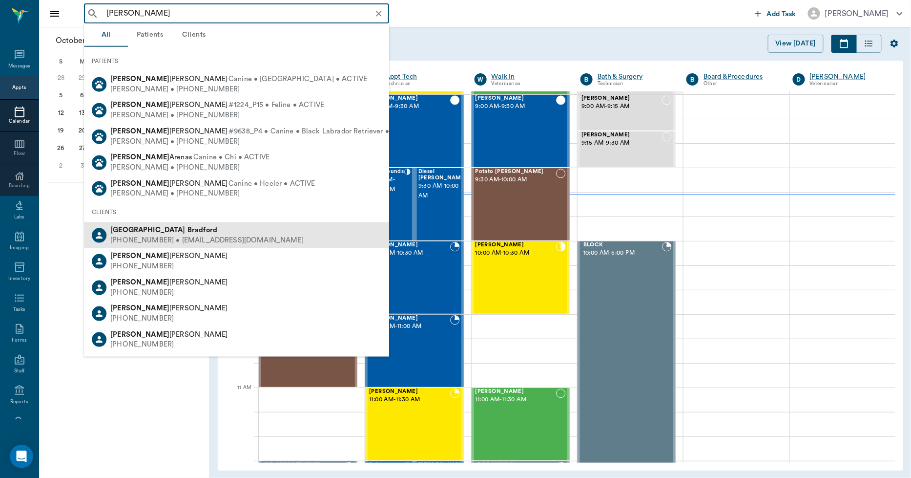
click at [193, 242] on div "(903) 293-4233 • proto.alexandria@yahoo.com" at bounding box center [206, 240] width 193 height 10
type input "ALEX BRADFORD"
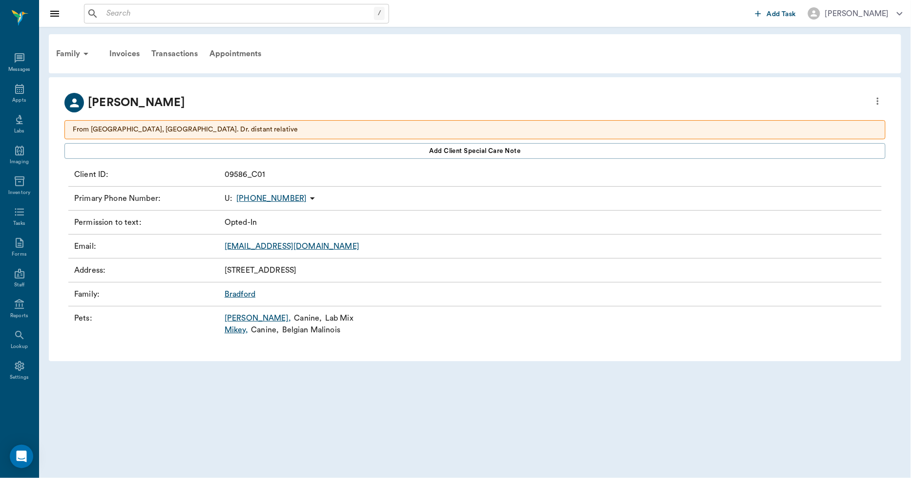
click at [236, 332] on link "Mikey ," at bounding box center [236, 330] width 23 height 12
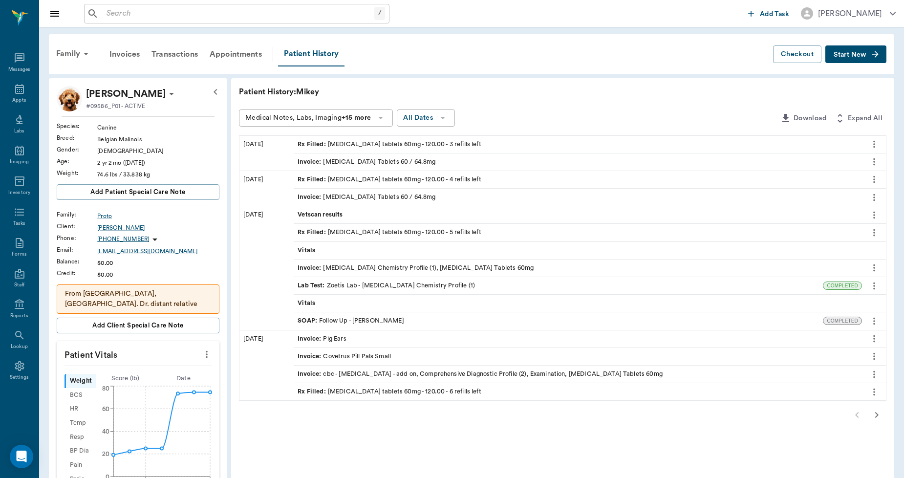
click at [871, 320] on icon "more" at bounding box center [873, 321] width 11 height 12
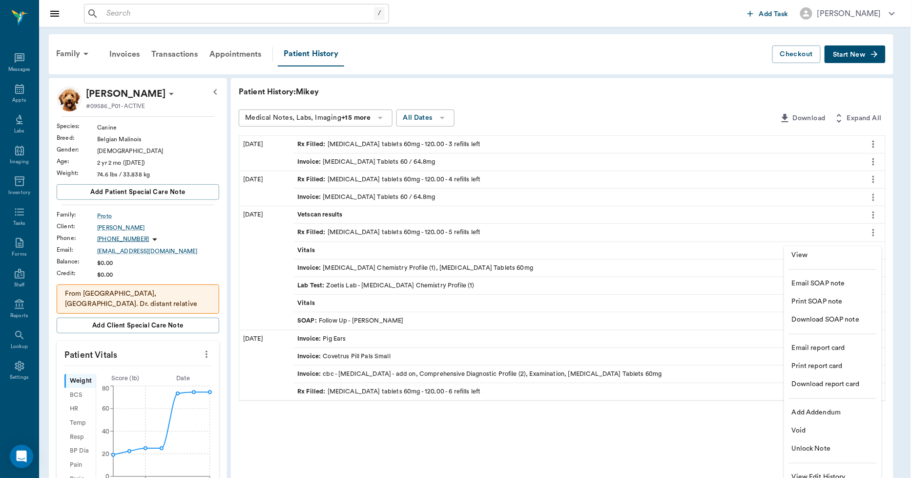
click at [800, 253] on span "View" at bounding box center [833, 255] width 82 height 10
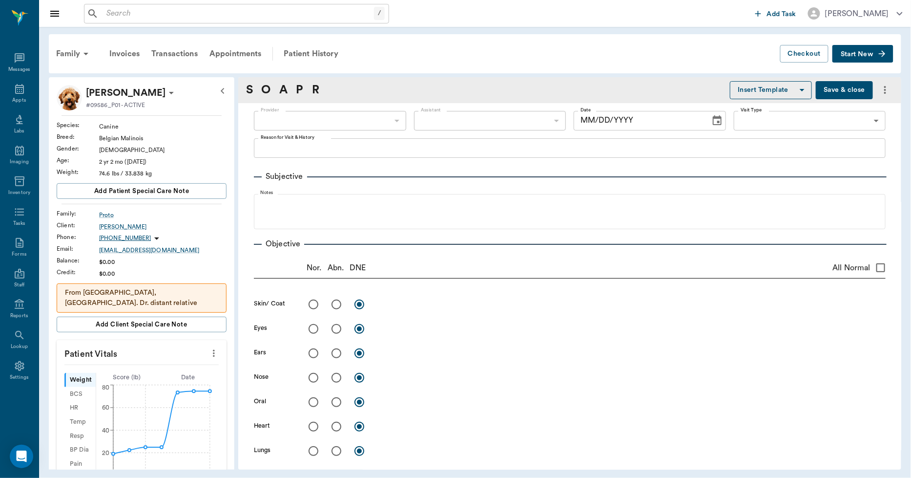
type input "63ec2f075fda476ae8351a4d"
type input "65d2be4f46e3a538d89b8c16"
type textarea "folow up bloodwork for seizures/lat"
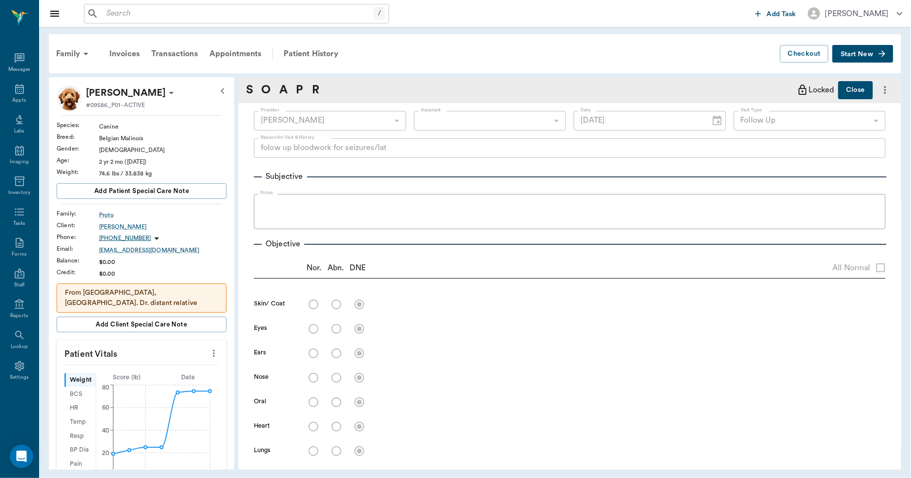
type input "05/21/2025"
click at [312, 54] on div "Patient History" at bounding box center [311, 53] width 66 height 23
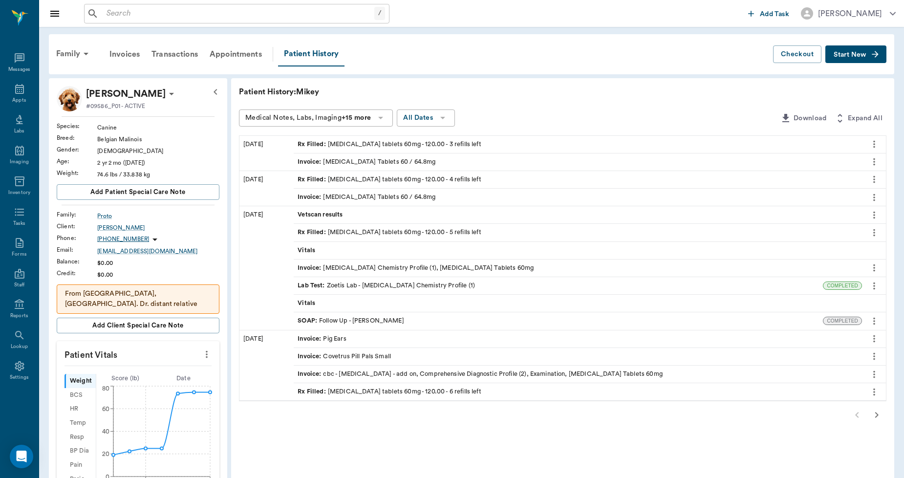
click at [878, 414] on icon "button" at bounding box center [876, 415] width 12 height 12
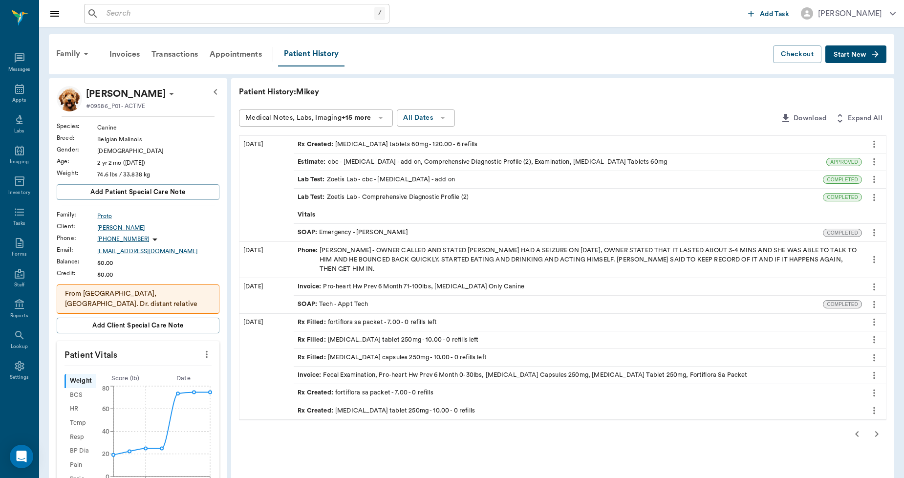
click at [860, 431] on icon "button" at bounding box center [857, 434] width 12 height 12
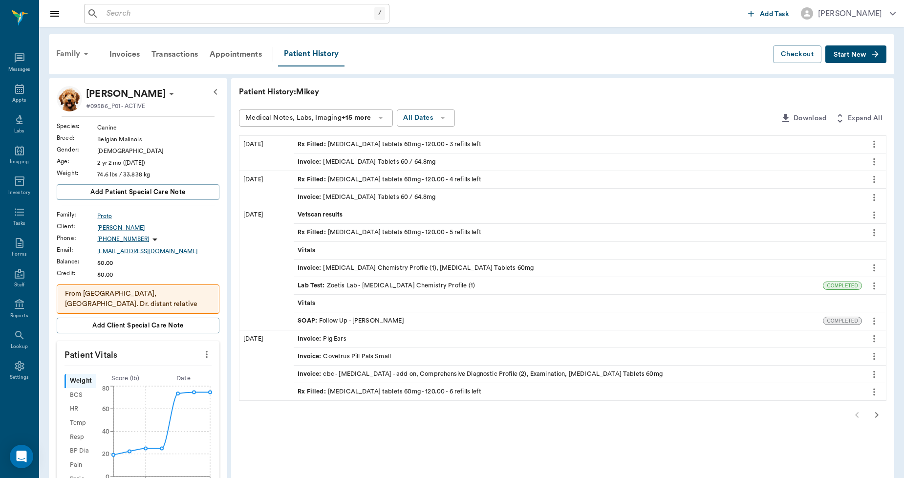
click at [67, 52] on div "Family" at bounding box center [73, 53] width 47 height 23
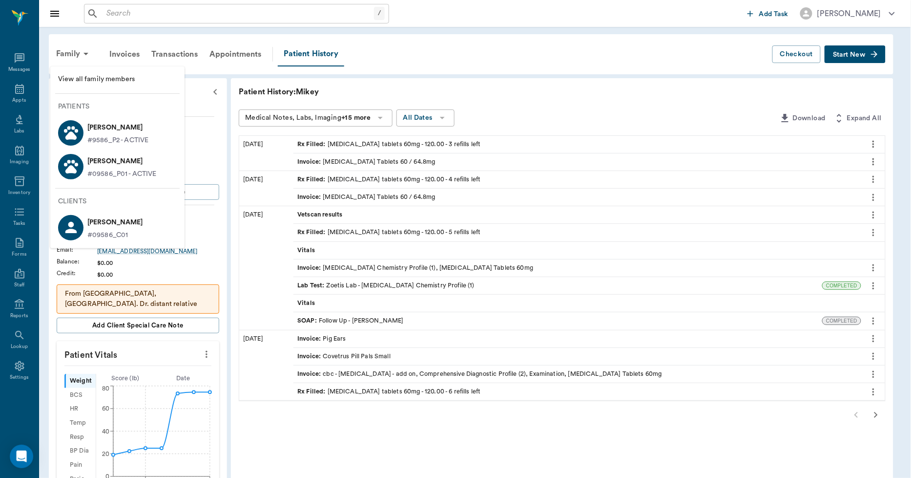
click at [80, 72] on li "View all family members" at bounding box center [117, 79] width 134 height 18
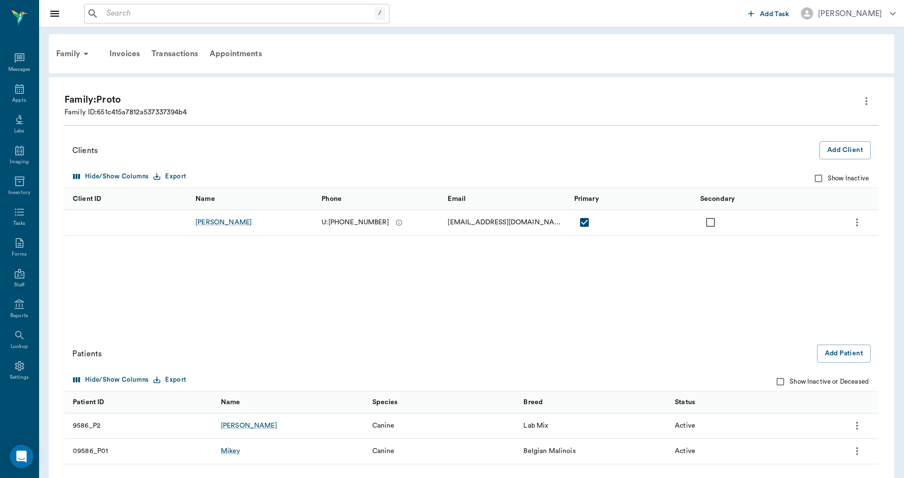
click at [866, 99] on icon "more" at bounding box center [866, 101] width 12 height 12
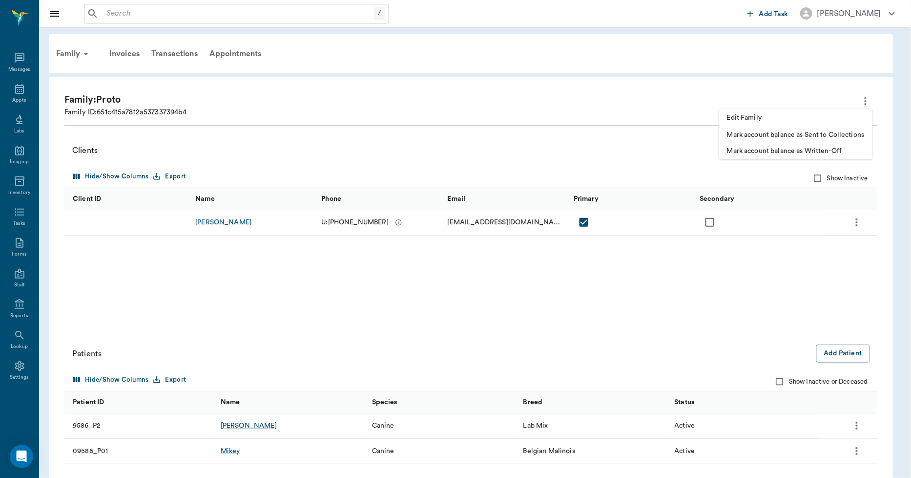
click at [812, 111] on li "Edit Family" at bounding box center [795, 118] width 153 height 18
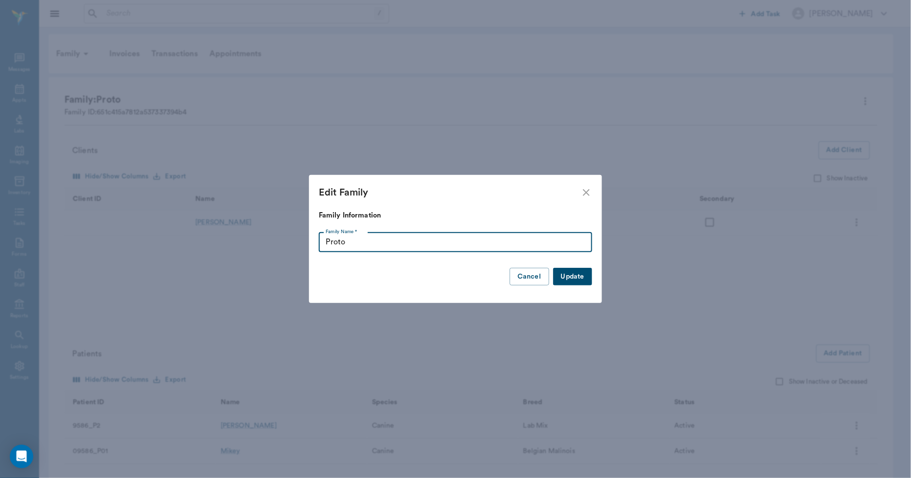
drag, startPoint x: 377, startPoint y: 242, endPoint x: 320, endPoint y: 248, distance: 56.5
click at [320, 248] on input "Proto" at bounding box center [456, 242] width 274 height 20
type input "b"
type input "Bradford"
click at [563, 274] on button "Update" at bounding box center [572, 277] width 39 height 18
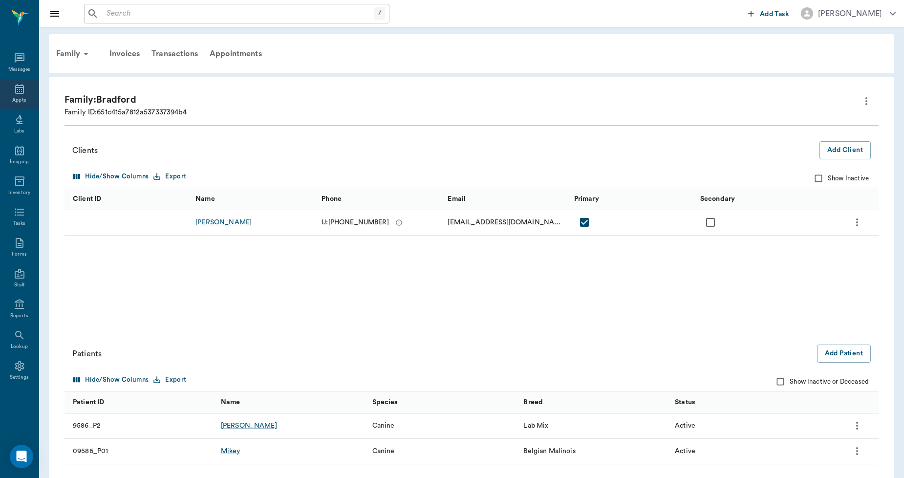
click at [11, 90] on div "Appts" at bounding box center [19, 94] width 39 height 31
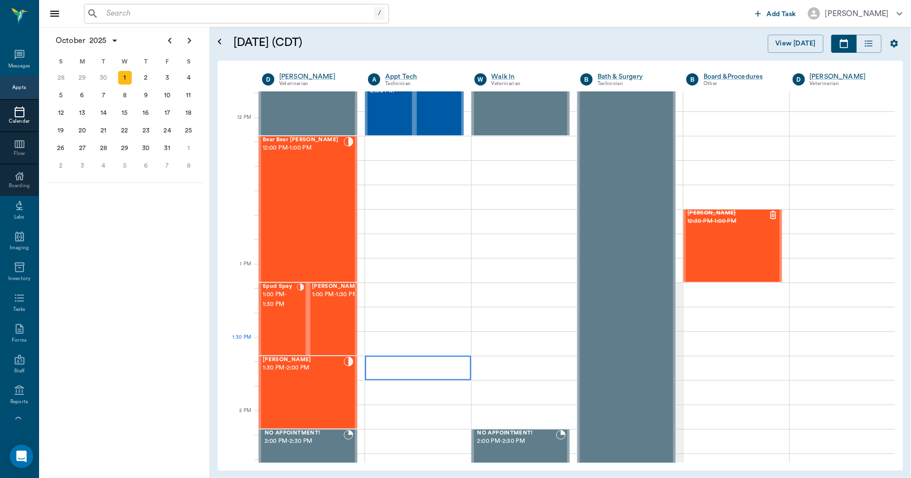
scroll to position [565, 0]
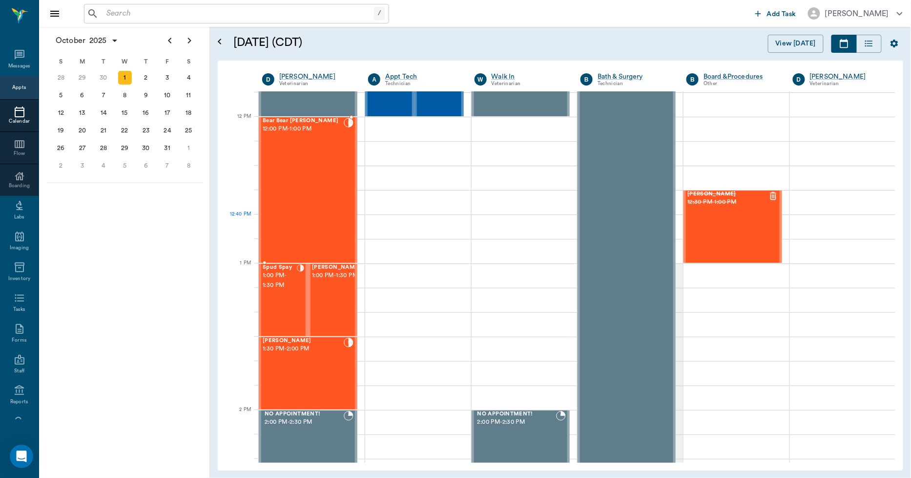
click at [322, 227] on div "Bear Bear Chriestenson 12:00 PM - 1:00 PM" at bounding box center [303, 190] width 81 height 145
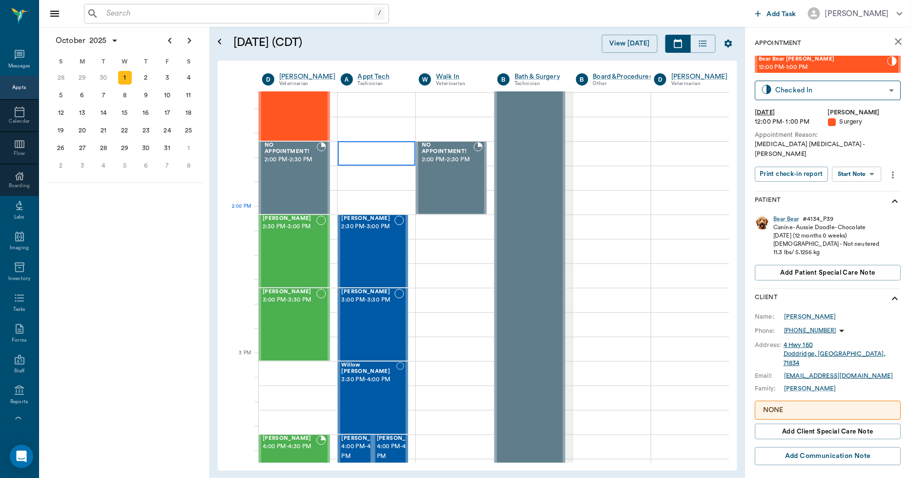
scroll to position [836, 0]
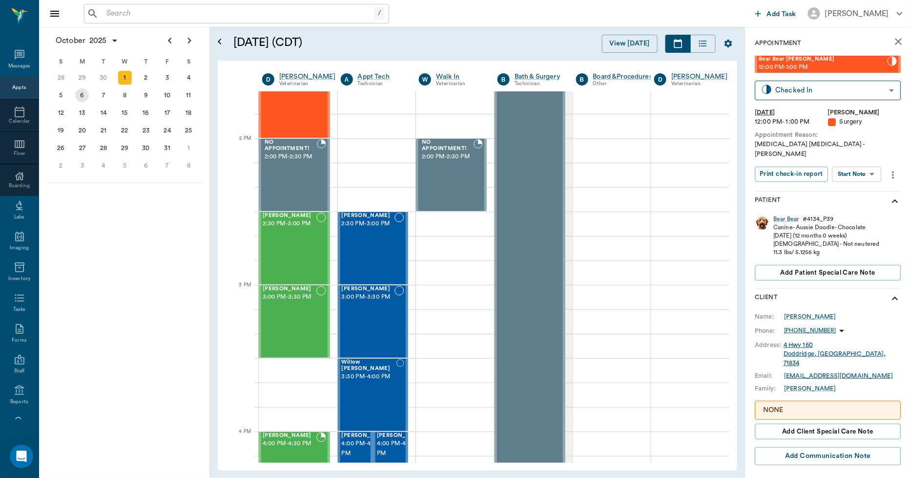
click at [87, 98] on div "6" at bounding box center [82, 95] width 14 height 14
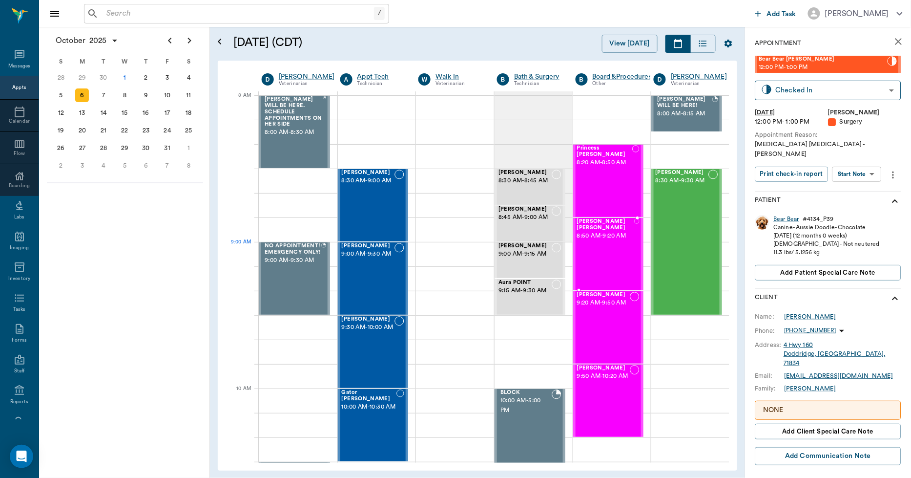
scroll to position [0, 0]
click at [893, 46] on icon "close" at bounding box center [899, 42] width 12 height 12
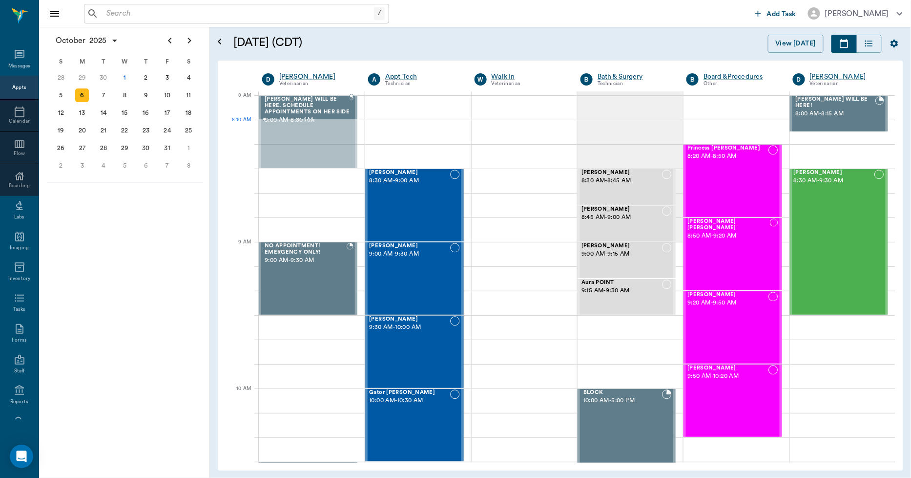
drag, startPoint x: 315, startPoint y: 168, endPoint x: 320, endPoint y: 127, distance: 40.3
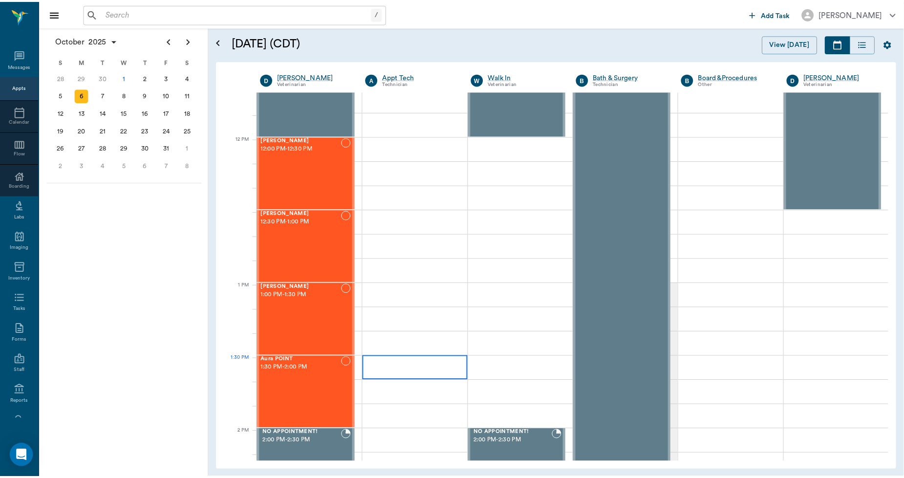
scroll to position [543, 0]
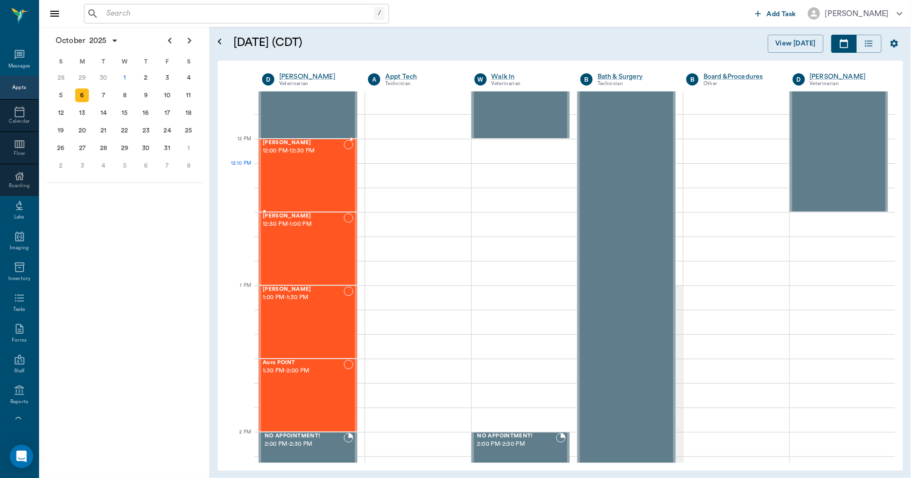
click at [316, 180] on div "Nova Hawkins 12:00 PM - 12:30 PM" at bounding box center [303, 175] width 81 height 71
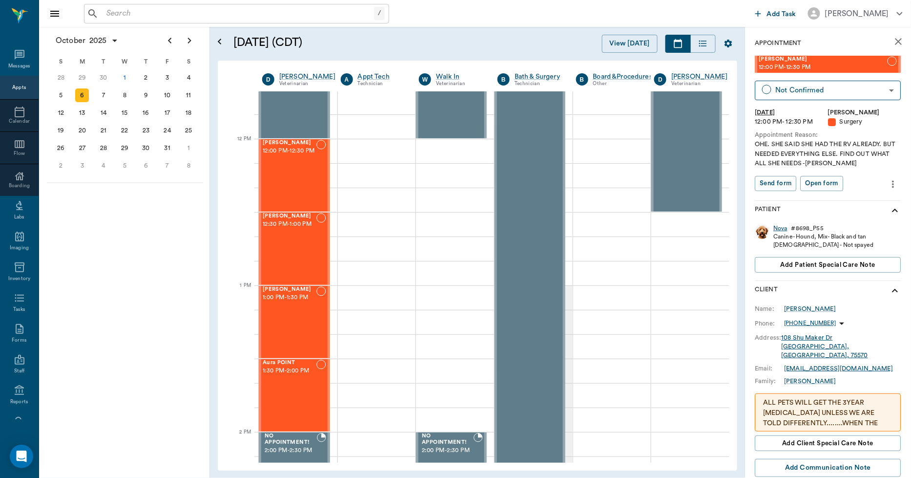
click at [777, 226] on div "Nova" at bounding box center [781, 228] width 14 height 8
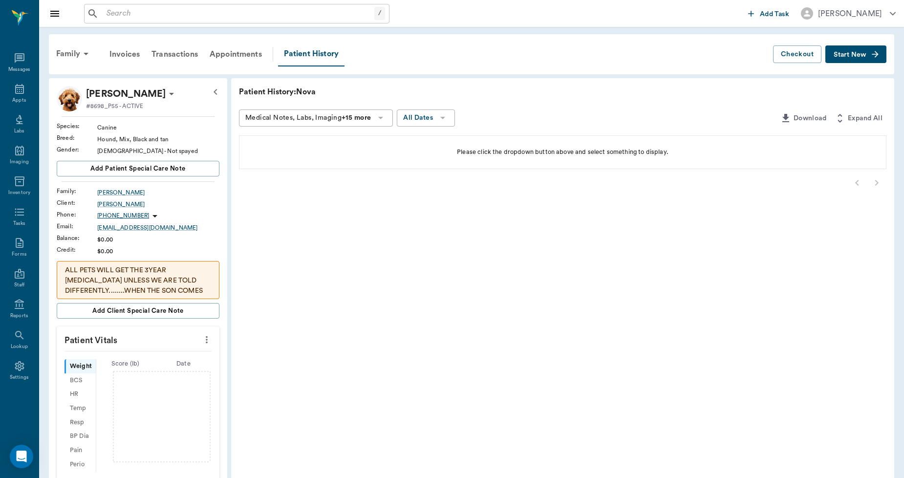
click at [857, 55] on span "Start New" at bounding box center [849, 55] width 33 height 0
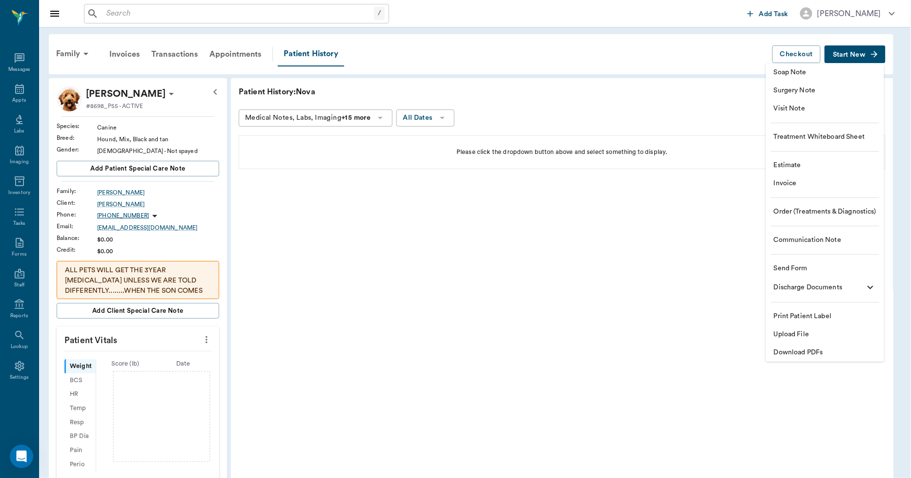
click at [801, 333] on span "Upload File" at bounding box center [825, 334] width 103 height 10
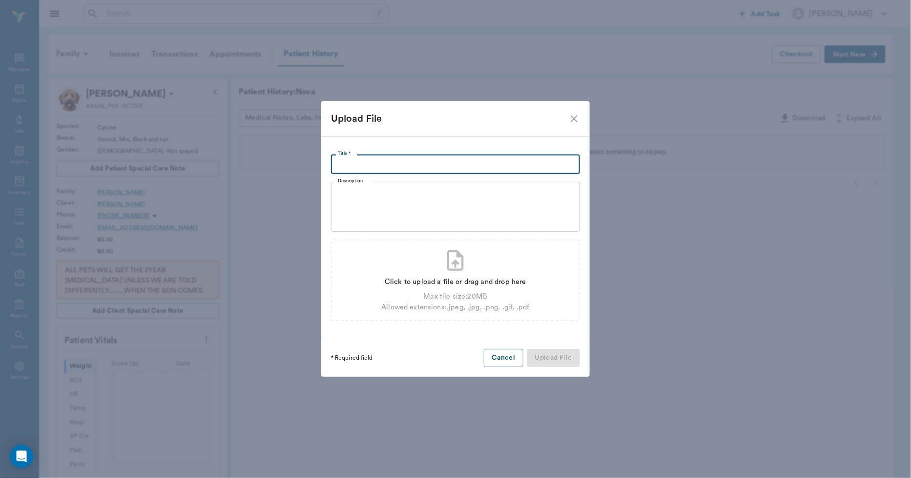
click at [512, 166] on input "Title *" at bounding box center [455, 164] width 249 height 20
type input "RV CERTIFICATE VIVIAN ANIMAL HOSPITAL"
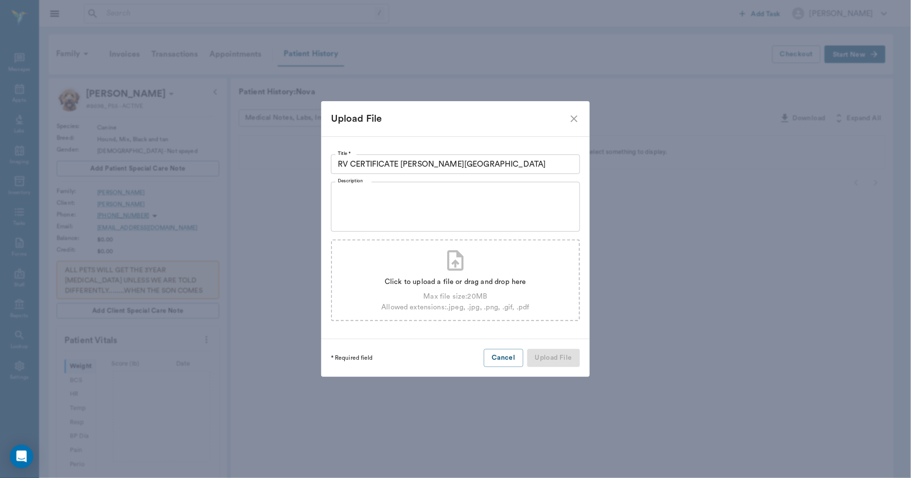
click at [461, 280] on div "Click to upload a file or drag and drop here" at bounding box center [455, 281] width 148 height 11
type input "C:\fakepath\4022594160028207554.jpg"
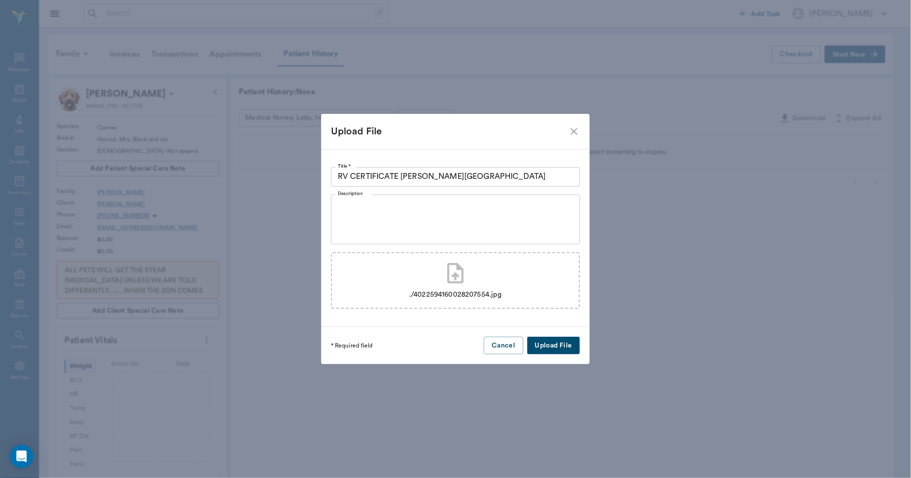
click at [435, 292] on div "./4022594160028207554.jpg" at bounding box center [455, 294] width 93 height 11
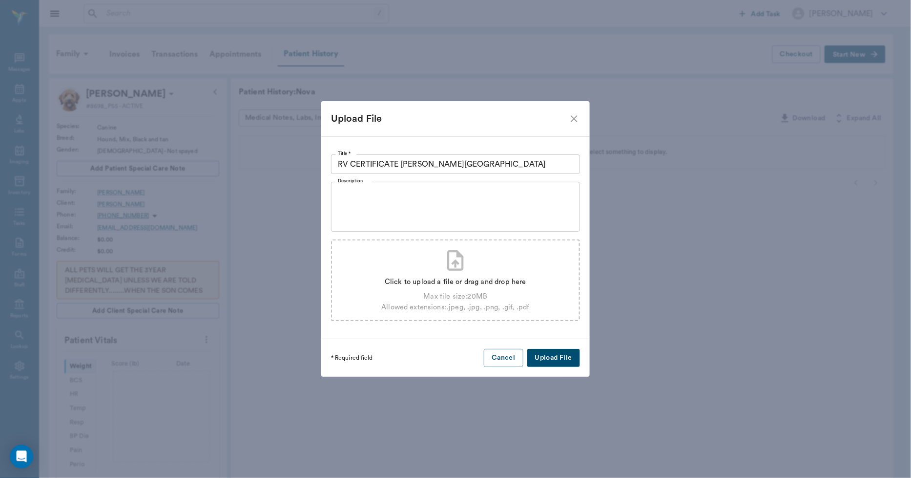
type input "C:\fakepath\Nova.Hawkins.RVCertificate.2025.jpg"
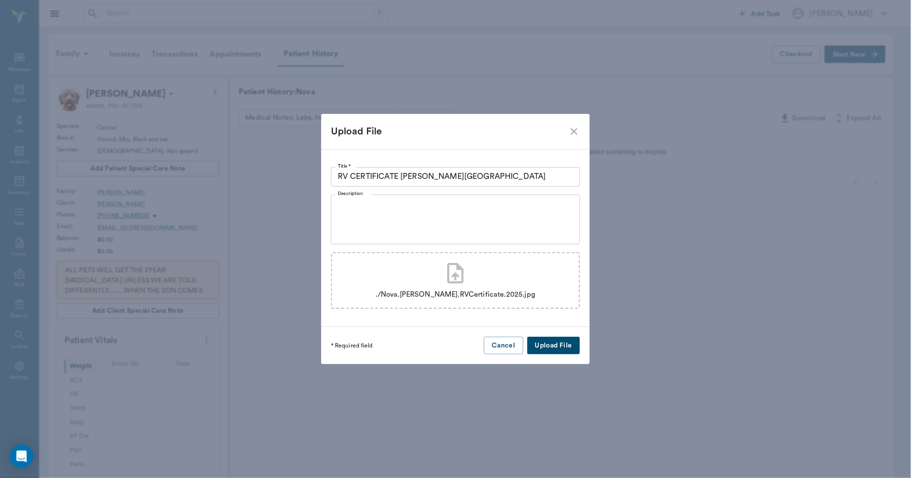
click at [562, 343] on button "Upload File" at bounding box center [554, 346] width 53 height 18
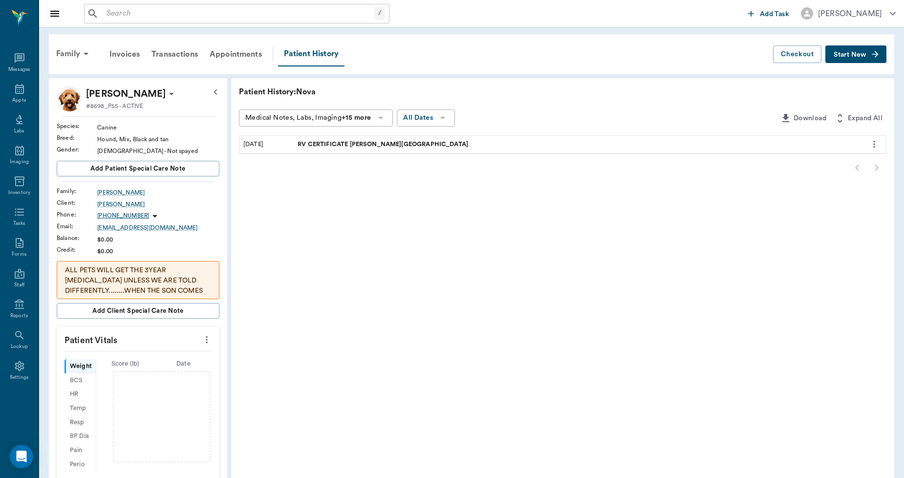
click at [402, 140] on span "RV CERTIFICATE VIVIAN ANIMAL HOSPITAL" at bounding box center [383, 144] width 172 height 9
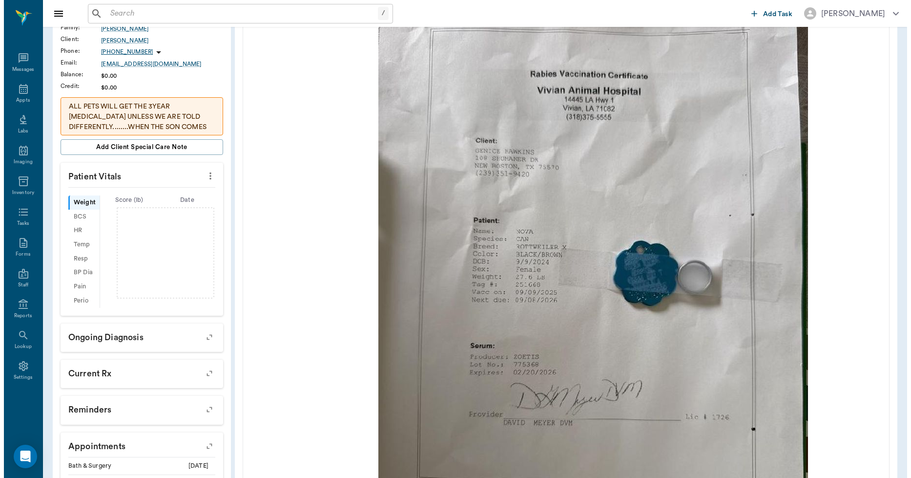
scroll to position [298, 0]
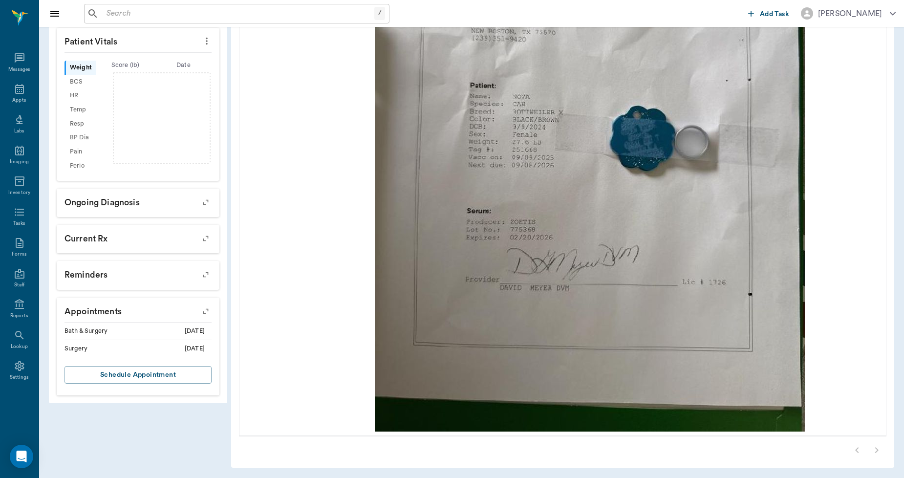
click at [204, 279] on icon "button" at bounding box center [206, 275] width 14 height 14
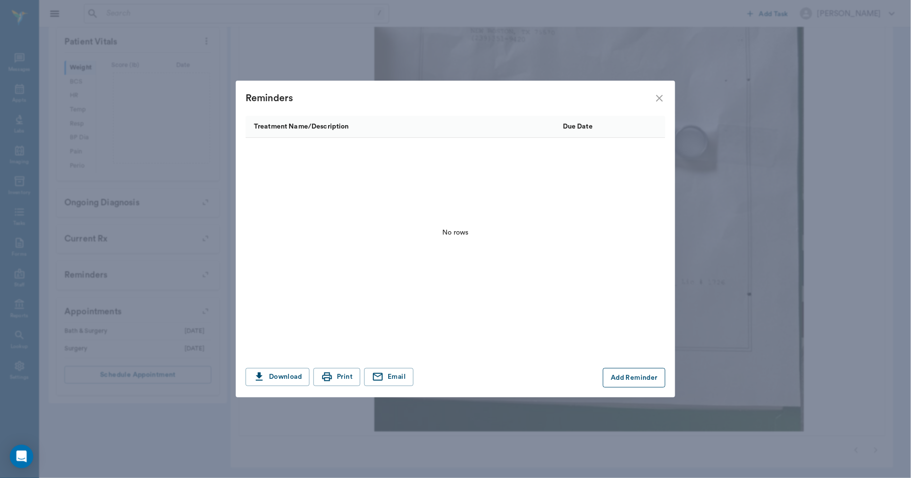
click at [627, 373] on button "Add Reminder" at bounding box center [634, 378] width 63 height 20
click at [458, 380] on input "MM/DD/YYYY" at bounding box center [472, 378] width 64 height 20
type input "09/08/2026"
click at [382, 377] on input "Treatment *" at bounding box center [331, 378] width 165 height 14
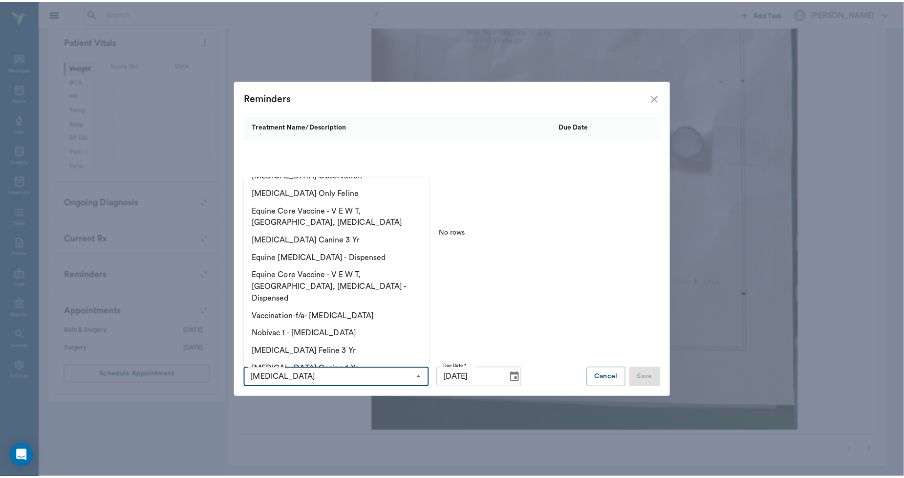
scroll to position [95, 0]
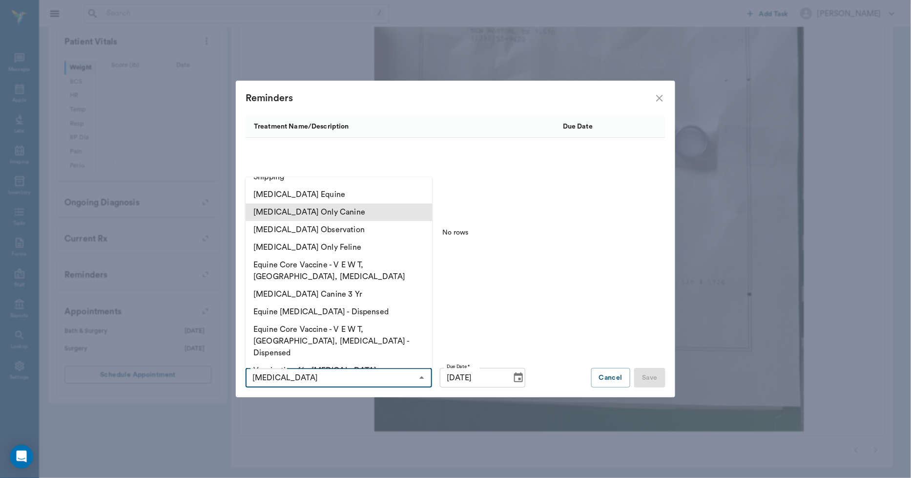
click at [348, 203] on li "Rabies Vaccination Only Canine" at bounding box center [339, 212] width 187 height 18
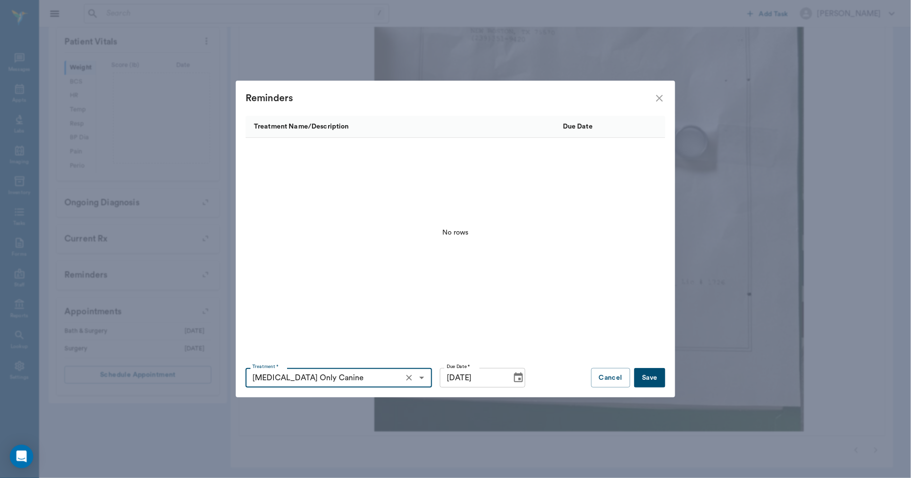
type input "Rabies Vaccination Only Canine"
click at [647, 378] on button "Save" at bounding box center [649, 378] width 31 height 20
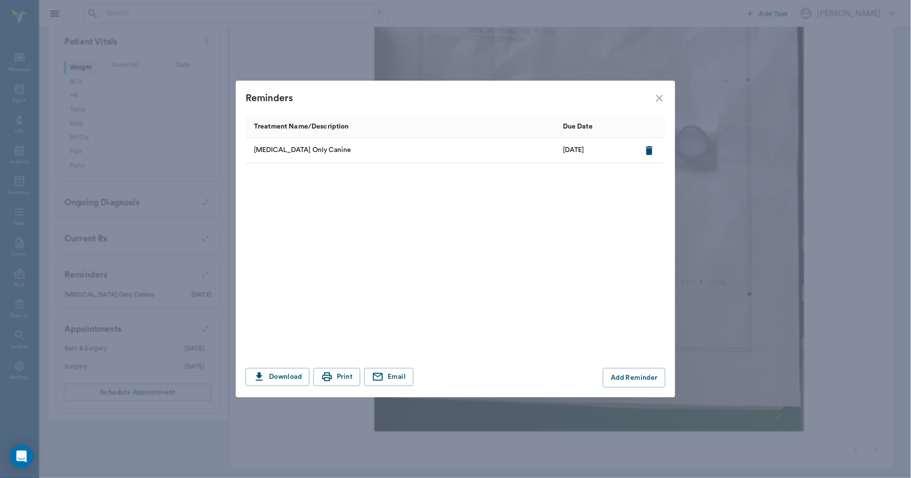
click at [661, 103] on icon "close" at bounding box center [660, 98] width 12 height 12
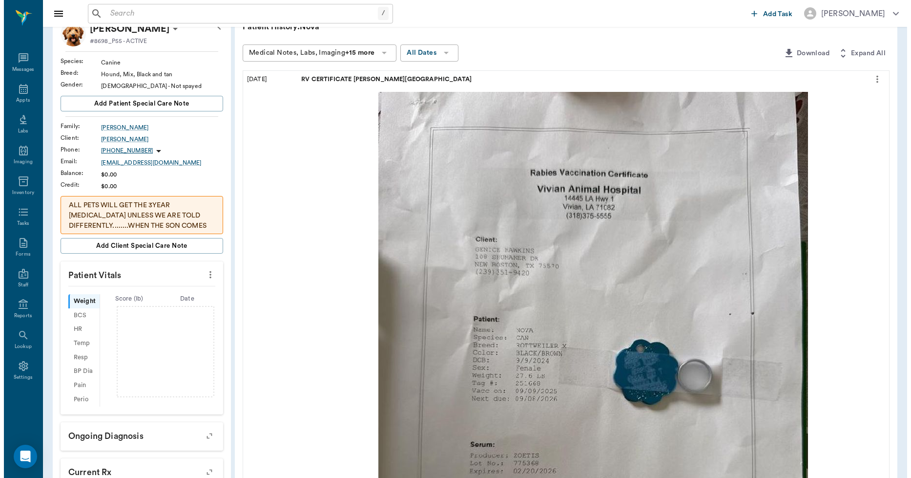
scroll to position [0, 0]
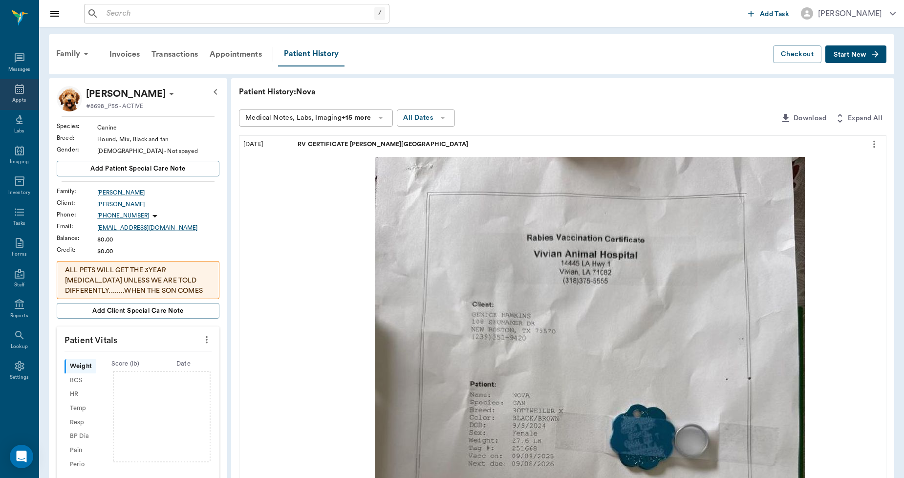
click at [28, 88] on div "Appts" at bounding box center [19, 94] width 39 height 31
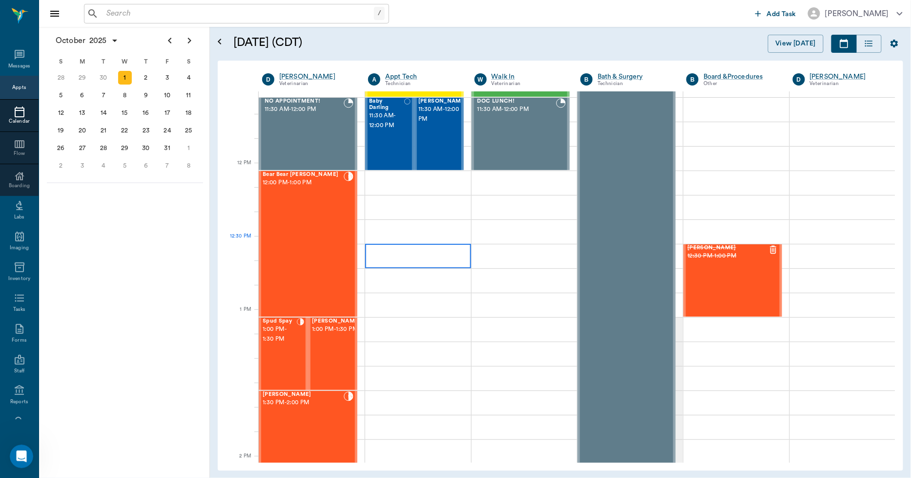
scroll to position [565, 0]
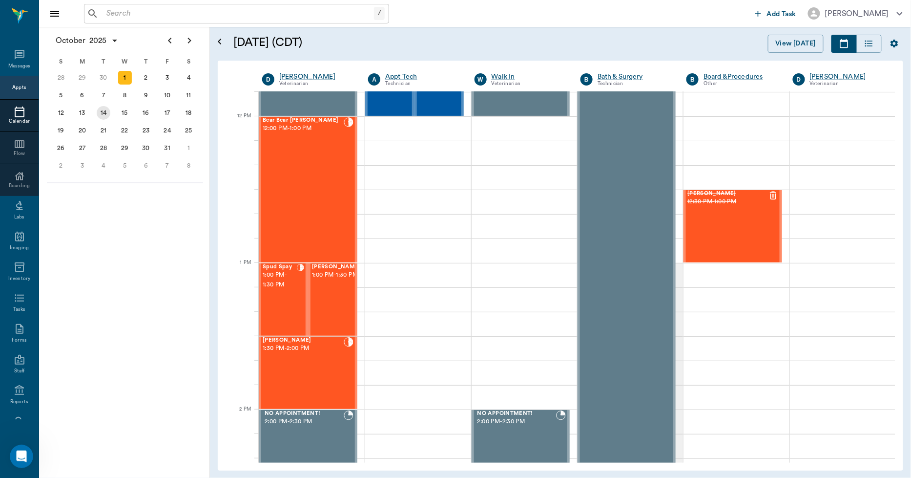
click at [102, 111] on div "14" at bounding box center [104, 113] width 14 height 14
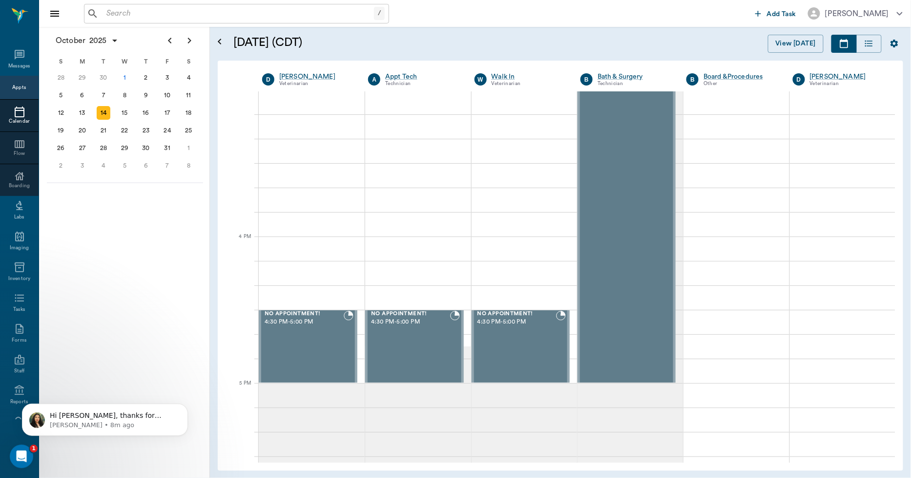
click at [14, 115] on icon at bounding box center [20, 112] width 12 height 12
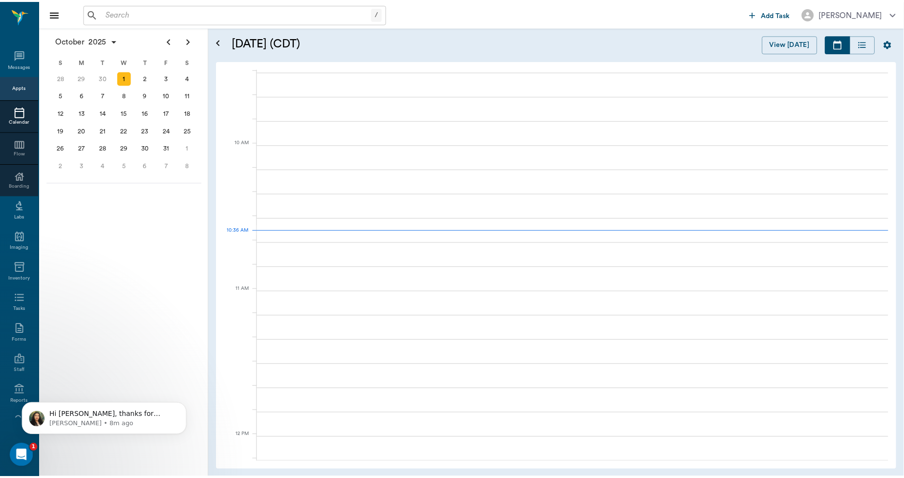
scroll to position [294, 0]
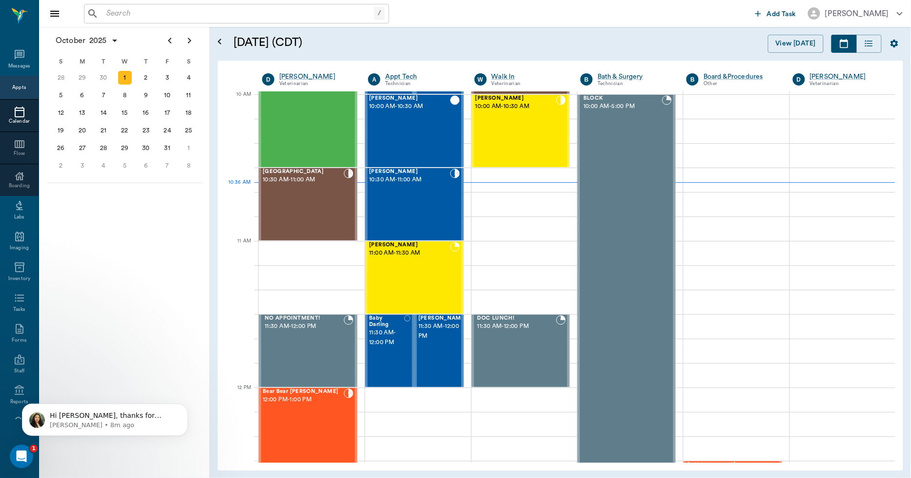
click at [152, 13] on input "text" at bounding box center [239, 14] width 272 height 14
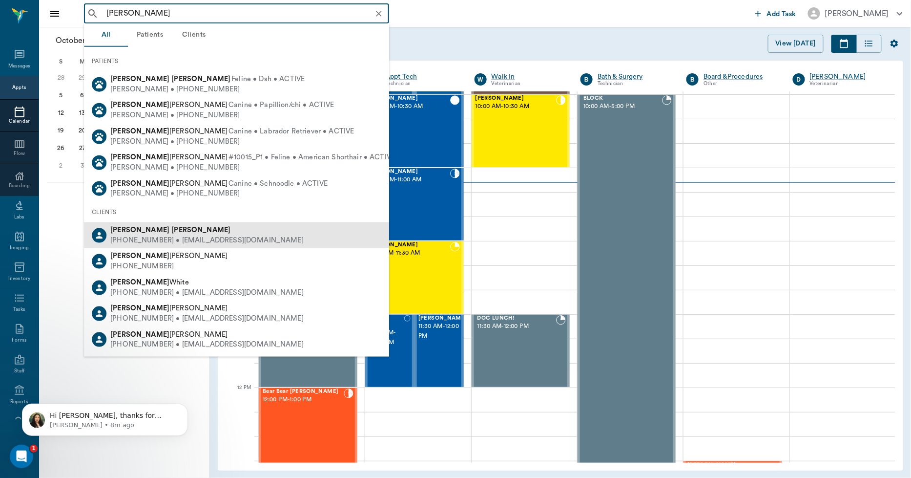
click at [134, 232] on span "Andrea Wilson" at bounding box center [170, 229] width 120 height 7
type input "andrea wilson"
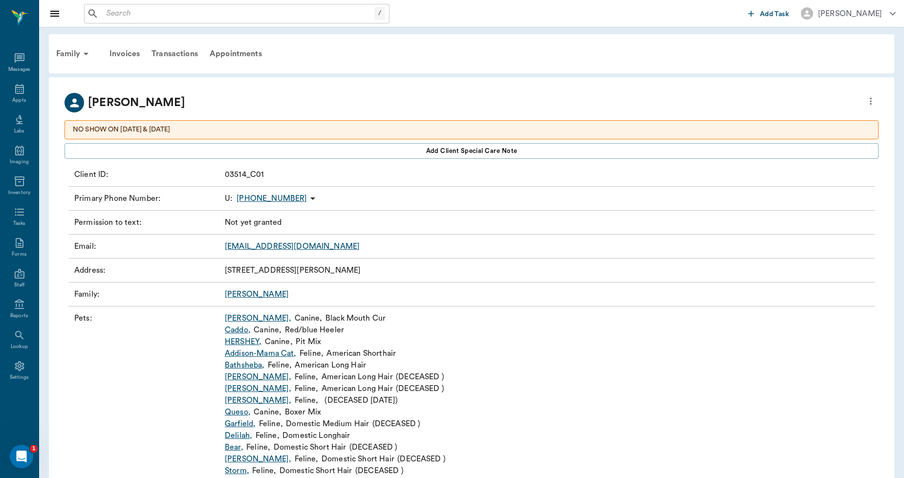
click at [242, 329] on link "Caddo ," at bounding box center [238, 330] width 26 height 12
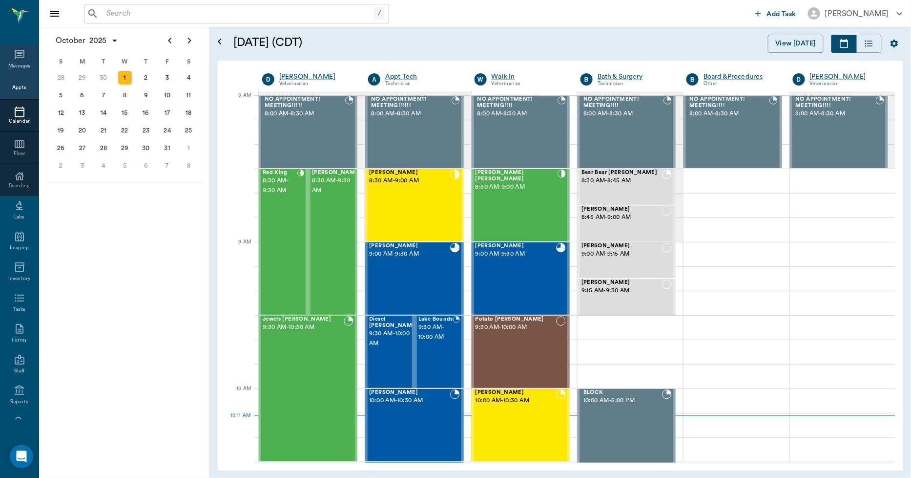
click at [16, 58] on icon at bounding box center [20, 55] width 12 height 12
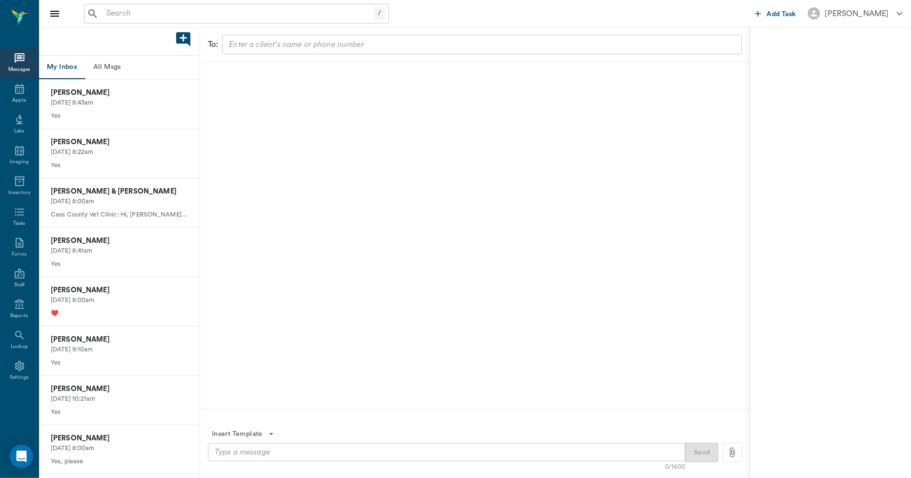
click at [114, 66] on button "All Msgs" at bounding box center [107, 67] width 44 height 23
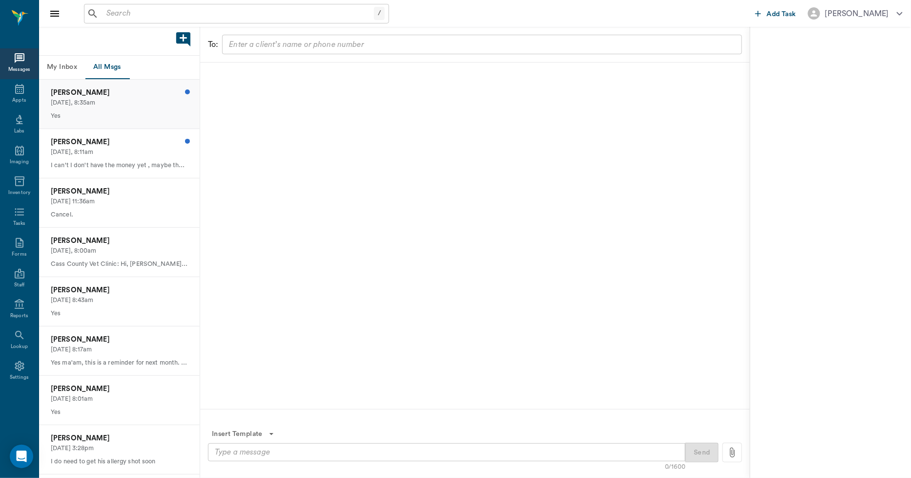
click at [133, 112] on p "Yes" at bounding box center [119, 115] width 137 height 9
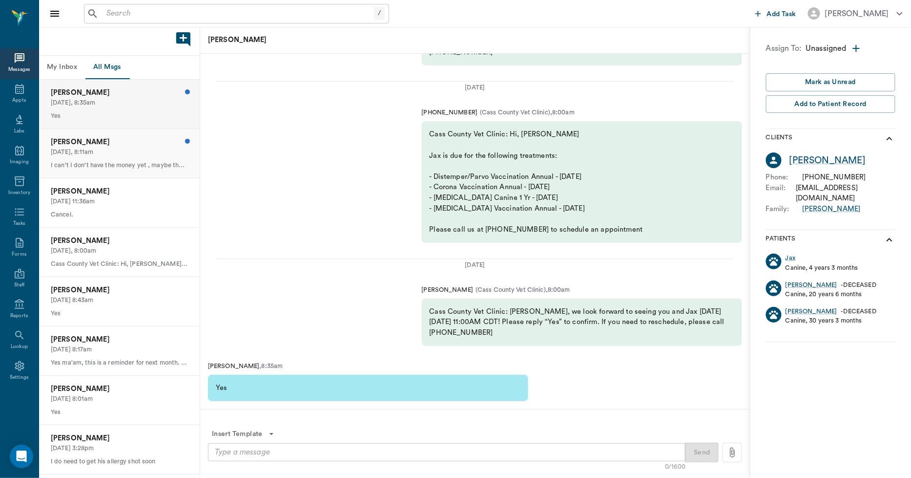
click at [127, 149] on p "[DATE], 8:11am" at bounding box center [119, 152] width 137 height 9
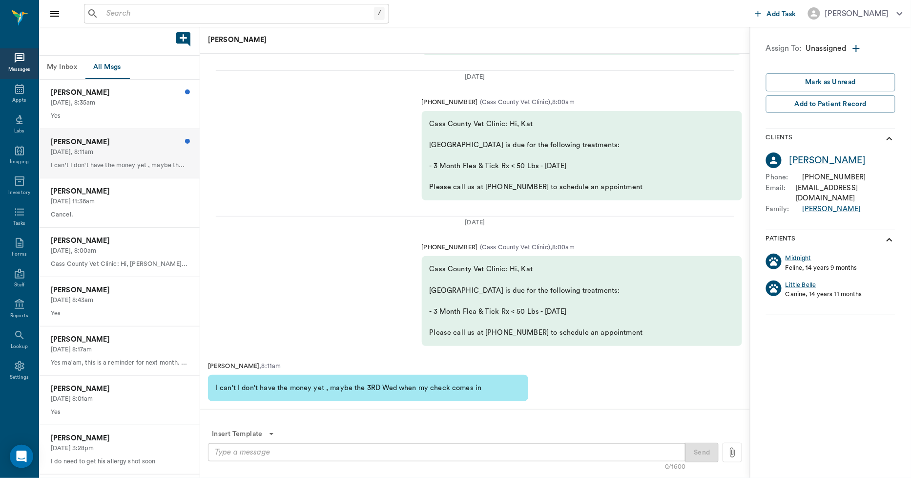
click at [282, 435] on div "Insert Template" at bounding box center [475, 434] width 534 height 18
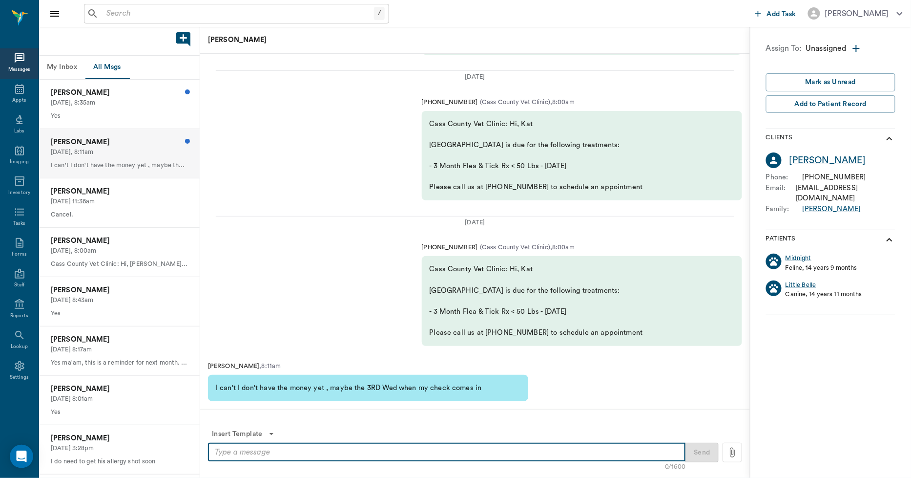
click at [274, 447] on textarea at bounding box center [447, 451] width 464 height 11
type textarea "That is no problem at all! Just whenever you are ready you can come by and get …"
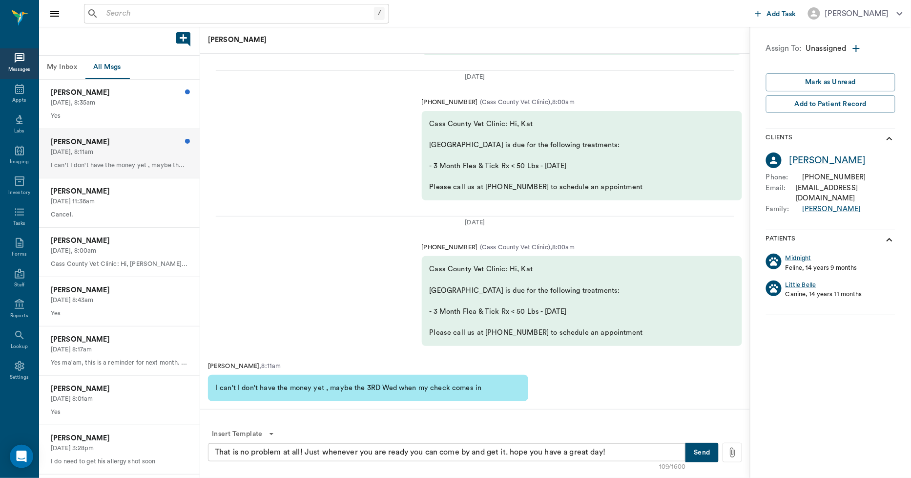
click at [713, 453] on button "Send" at bounding box center [702, 453] width 33 height 20
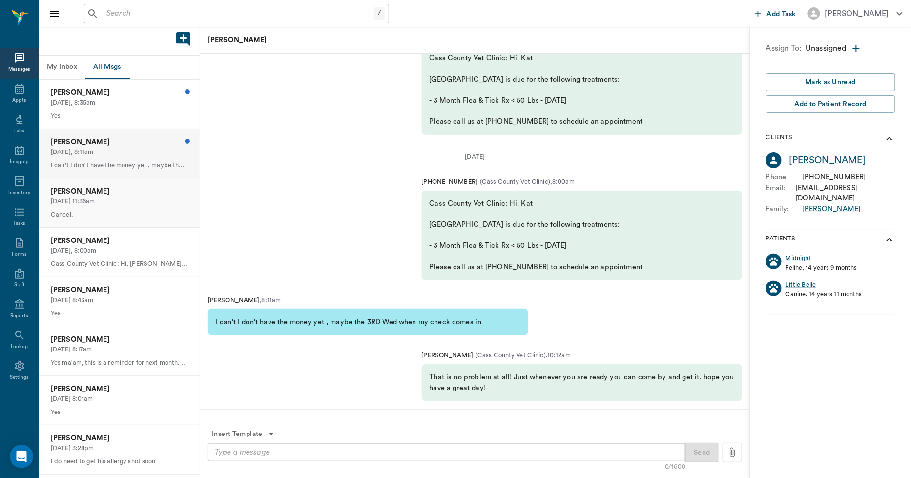
click at [63, 197] on p "[DATE] 11:36am" at bounding box center [119, 201] width 137 height 9
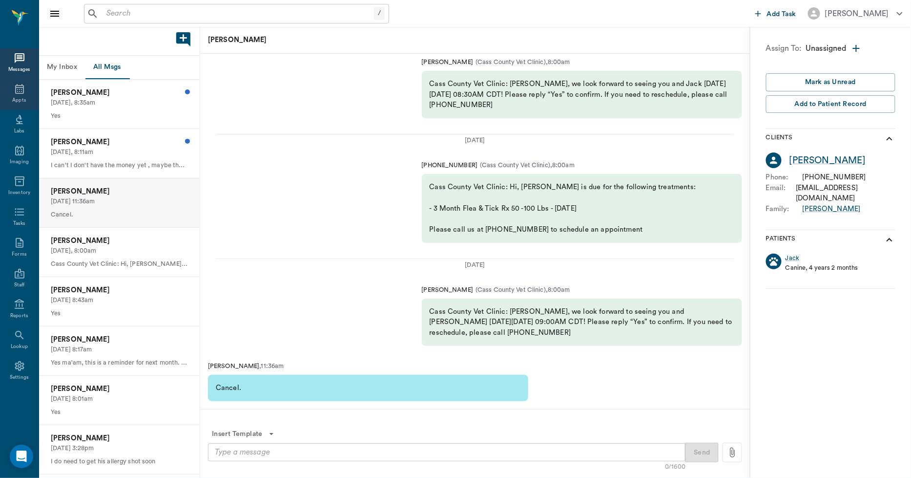
click at [19, 85] on icon at bounding box center [19, 89] width 9 height 10
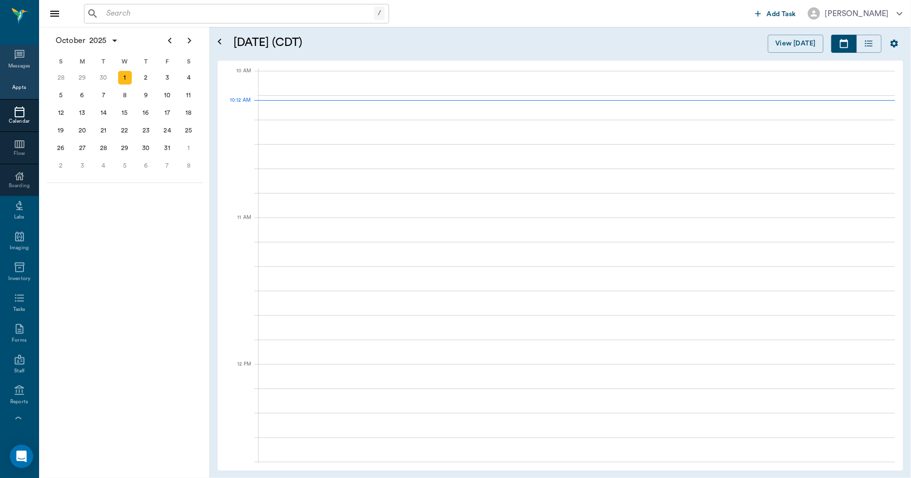
scroll to position [294, 0]
click at [18, 59] on icon at bounding box center [20, 55] width 12 height 12
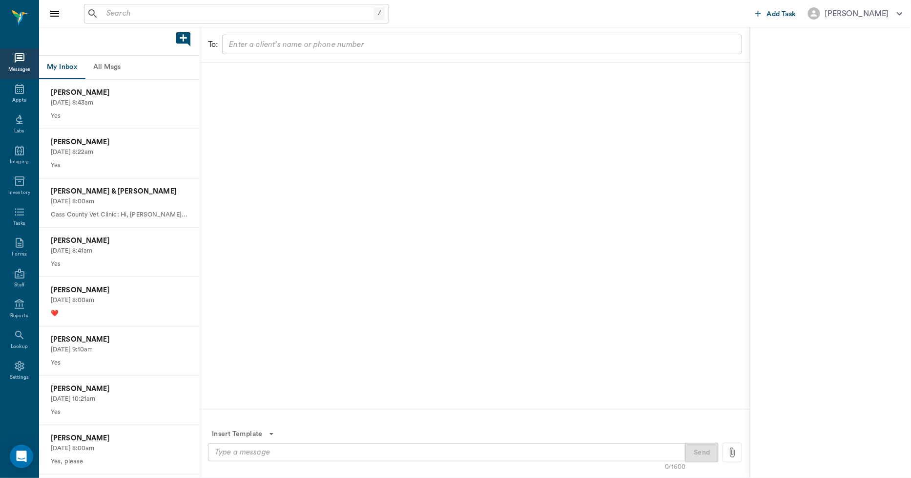
click at [109, 63] on button "All Msgs" at bounding box center [107, 67] width 44 height 23
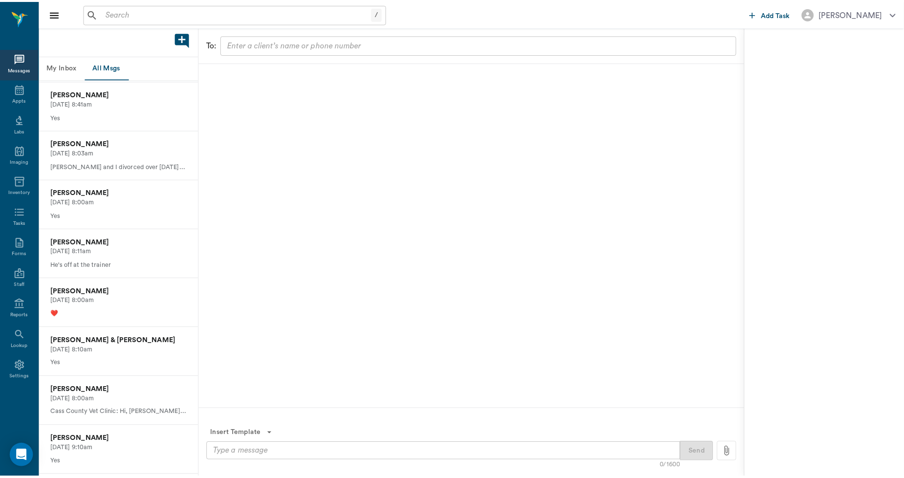
scroll to position [814, 0]
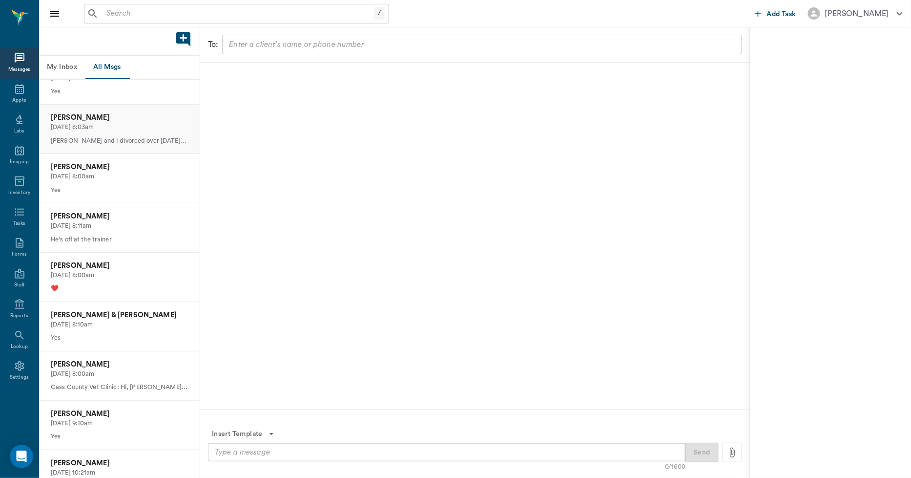
click at [126, 123] on p "[DATE] 8:03am" at bounding box center [119, 127] width 137 height 9
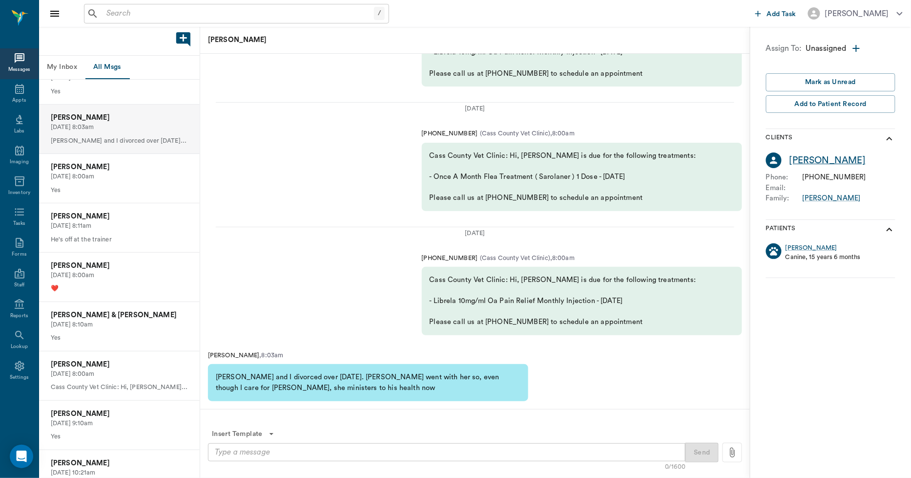
click at [810, 160] on div "[PERSON_NAME]" at bounding box center [828, 160] width 76 height 14
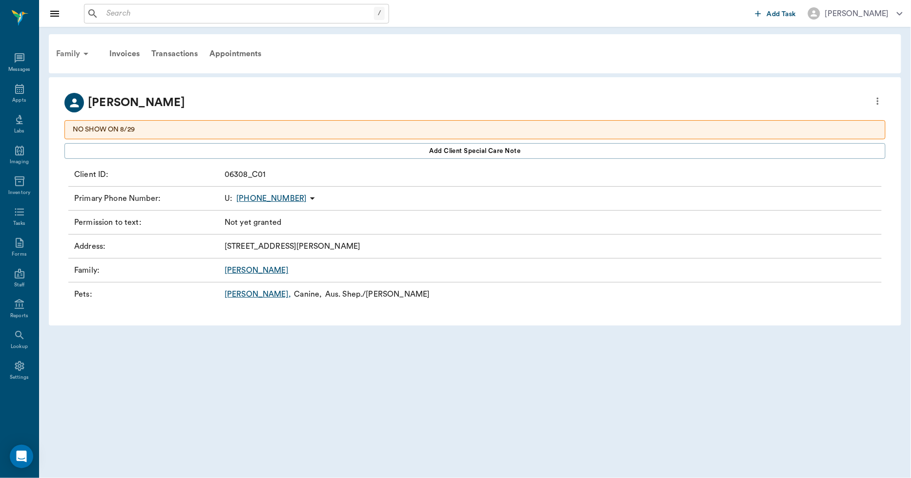
click at [75, 47] on div "Family" at bounding box center [73, 53] width 47 height 23
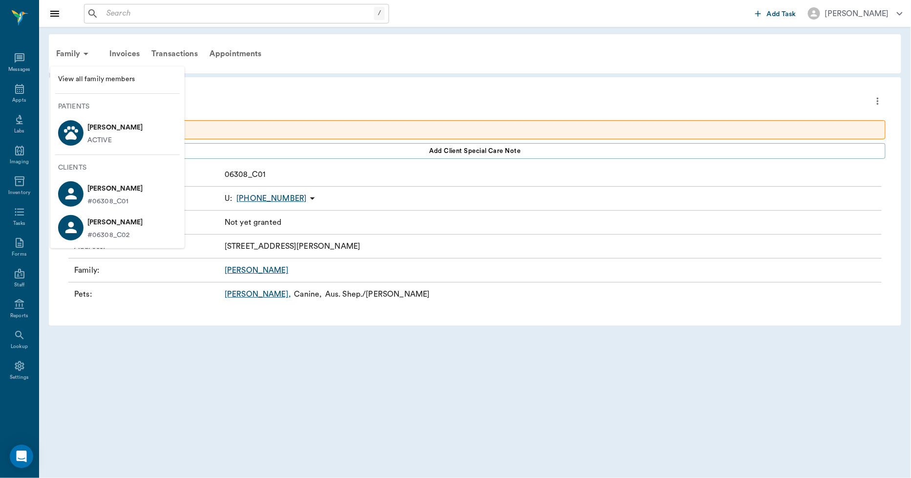
click at [87, 76] on span "View all family members" at bounding box center [117, 79] width 119 height 10
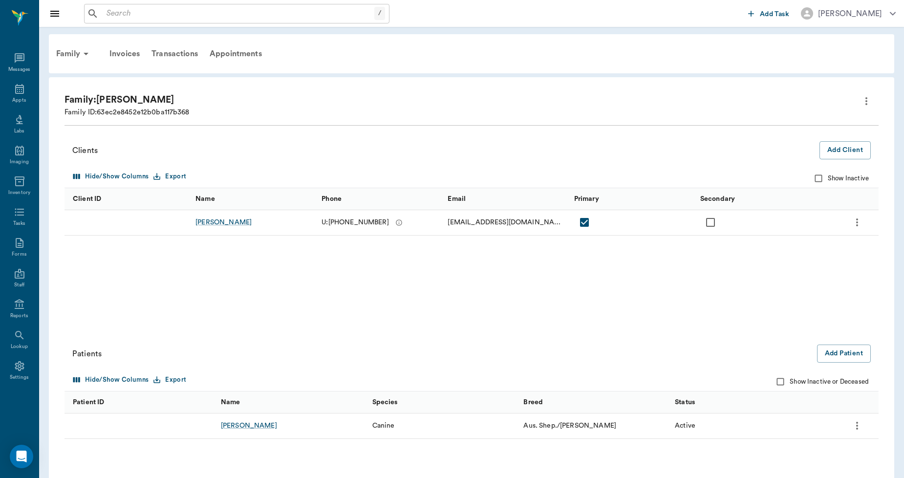
click at [821, 181] on input "Show Inactive" at bounding box center [818, 178] width 19 height 19
checkbox input "true"
click at [856, 221] on icon "more" at bounding box center [857, 222] width 12 height 12
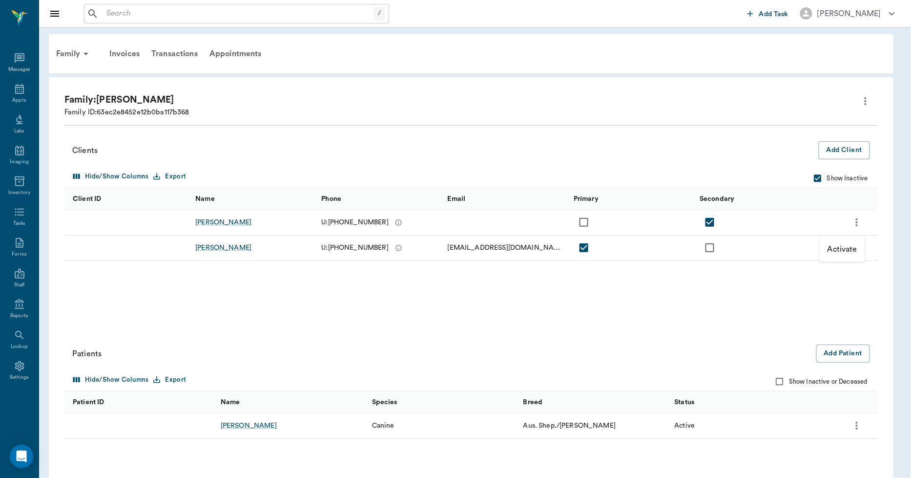
click at [826, 313] on div at bounding box center [455, 239] width 911 height 478
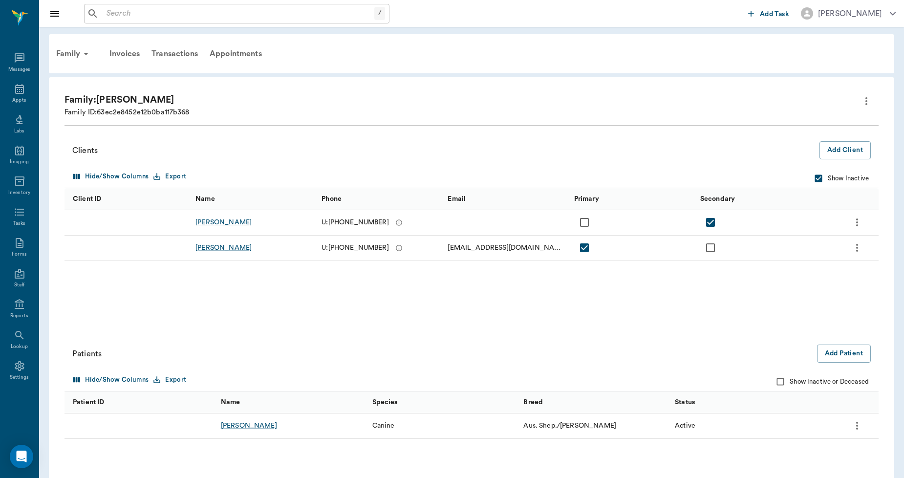
click at [360, 124] on div "Family: [PERSON_NAME] Family ID: 63ec2e8452e12b0ba117b368" at bounding box center [471, 105] width 814 height 41
click at [66, 54] on div "Family" at bounding box center [73, 53] width 47 height 23
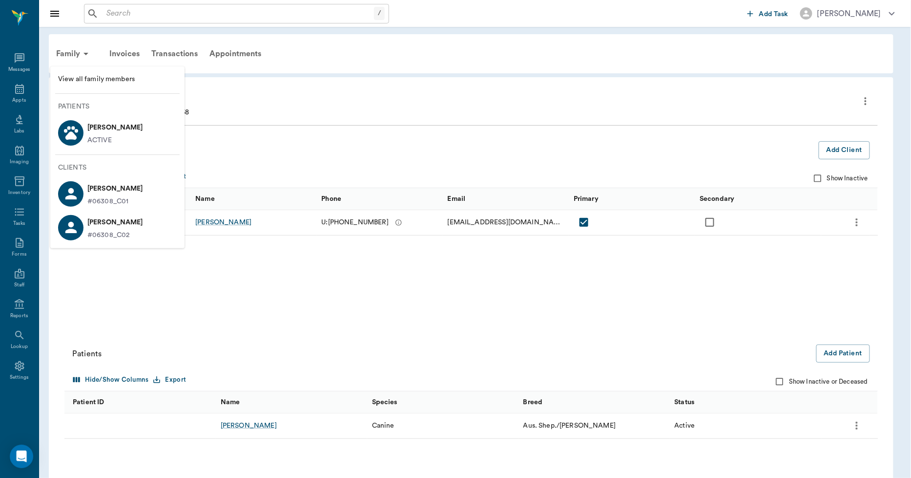
click at [283, 103] on div at bounding box center [455, 239] width 911 height 478
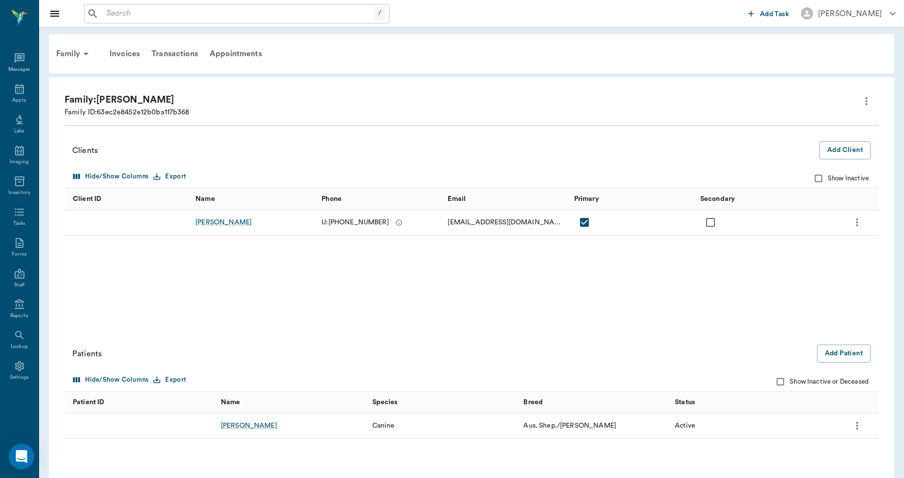
click at [20, 465] on div "Open Intercom Messenger" at bounding box center [22, 456] width 26 height 26
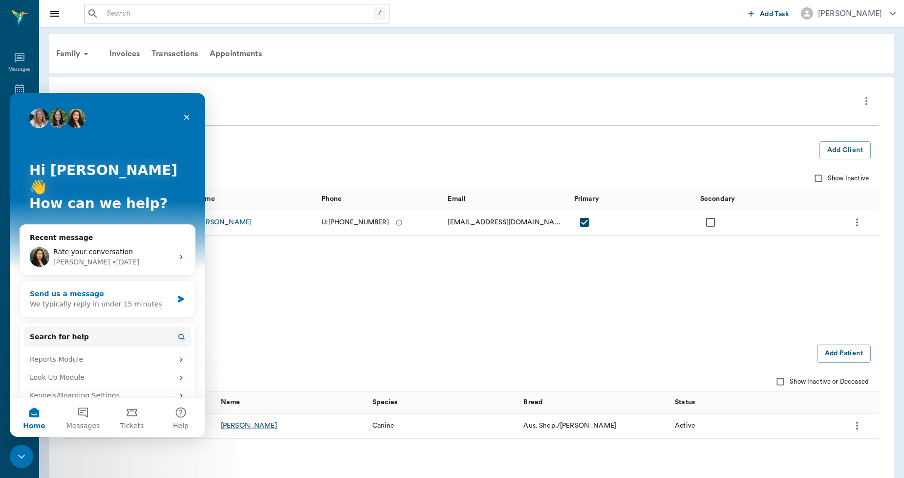
click at [88, 289] on div "Send us a message" at bounding box center [101, 294] width 143 height 10
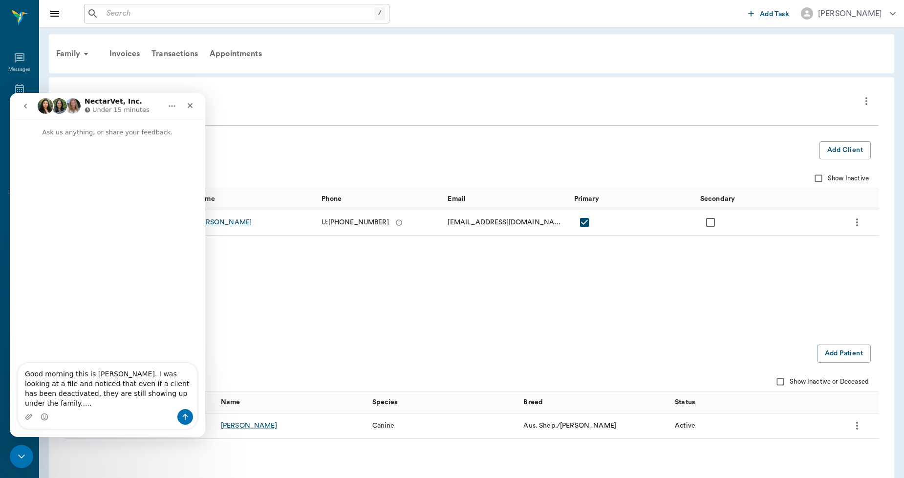
type textarea "Good morning this is [PERSON_NAME]. I was looking at a file and noticed that ev…"
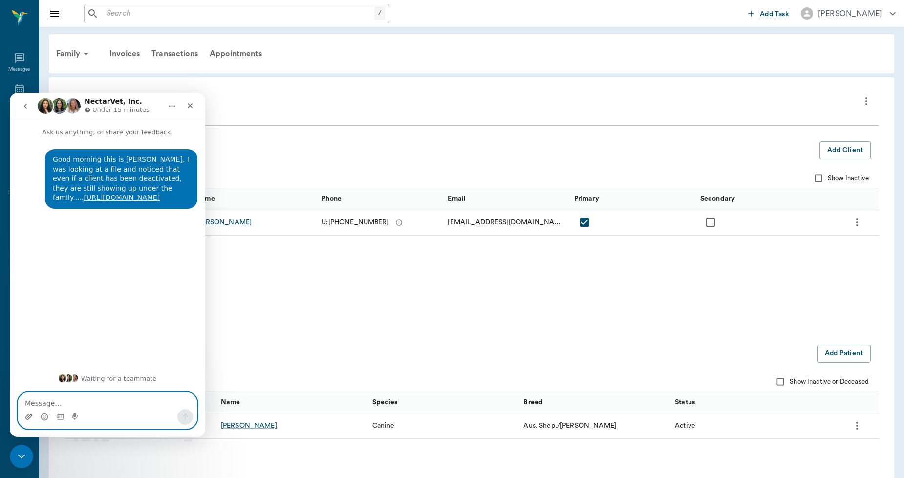
click at [30, 415] on icon "Upload attachment" at bounding box center [28, 416] width 7 height 5
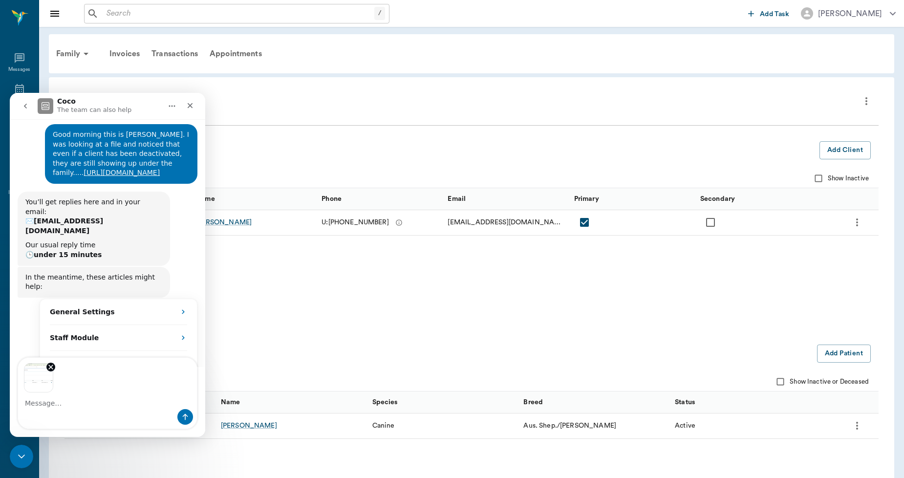
scroll to position [59, 0]
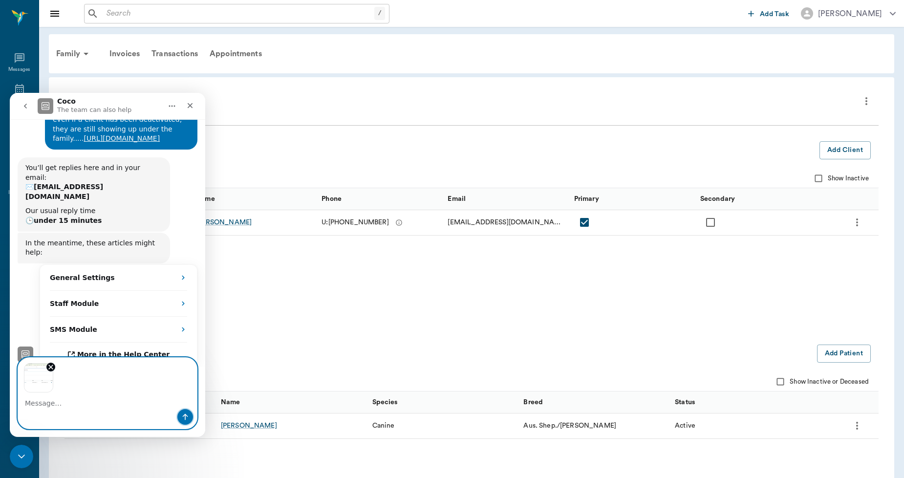
click at [186, 417] on icon "Send a message…" at bounding box center [185, 417] width 8 height 8
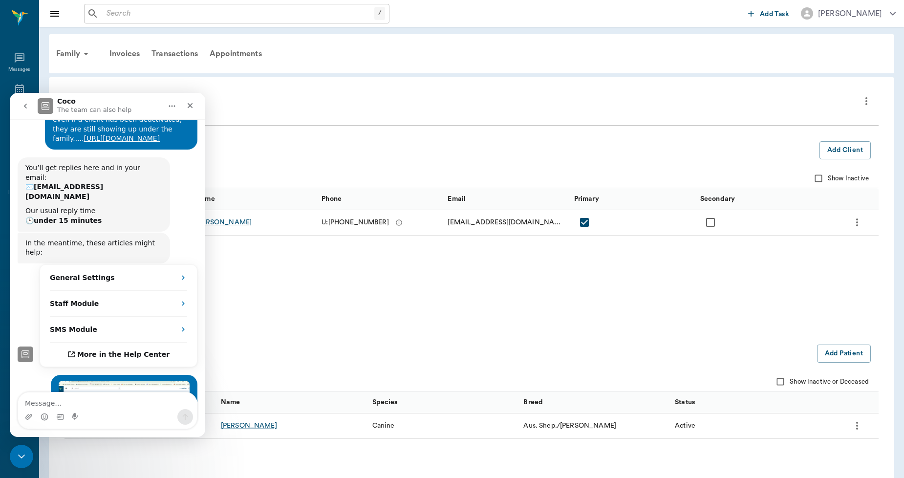
scroll to position [107, 0]
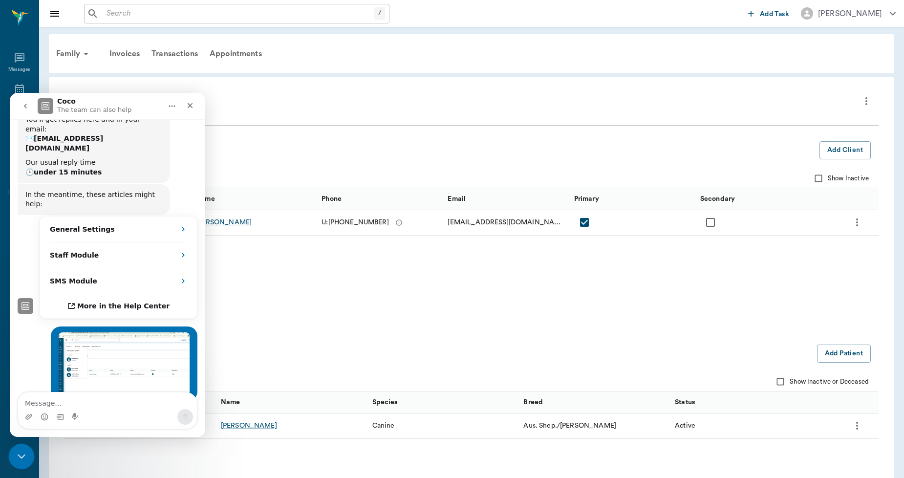
click at [10, 448] on div "Close Intercom Messenger" at bounding box center [19, 454] width 23 height 23
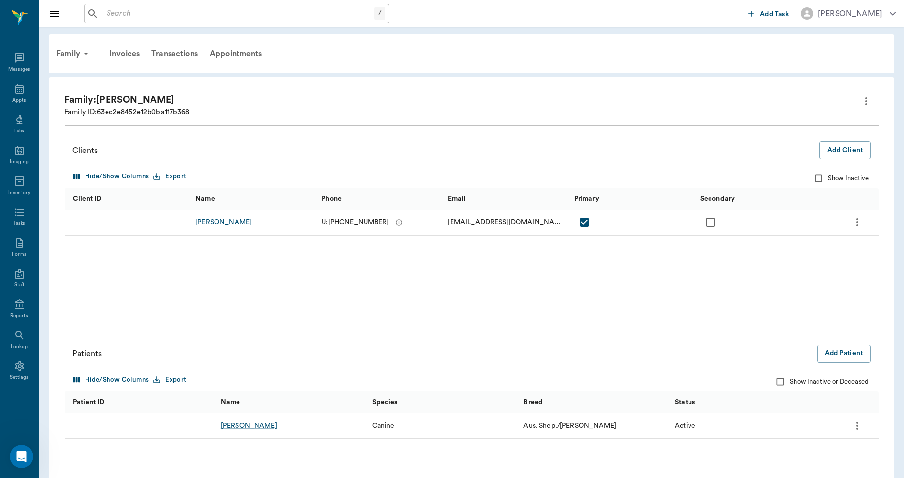
scroll to position [124, 0]
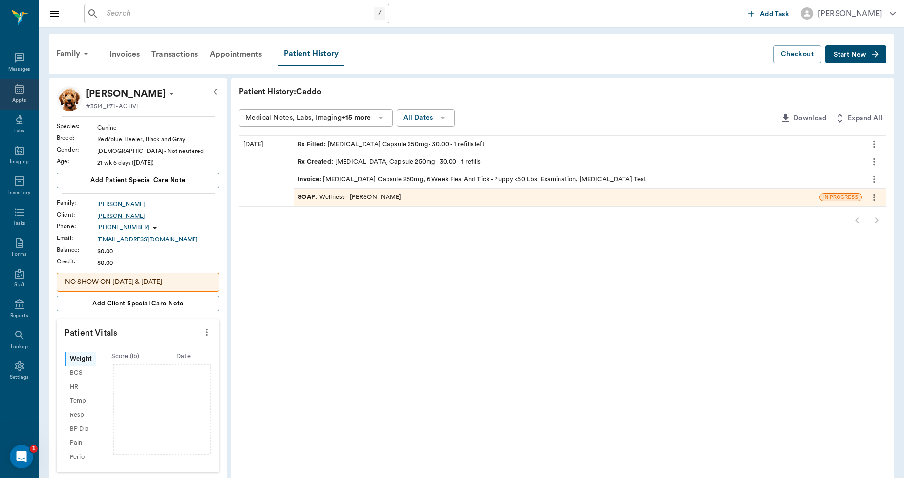
click at [20, 82] on div "Appts" at bounding box center [19, 94] width 39 height 31
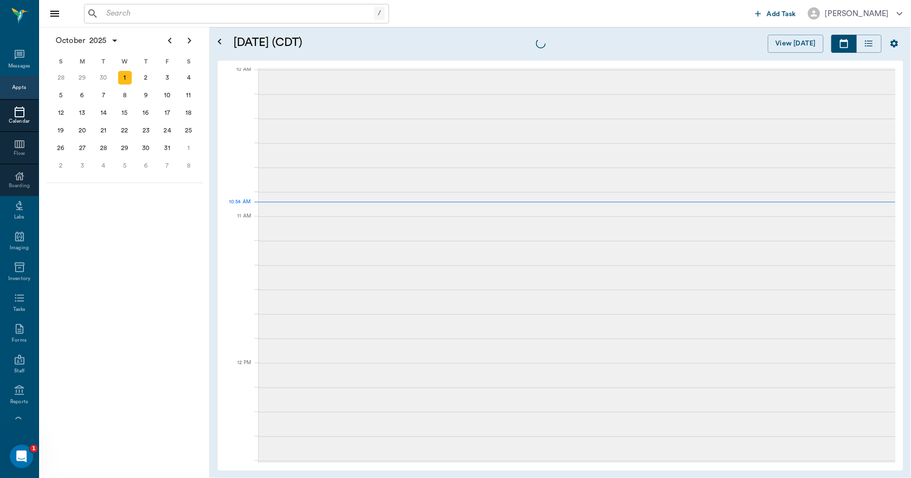
scroll to position [295, 0]
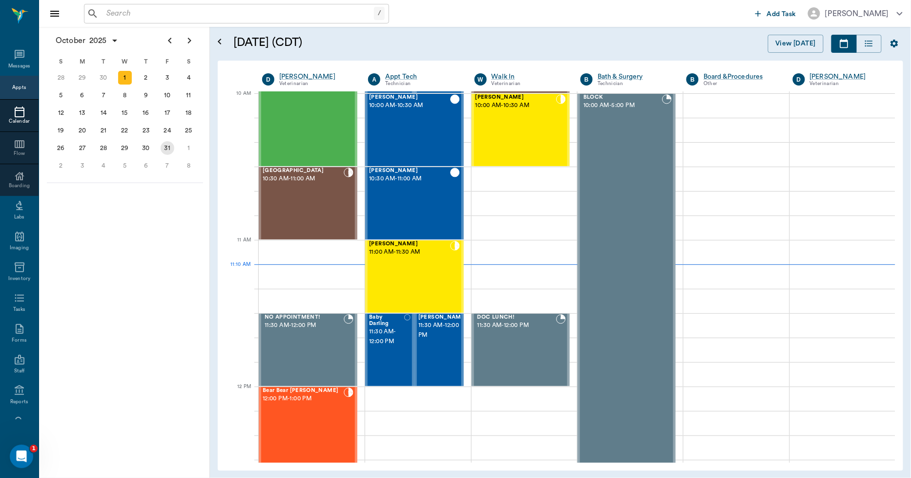
click at [164, 143] on div "31" at bounding box center [168, 148] width 14 height 14
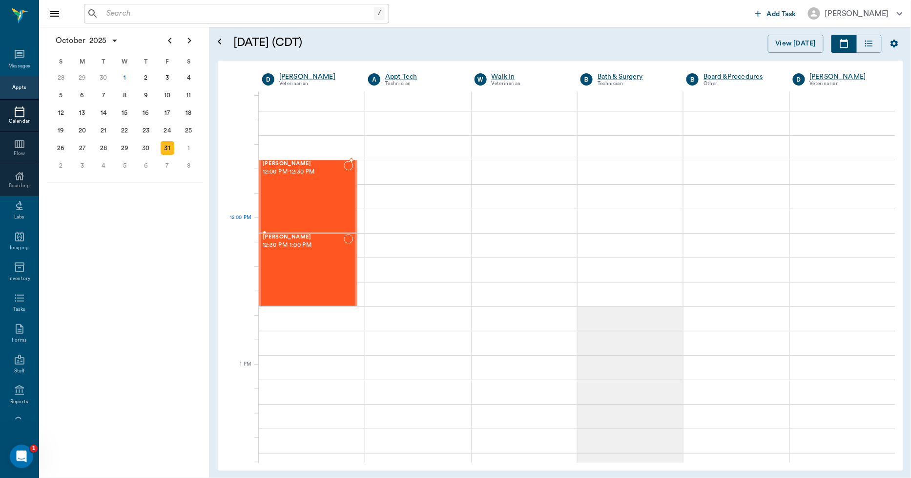
scroll to position [543, 0]
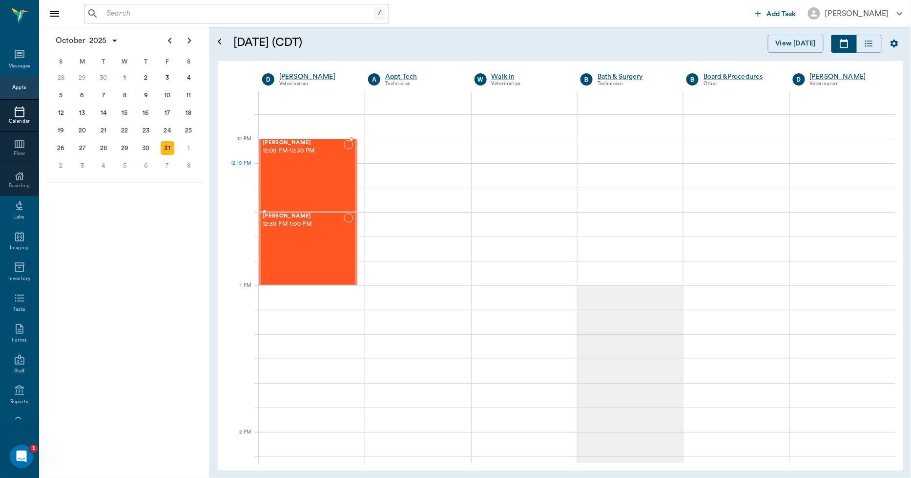
click at [303, 187] on div "[PERSON_NAME] 12:00 PM - 12:30 PM" at bounding box center [303, 175] width 81 height 71
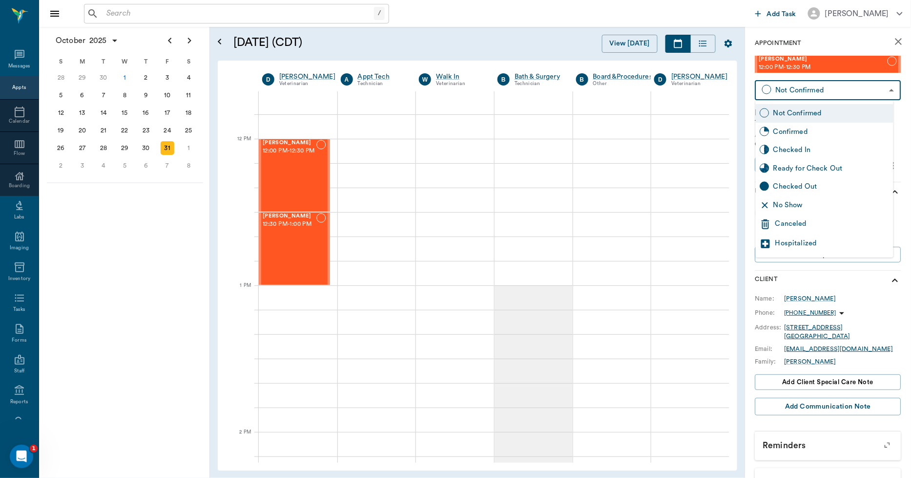
click at [846, 88] on body "/ ​ Add Task [PERSON_NAME] Nectar Messages Appts Calendar Flow Boarding Labs Im…" at bounding box center [455, 239] width 911 height 478
click at [792, 220] on div "Canceled" at bounding box center [833, 224] width 114 height 12
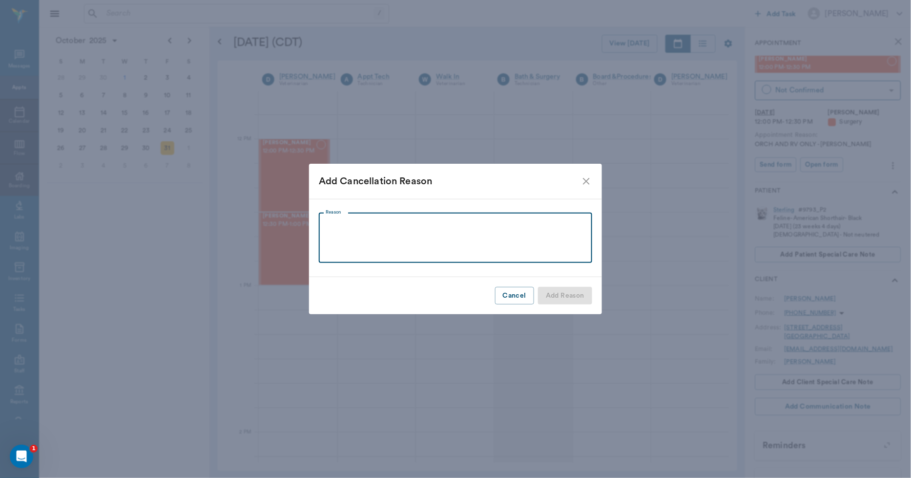
click at [486, 228] on textarea "Reason" at bounding box center [456, 238] width 260 height 34
type textarea "WAS ABLE TO FIND A NEW HOME"
click at [573, 298] on button "Add Reason" at bounding box center [565, 296] width 54 height 18
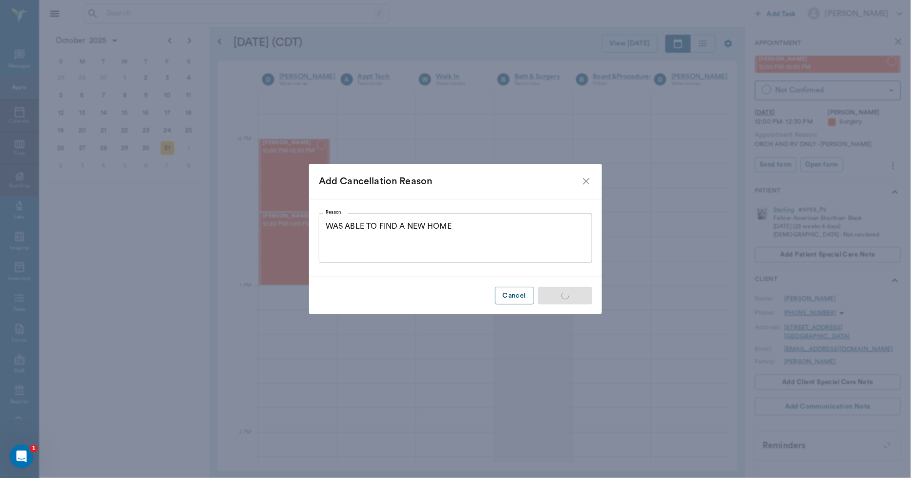
type input "CANCELED"
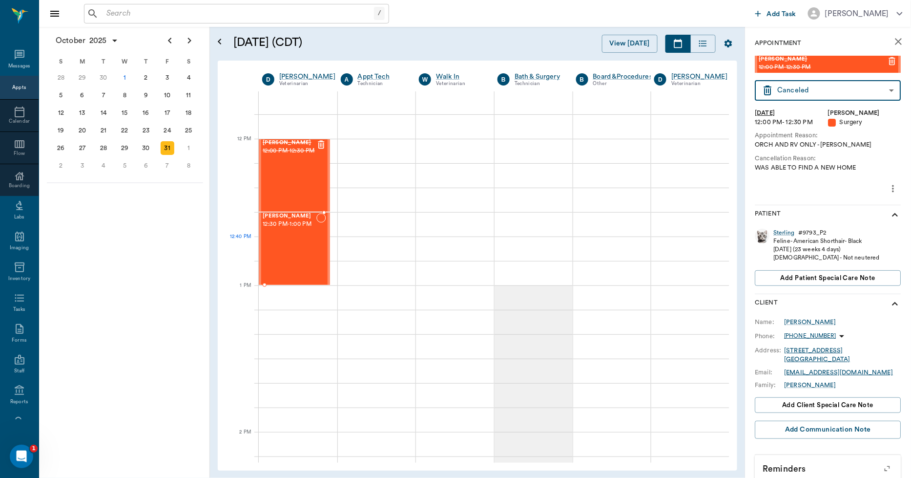
click at [300, 246] on div "[PERSON_NAME] 12:30 PM - 1:00 PM" at bounding box center [290, 248] width 54 height 71
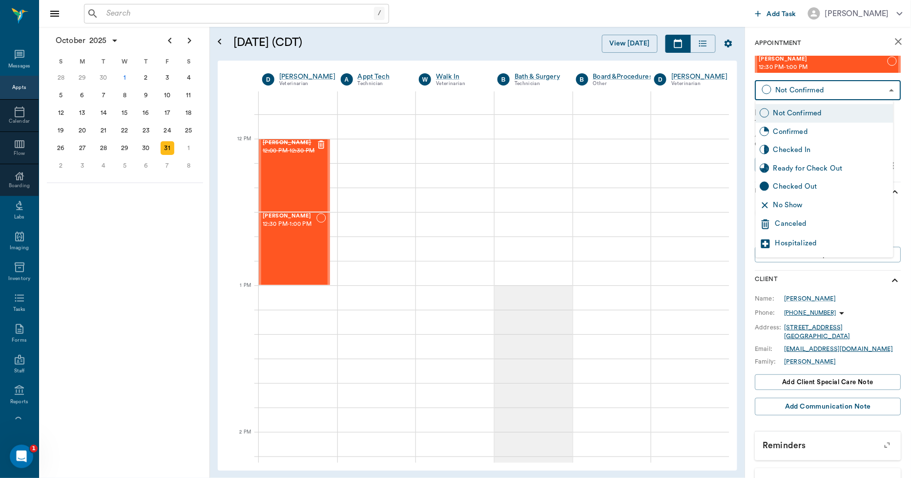
click at [854, 88] on body "/ ​ Add Task [PERSON_NAME] Nectar Messages Appts Calendar Flow Boarding Labs Im…" at bounding box center [455, 239] width 911 height 478
click at [799, 218] on div "Canceled" at bounding box center [833, 224] width 114 height 12
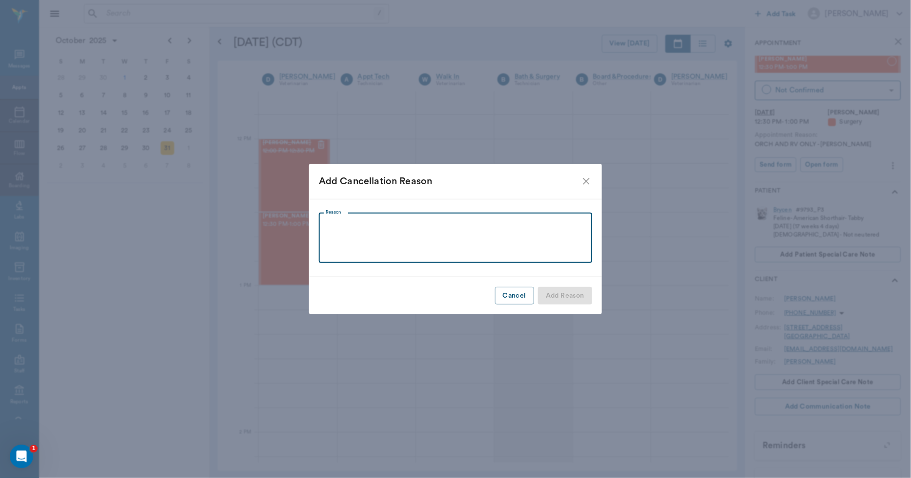
click at [490, 249] on textarea "Reason" at bounding box center [456, 238] width 260 height 34
type textarea "HAS A NEW HOME"
click at [573, 292] on button "Add Reason" at bounding box center [565, 296] width 54 height 18
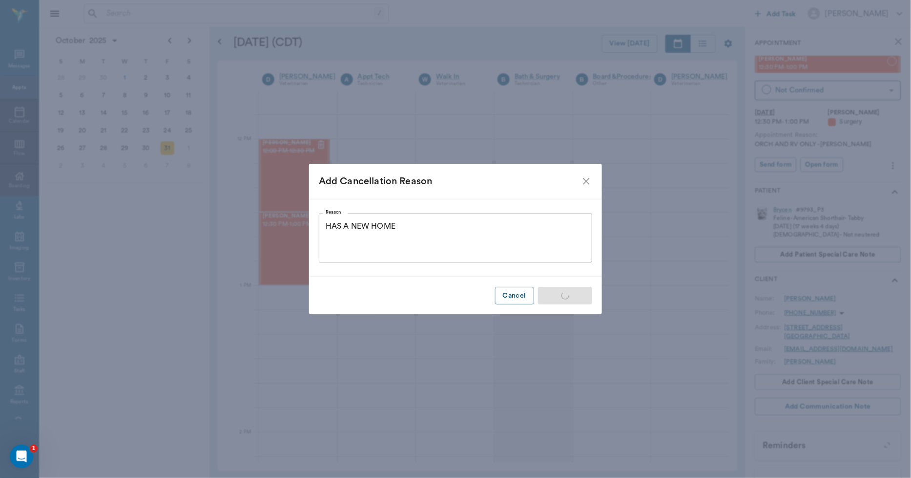
type input "CANCELED"
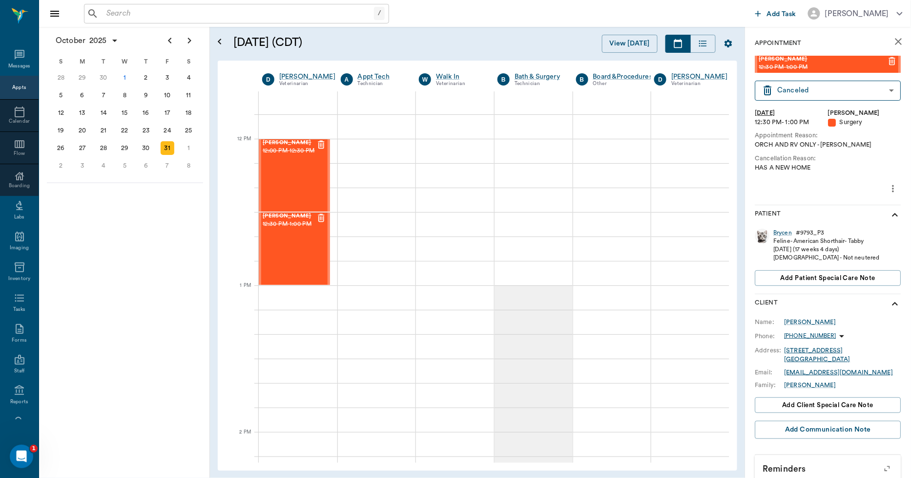
click at [888, 184] on icon "more" at bounding box center [893, 189] width 11 height 12
click at [833, 241] on span "View edit history" at bounding box center [845, 241] width 82 height 10
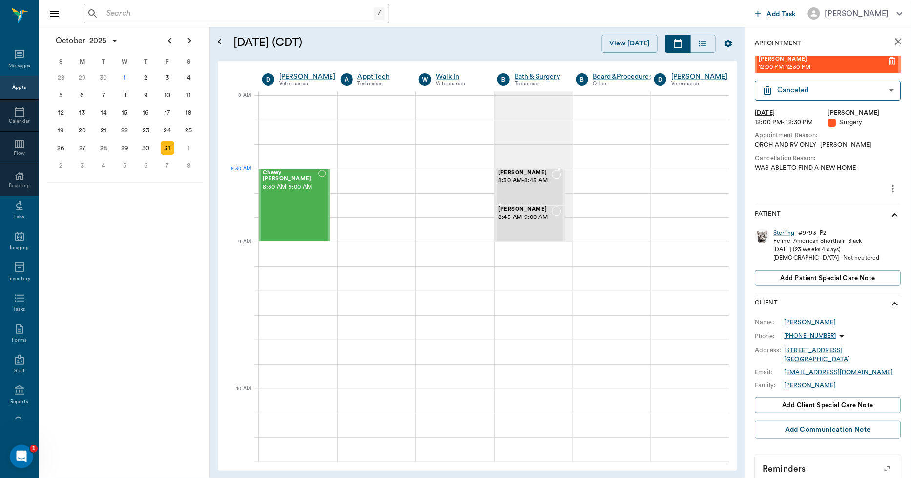
click at [522, 181] on span "8:30 AM - 8:45 AM" at bounding box center [525, 181] width 53 height 10
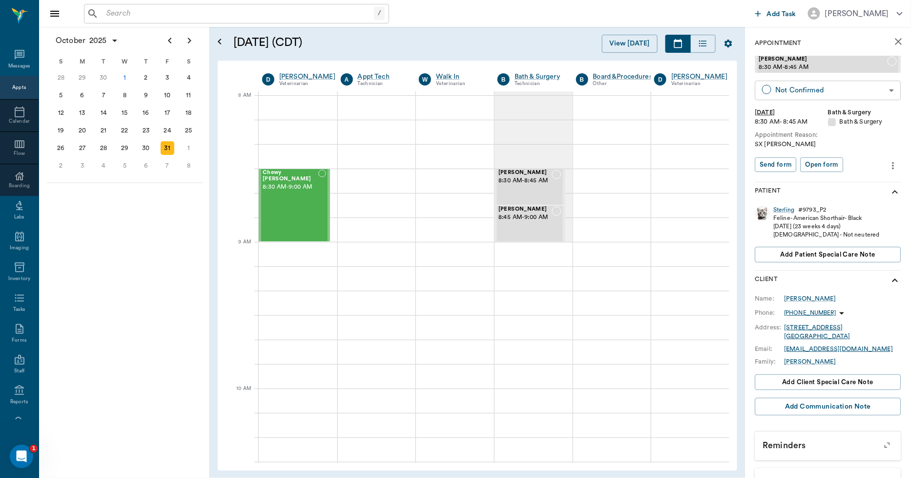
click at [807, 90] on body "/ ​ Add Task [PERSON_NAME] Nectar Messages Appts Calendar Flow Boarding Labs Im…" at bounding box center [455, 239] width 911 height 478
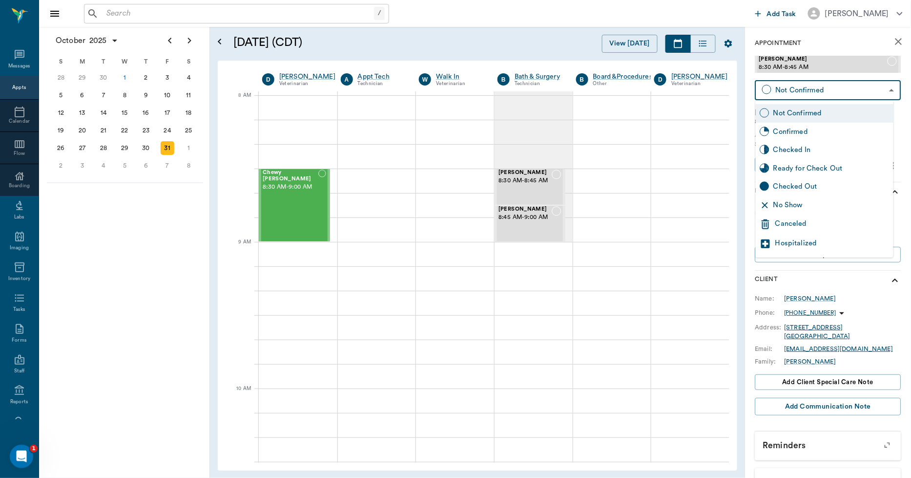
click at [795, 221] on div "Canceled" at bounding box center [833, 224] width 114 height 12
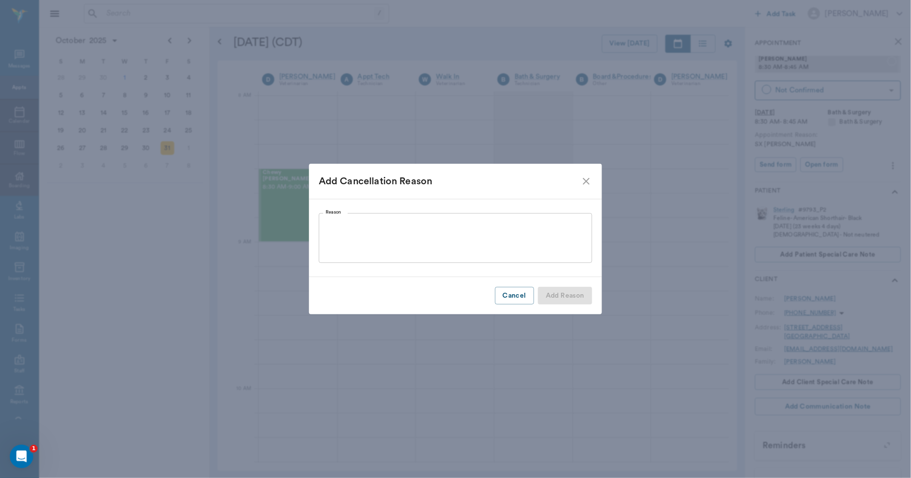
click at [538, 240] on textarea "Reason" at bounding box center [456, 238] width 260 height 34
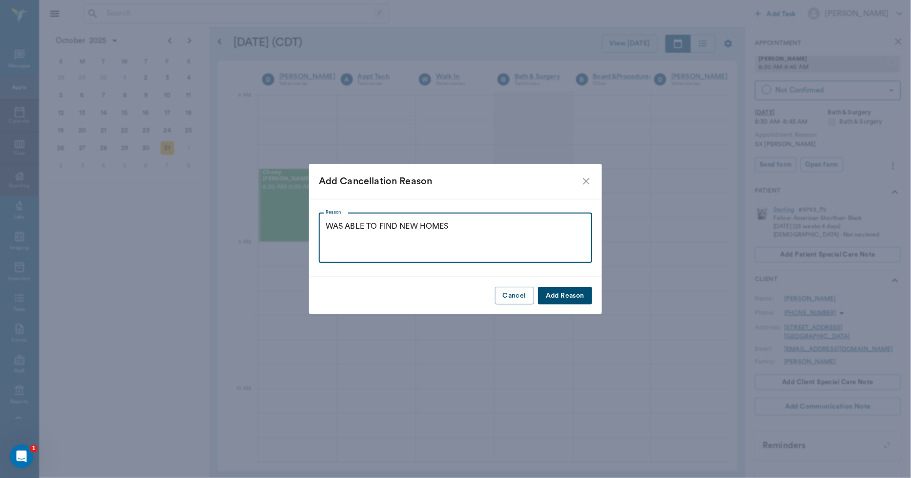
type textarea "WAS ABLE TO FIND NEW HOMES"
click at [584, 291] on button "Add Reason" at bounding box center [565, 296] width 54 height 18
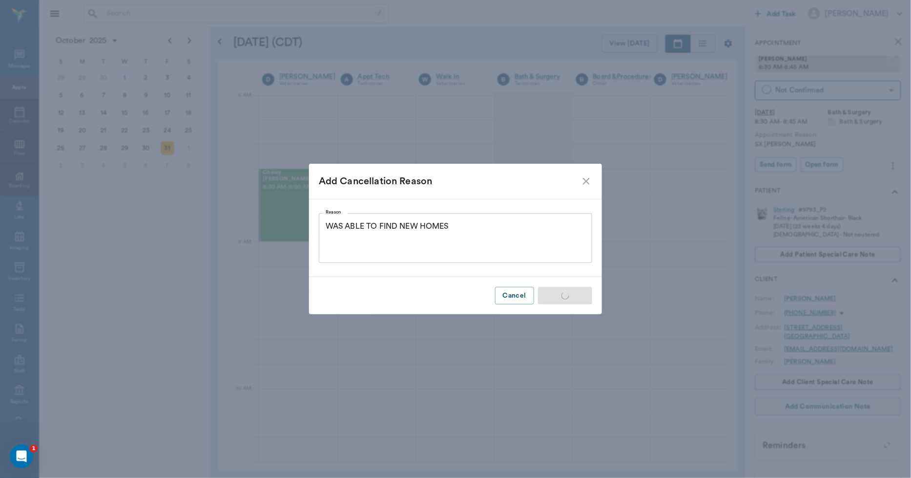
type input "CANCELED"
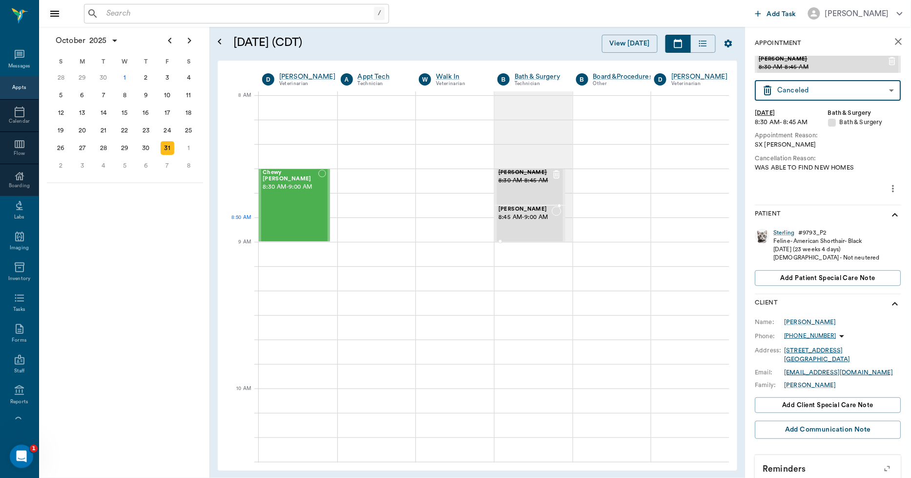
click at [545, 222] on span "8:45 AM - 9:00 AM" at bounding box center [525, 217] width 53 height 10
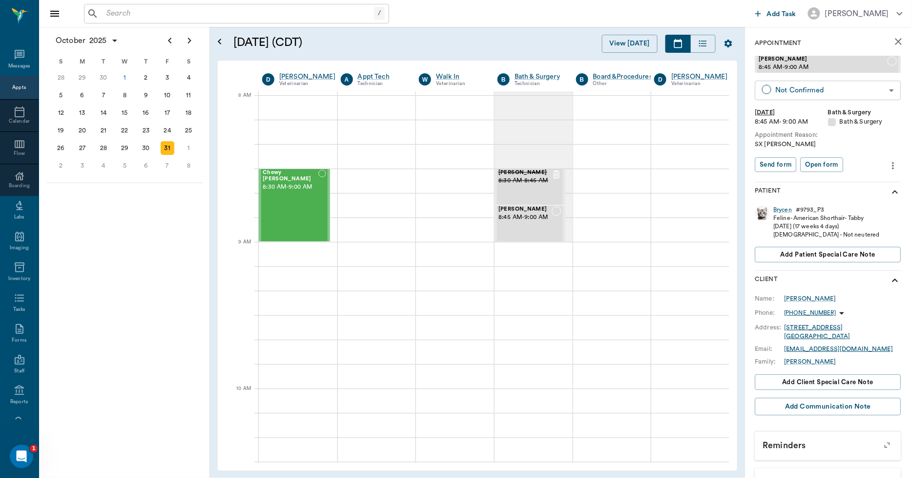
click at [808, 93] on body "/ ​ Add Task [PERSON_NAME] Nectar Messages Appts Calendar Flow Boarding Labs Im…" at bounding box center [455, 239] width 911 height 478
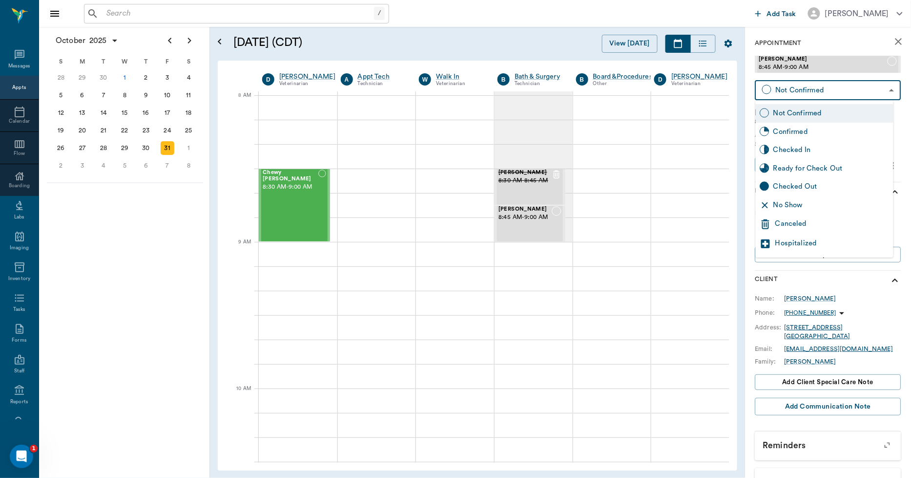
click at [793, 220] on div "Canceled" at bounding box center [833, 224] width 114 height 12
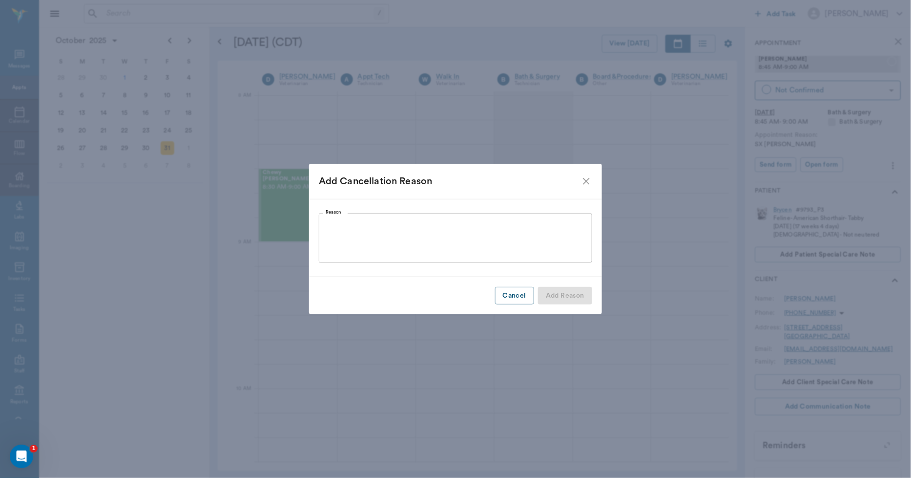
click at [518, 250] on textarea "Reason" at bounding box center [456, 238] width 260 height 34
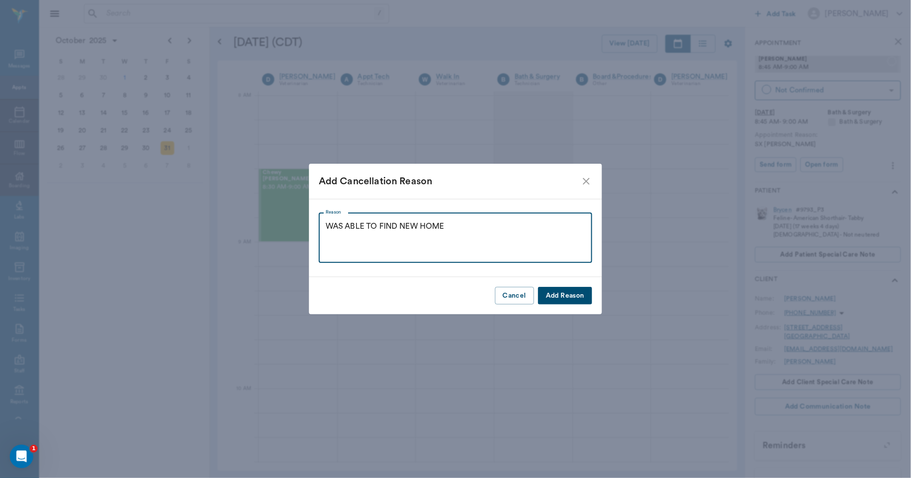
type textarea "WAS ABLE TO FIND NEW HOME"
click at [563, 295] on button "Add Reason" at bounding box center [565, 296] width 54 height 18
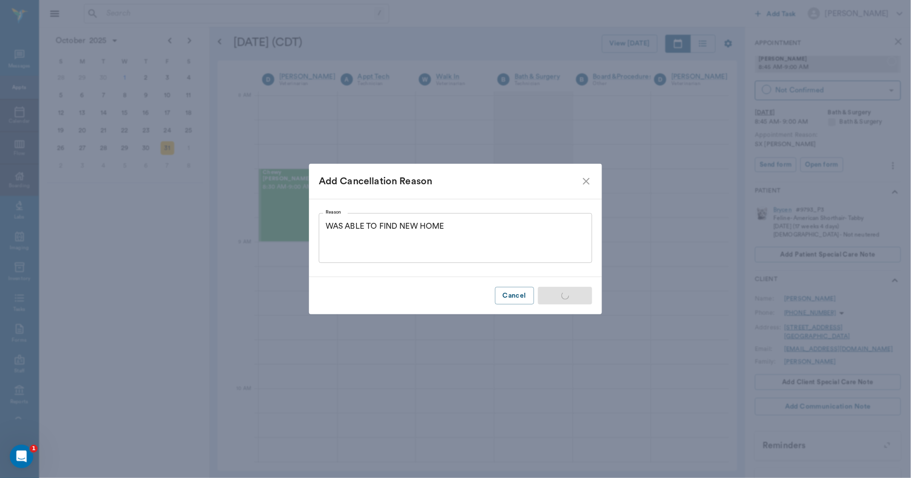
type input "CANCELED"
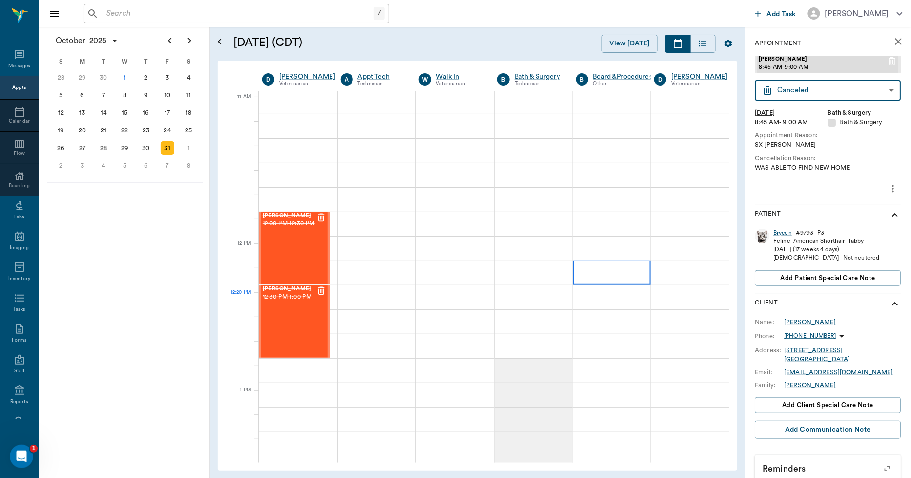
scroll to position [543, 0]
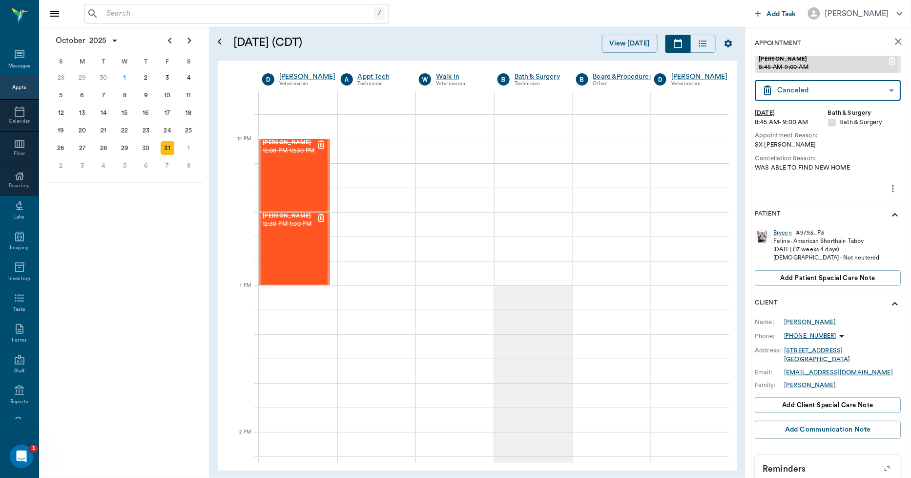
click at [800, 334] on p "[PHONE_NUMBER]" at bounding box center [811, 336] width 52 height 8
click at [786, 353] on span "Send SMS Message" at bounding box center [782, 356] width 70 height 10
click at [808, 334] on p "[PHONE_NUMBER]" at bounding box center [811, 336] width 52 height 8
click at [822, 355] on icon "Client has not consented to text messages" at bounding box center [823, 355] width 11 height 9
click at [802, 322] on div "[PERSON_NAME]" at bounding box center [811, 321] width 52 height 9
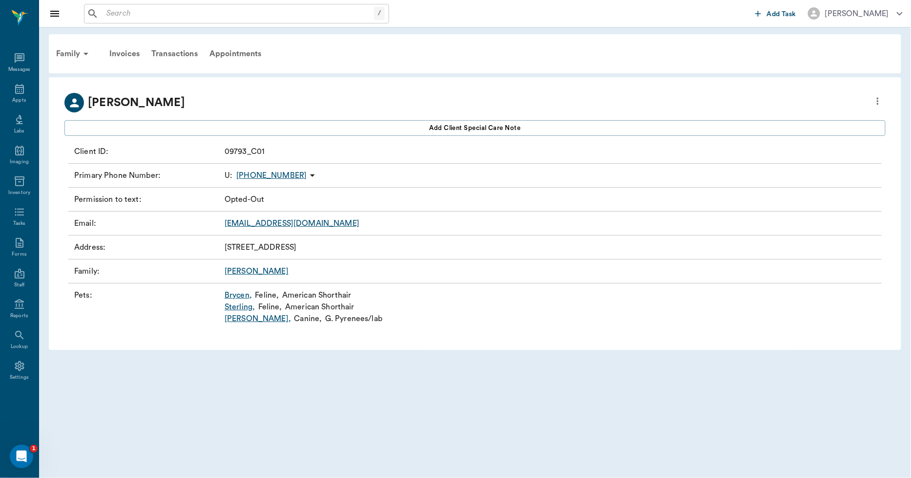
click at [880, 101] on icon "more" at bounding box center [878, 101] width 11 height 12
click at [792, 123] on span "Edit profile" at bounding box center [808, 118] width 138 height 10
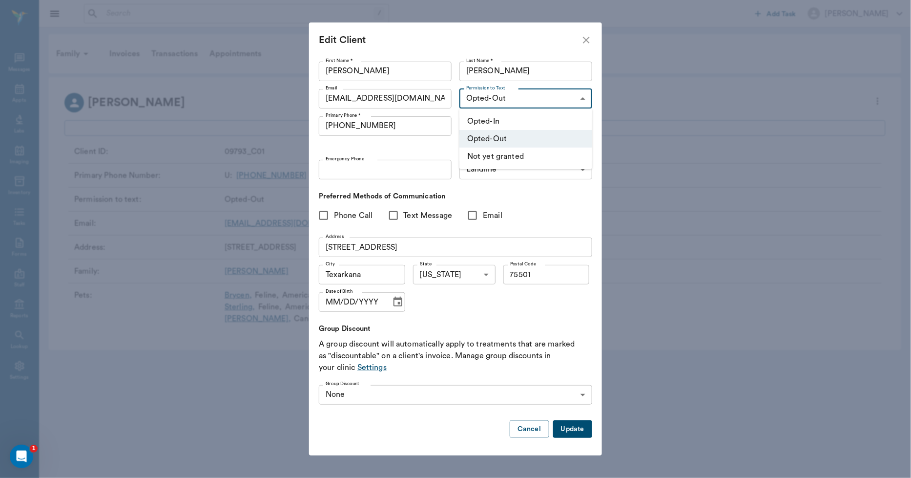
click at [539, 98] on body "/ ​ Add Task [PERSON_NAME] Nectar Messages Appts Labs Imaging Inventory Tasks F…" at bounding box center [455, 239] width 911 height 478
click at [511, 121] on li "Opted-In" at bounding box center [526, 121] width 133 height 18
click at [580, 435] on button "Update" at bounding box center [572, 429] width 39 height 18
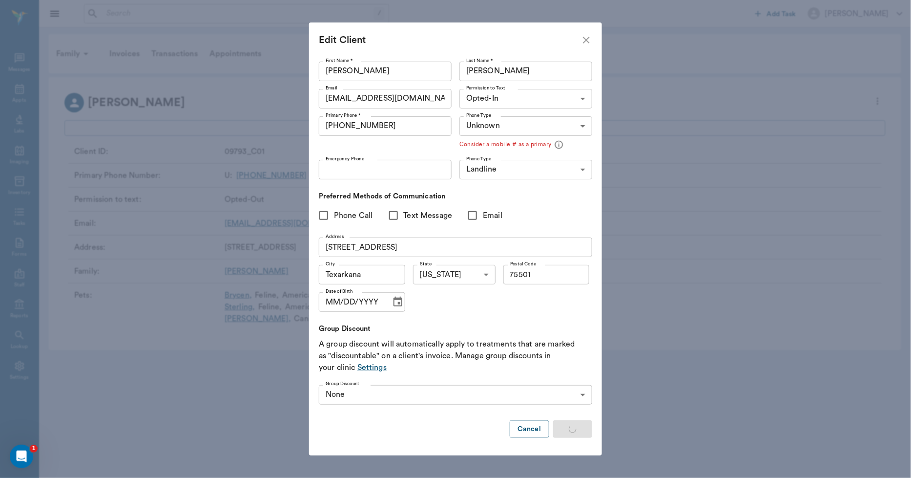
type input "UNKNOWN"
type input "MOBILE"
type input "OPT_IN"
type input "UNKNOWN"
type input "75501"
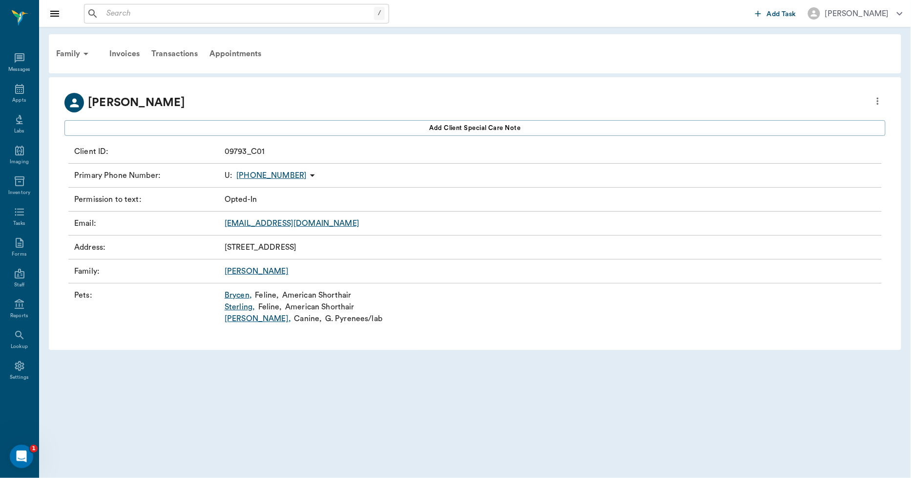
click at [254, 176] on p "[PHONE_NUMBER]" at bounding box center [271, 175] width 70 height 12
click at [241, 191] on span "Send SMS Message" at bounding box center [252, 195] width 82 height 10
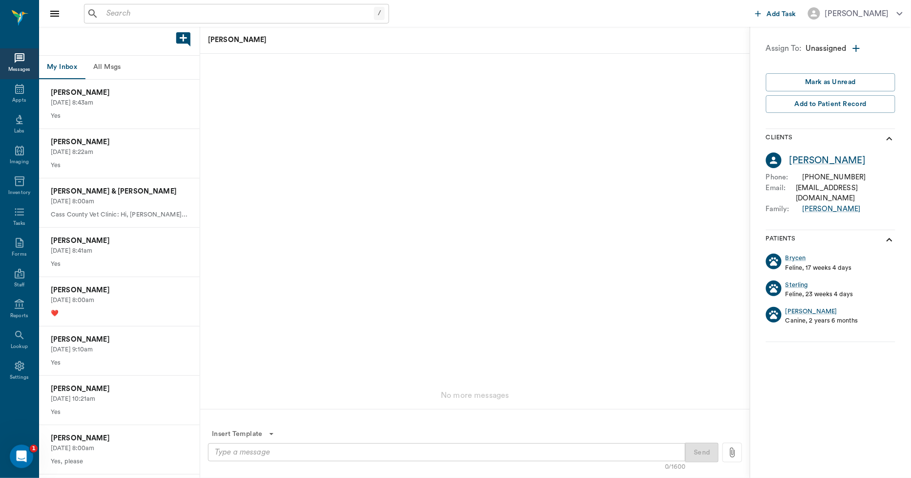
click at [362, 448] on textarea at bounding box center [447, 451] width 464 height 11
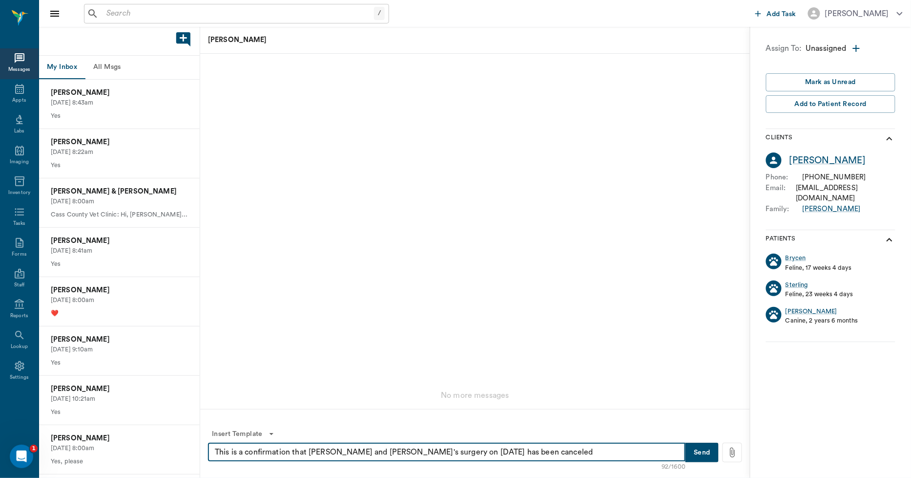
type textarea "This is a confirmation that [PERSON_NAME] and [PERSON_NAME]'s surgery on [DATE]…"
click at [710, 452] on button "Send" at bounding box center [702, 453] width 33 height 20
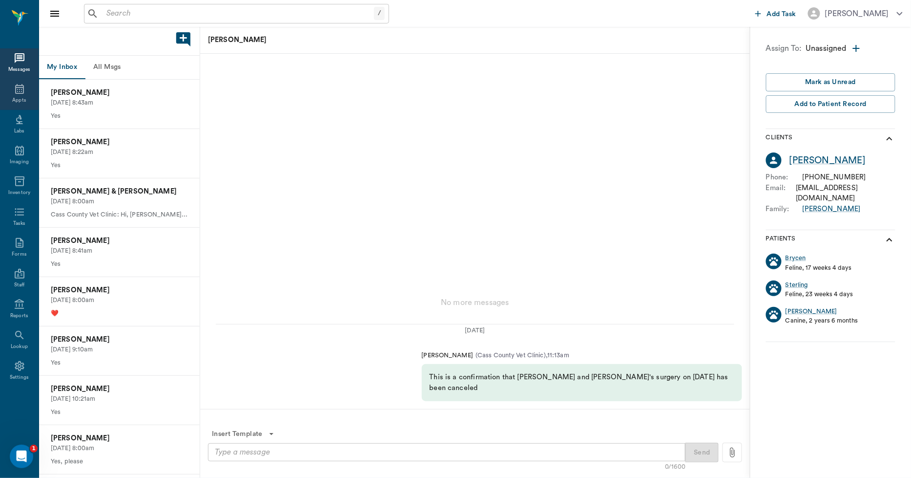
click at [15, 90] on icon at bounding box center [19, 89] width 9 height 10
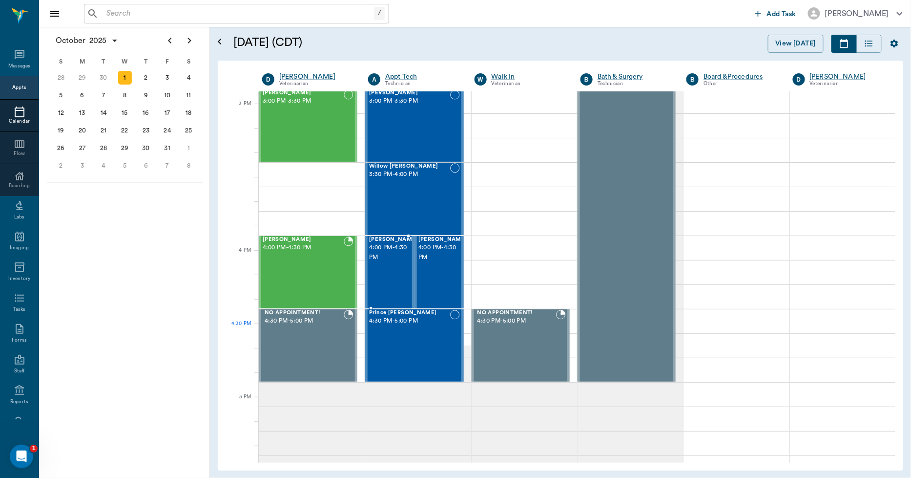
scroll to position [1039, 0]
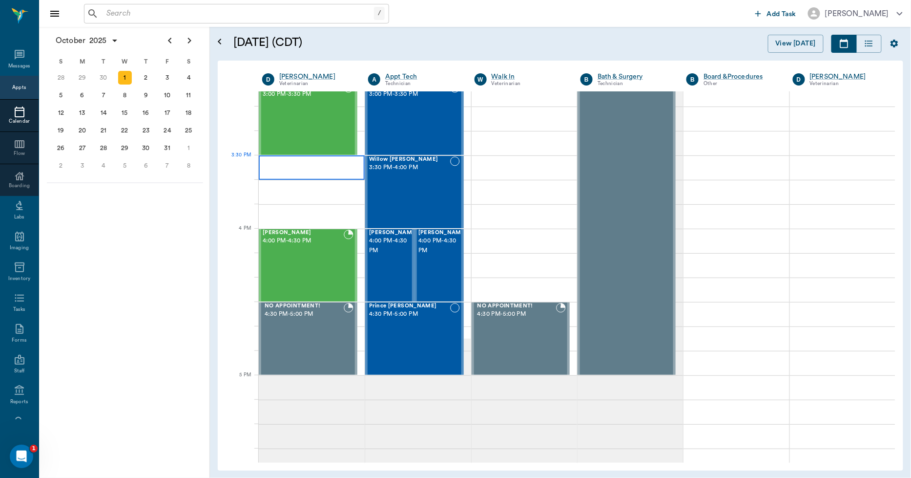
click at [306, 167] on div at bounding box center [312, 167] width 106 height 24
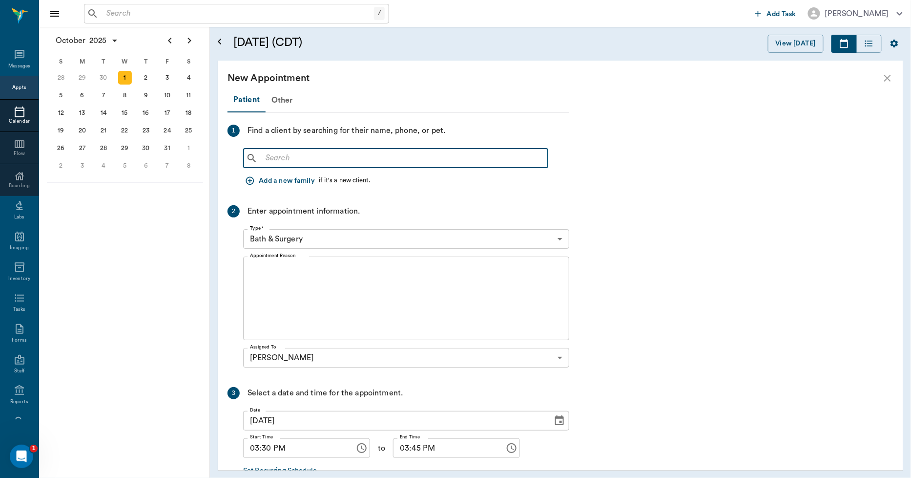
click at [296, 163] on input "text" at bounding box center [403, 158] width 282 height 14
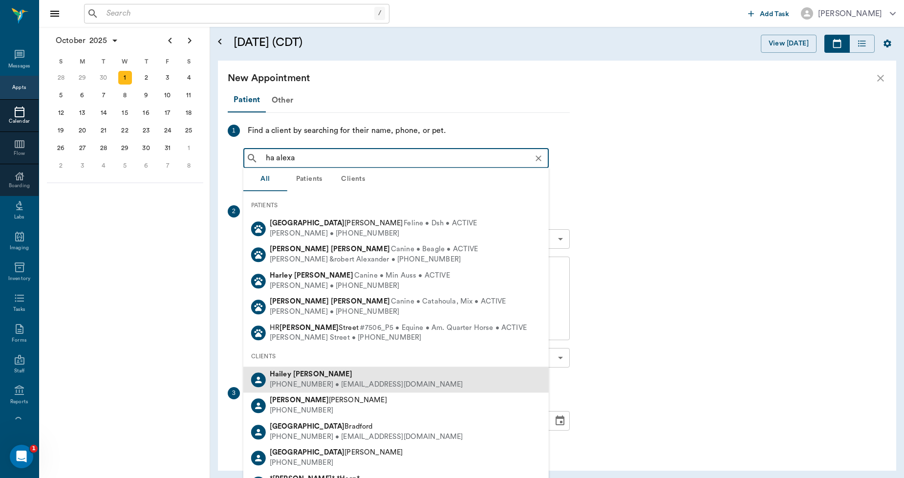
click at [283, 374] on b "Hailey" at bounding box center [280, 373] width 21 height 7
type input "ha alexa"
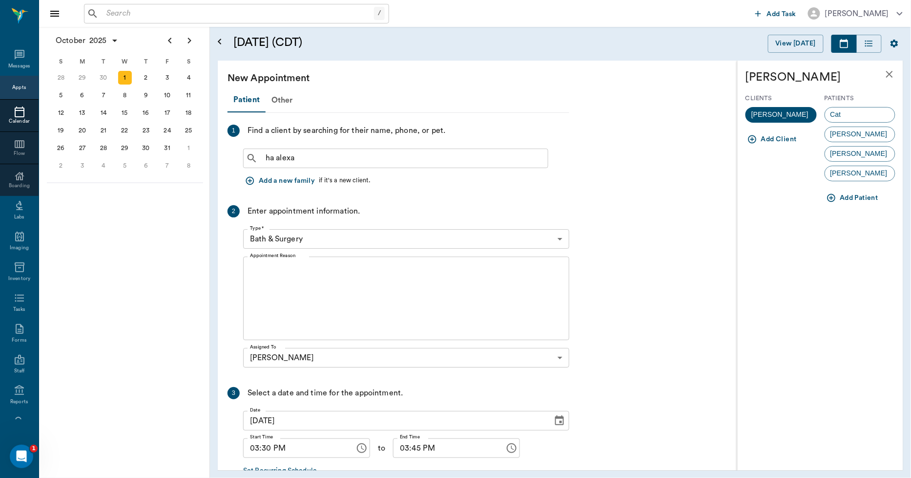
click at [890, 72] on icon "close" at bounding box center [890, 74] width 12 height 12
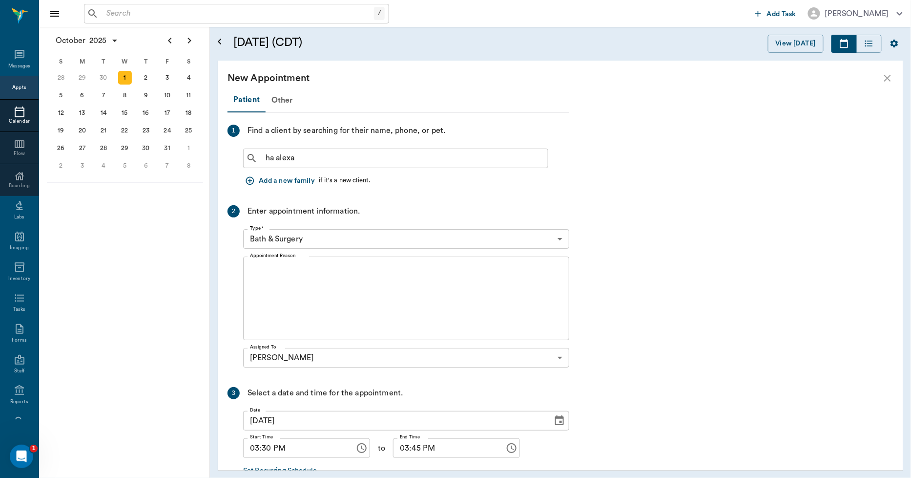
click at [887, 80] on icon "close" at bounding box center [888, 78] width 12 height 12
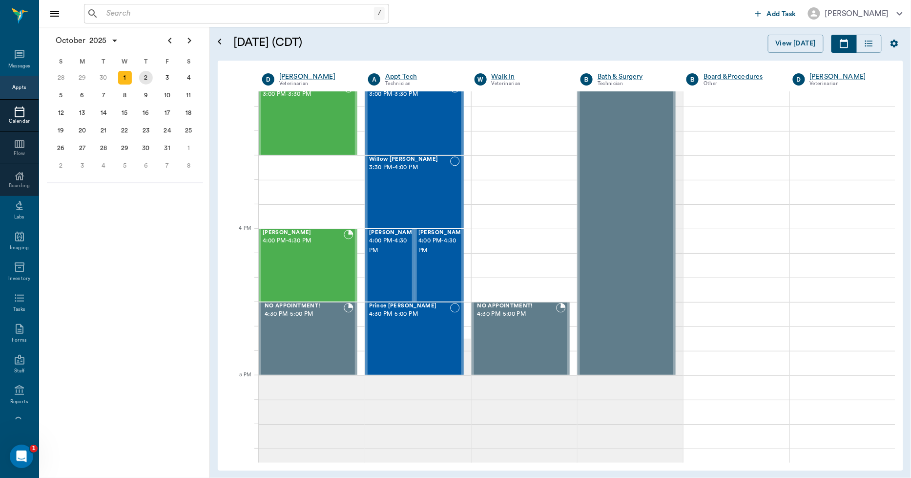
click at [148, 81] on div "2" at bounding box center [146, 78] width 14 height 14
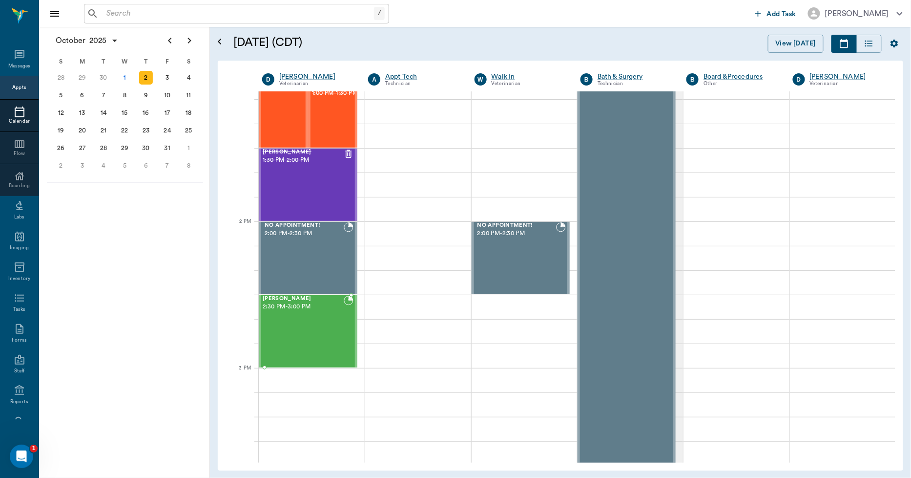
scroll to position [760, 0]
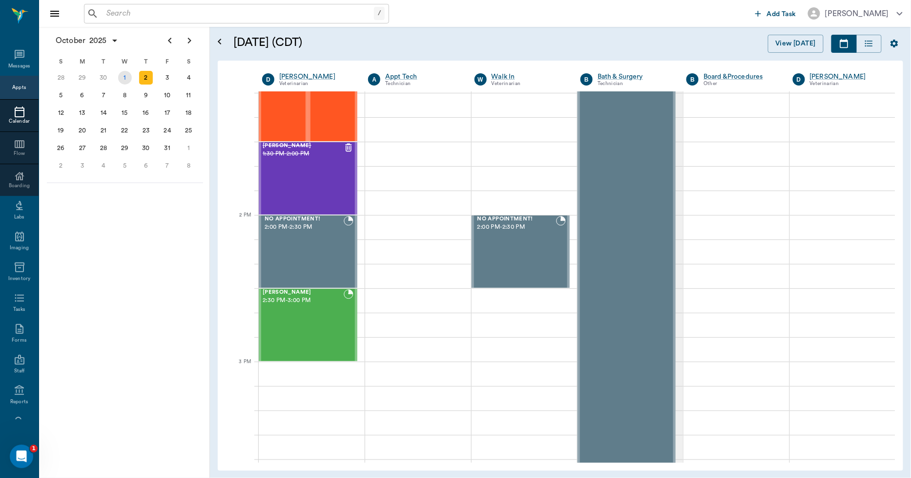
click at [125, 79] on div "1" at bounding box center [125, 78] width 14 height 14
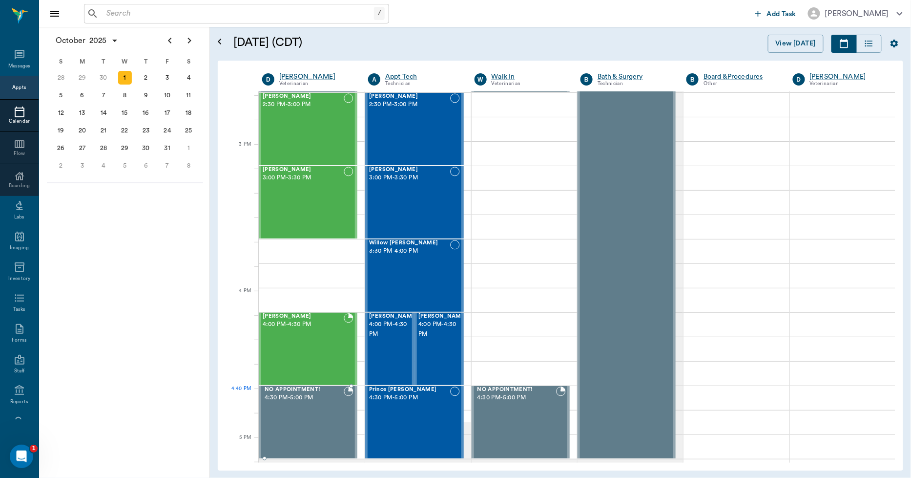
scroll to position [977, 0]
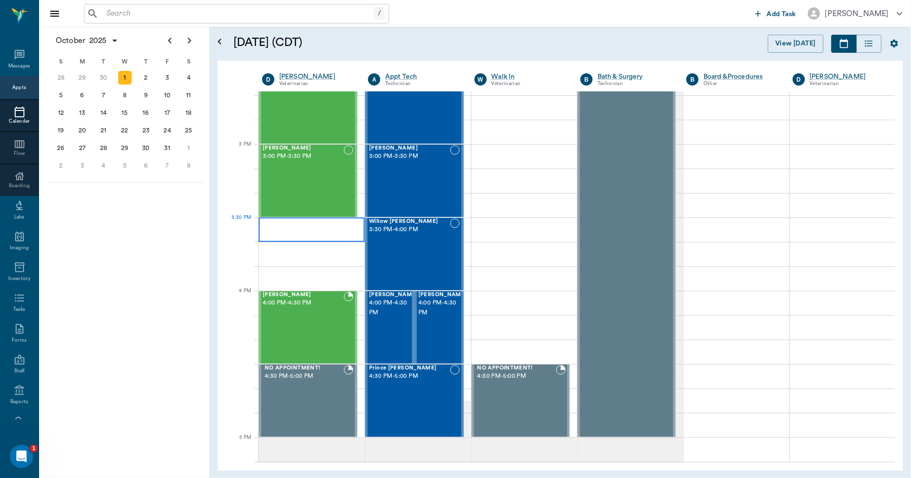
click at [290, 233] on div at bounding box center [312, 229] width 106 height 24
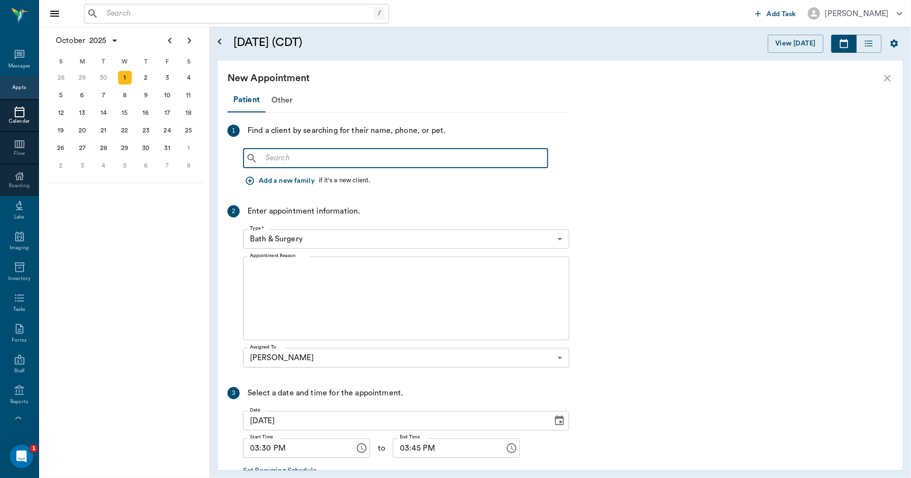
click at [355, 155] on input "text" at bounding box center [403, 158] width 282 height 14
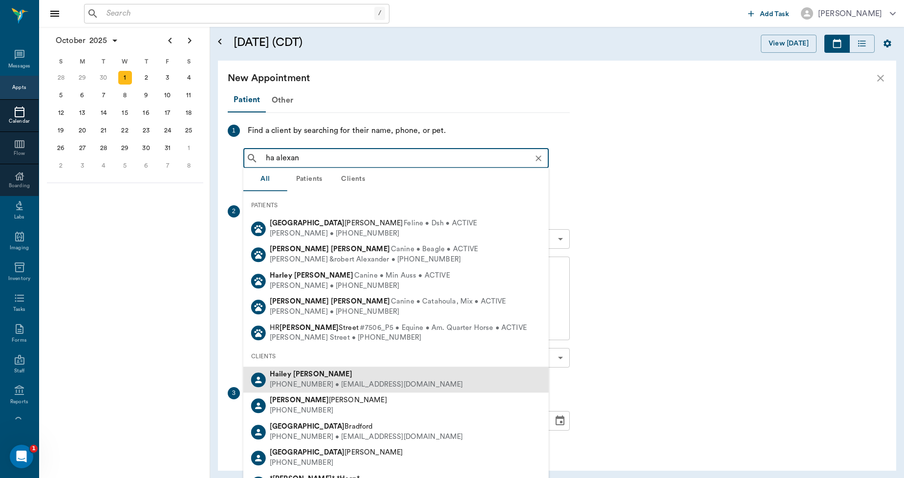
click at [293, 376] on b "[PERSON_NAME]" at bounding box center [322, 373] width 59 height 7
type input "ha alexan"
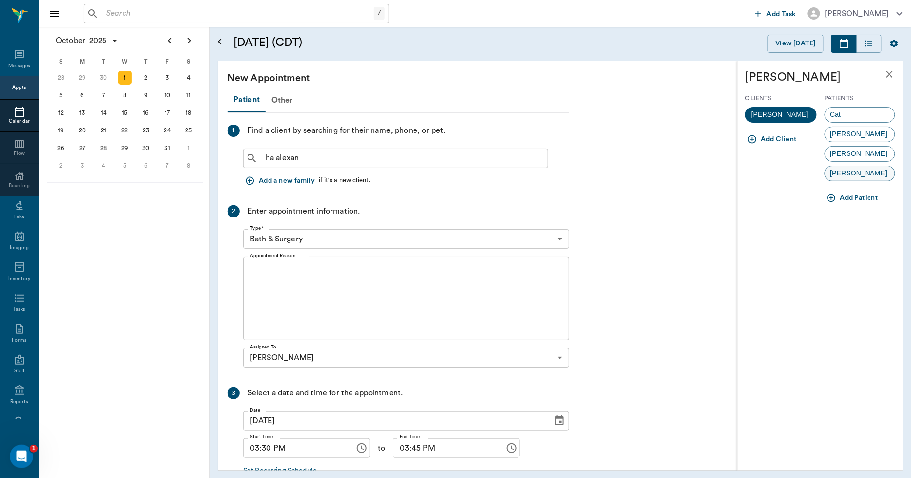
click at [874, 177] on div "[PERSON_NAME]" at bounding box center [860, 174] width 71 height 16
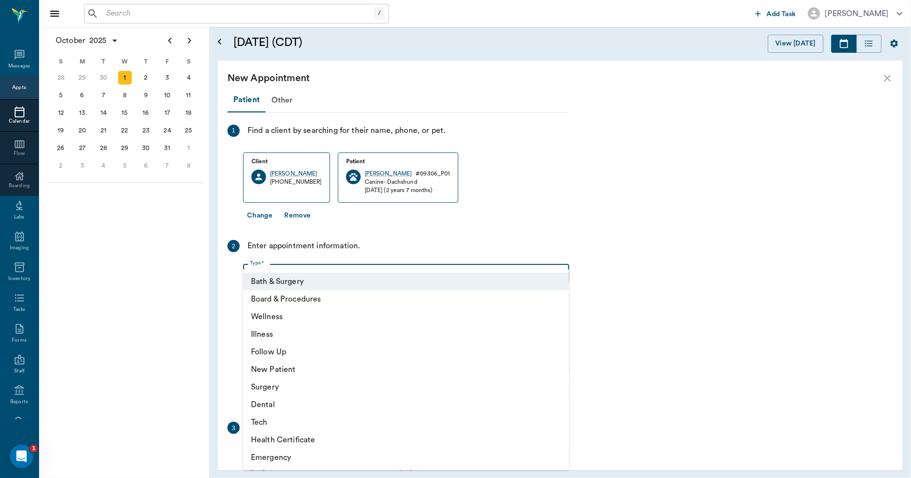
click at [344, 279] on body "/ ​ Add Task [PERSON_NAME] Nectar Messages Appts Calendar Flow Boarding Labs Im…" at bounding box center [455, 239] width 911 height 478
click at [285, 387] on li "Surgery" at bounding box center [406, 387] width 326 height 18
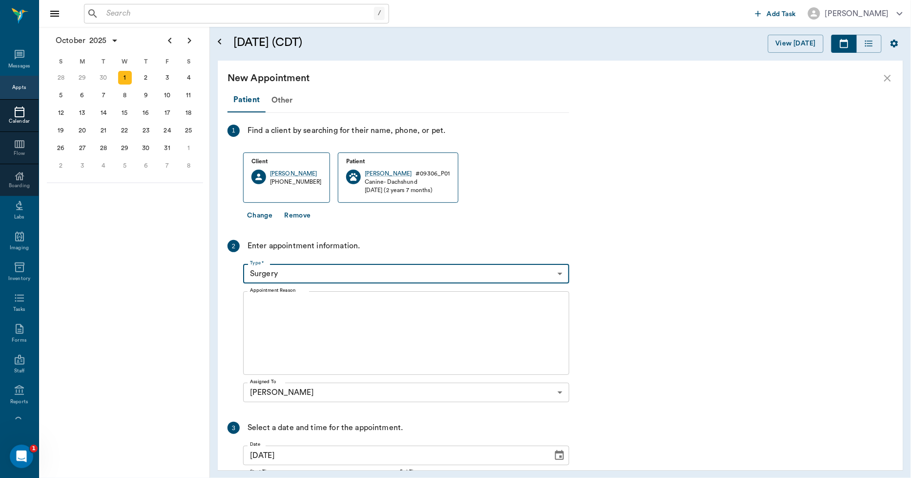
type input "65d2be4f46e3a538d89b8c18"
type input "04:00 PM"
click at [317, 311] on textarea "Appointment Reason" at bounding box center [406, 332] width 313 height 67
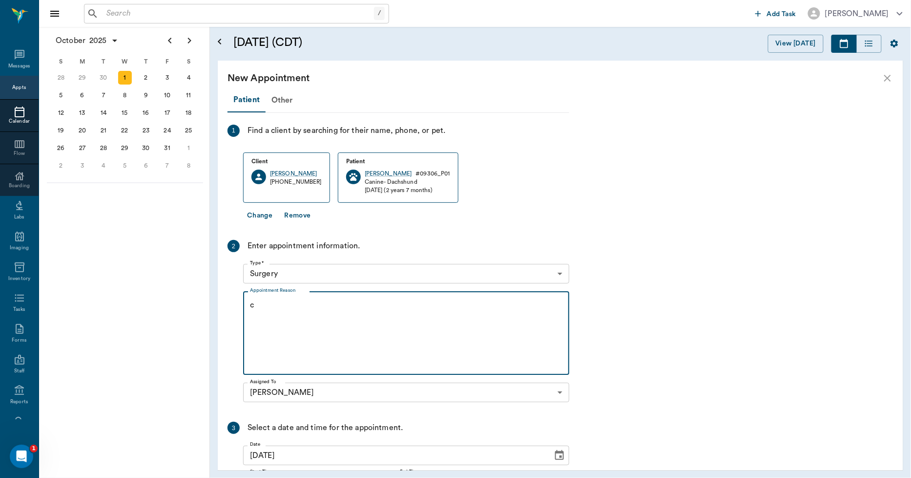
type textarea "c"
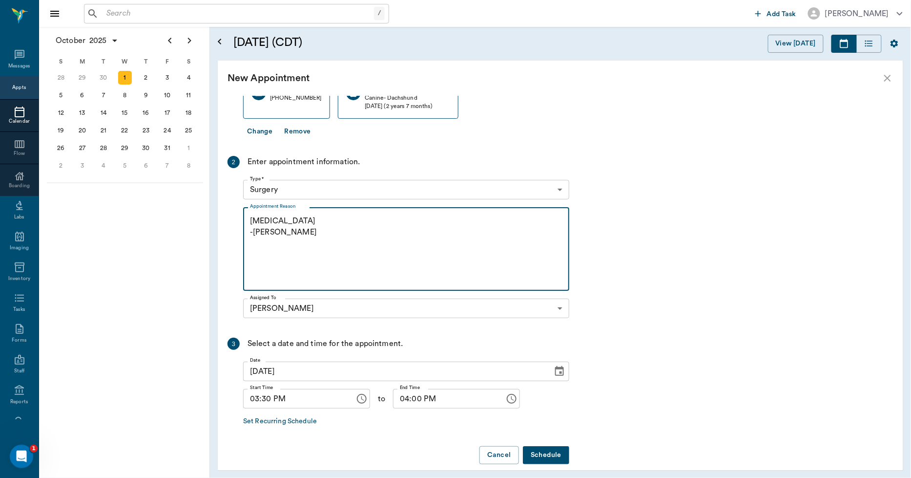
scroll to position [94, 0]
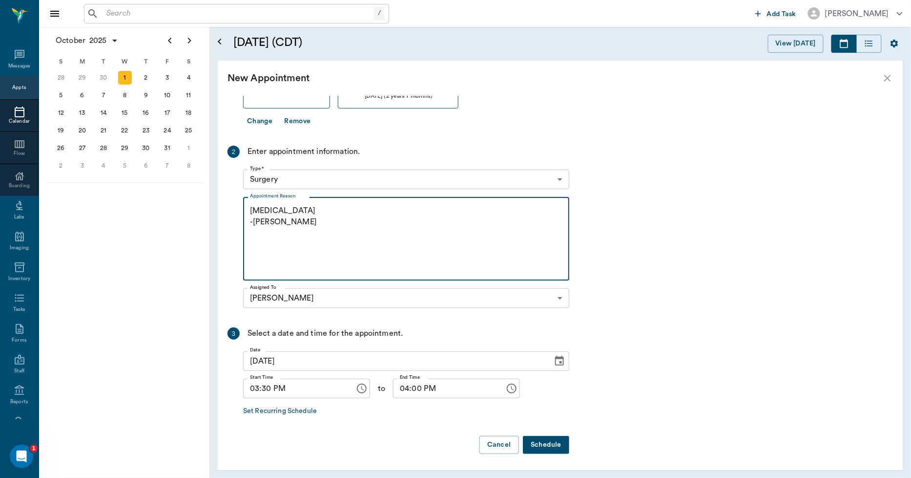
type textarea "[MEDICAL_DATA] -[PERSON_NAME]"
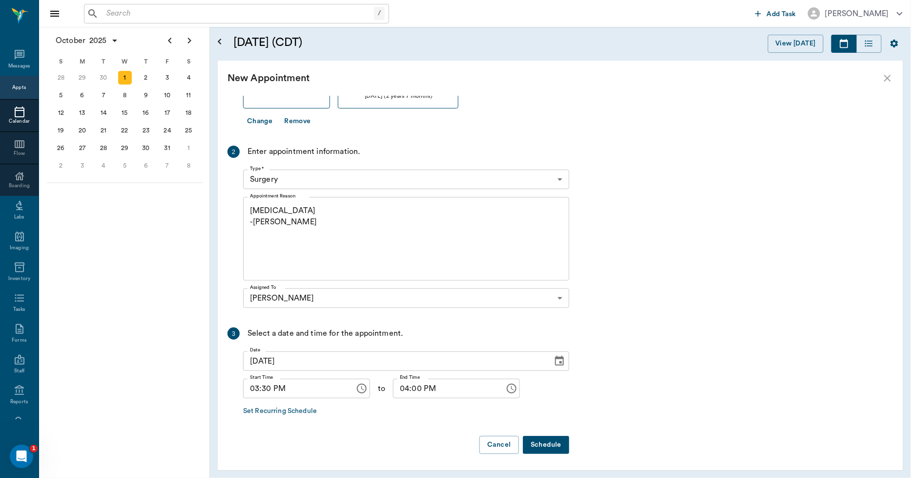
click at [542, 439] on button "Schedule" at bounding box center [546, 445] width 46 height 18
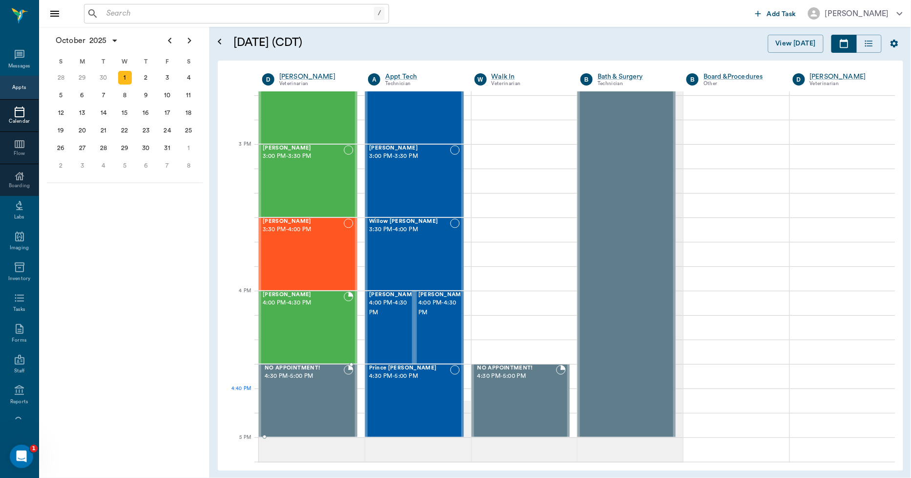
click at [331, 394] on div "NO APPOINTMENT! 4:30 PM - 5:00 PM" at bounding box center [303, 400] width 81 height 71
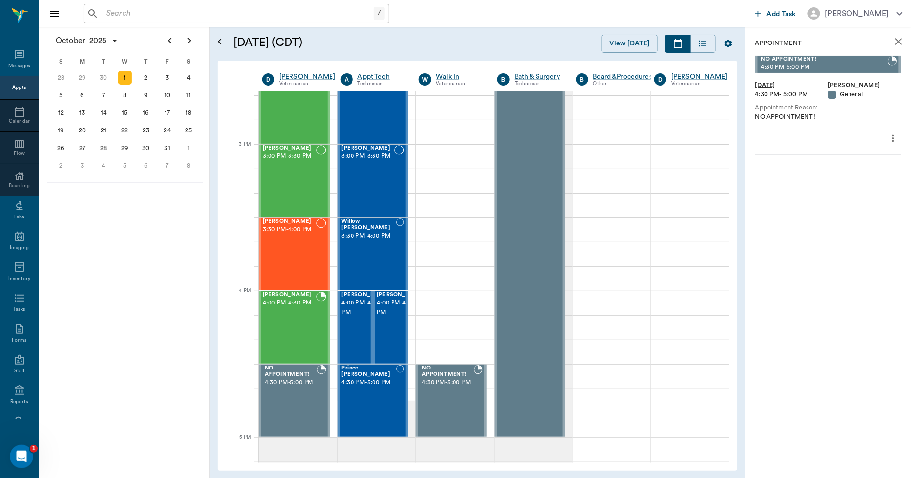
click at [895, 133] on icon "more" at bounding box center [893, 138] width 11 height 12
click at [874, 151] on span "Edit appointment" at bounding box center [853, 155] width 82 height 10
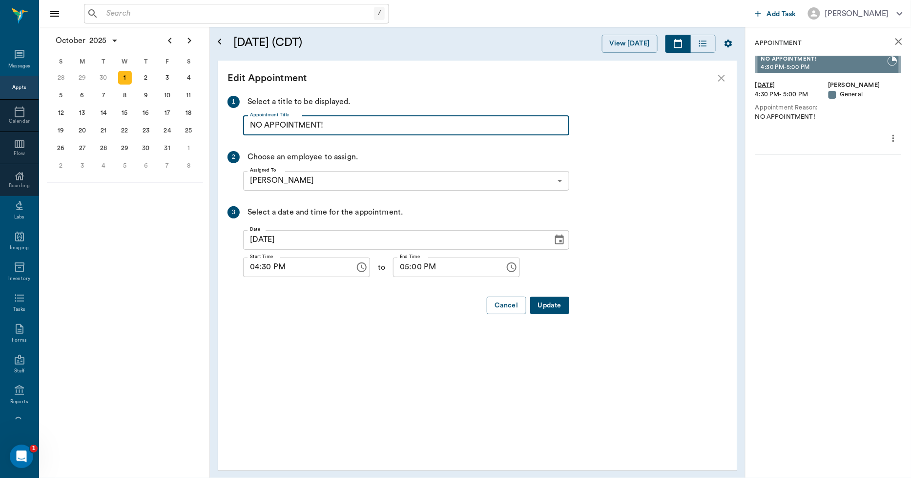
drag, startPoint x: 334, startPoint y: 119, endPoint x: 241, endPoint y: 124, distance: 92.4
click at [241, 124] on div "1 Select a title to be displayed. Appointment Title NO APPOINTMENT! Appointment…" at bounding box center [399, 116] width 342 height 40
type input "BLOCKED"
click at [544, 300] on button "Update" at bounding box center [549, 305] width 39 height 18
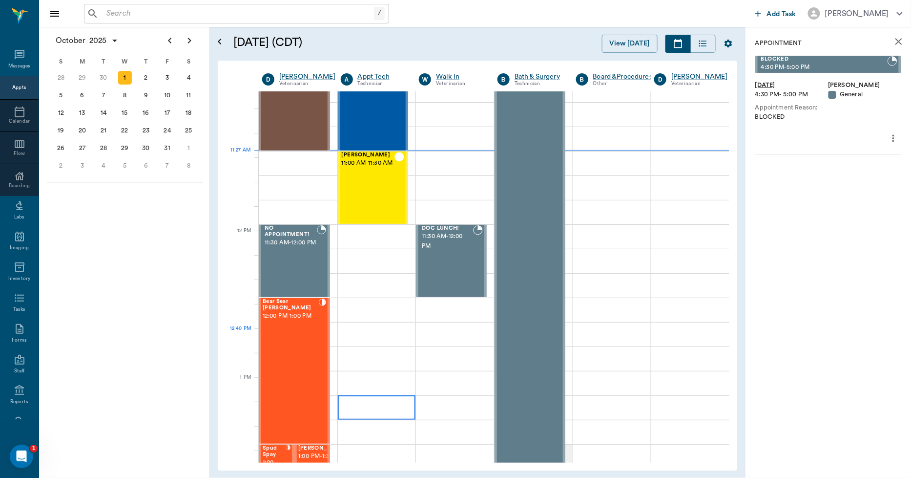
scroll to position [380, 0]
